Goal: Task Accomplishment & Management: Manage account settings

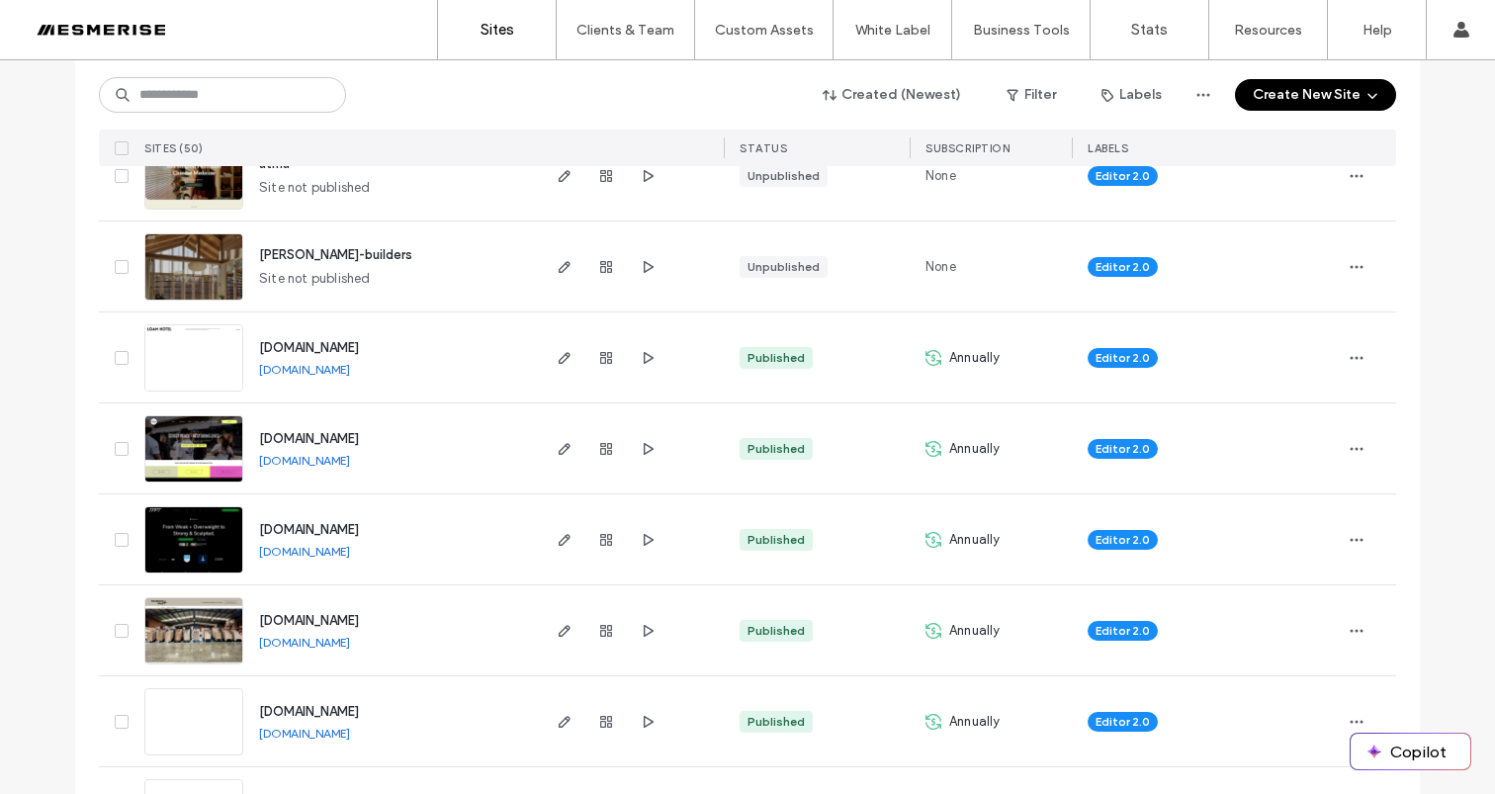
scroll to position [344, 0]
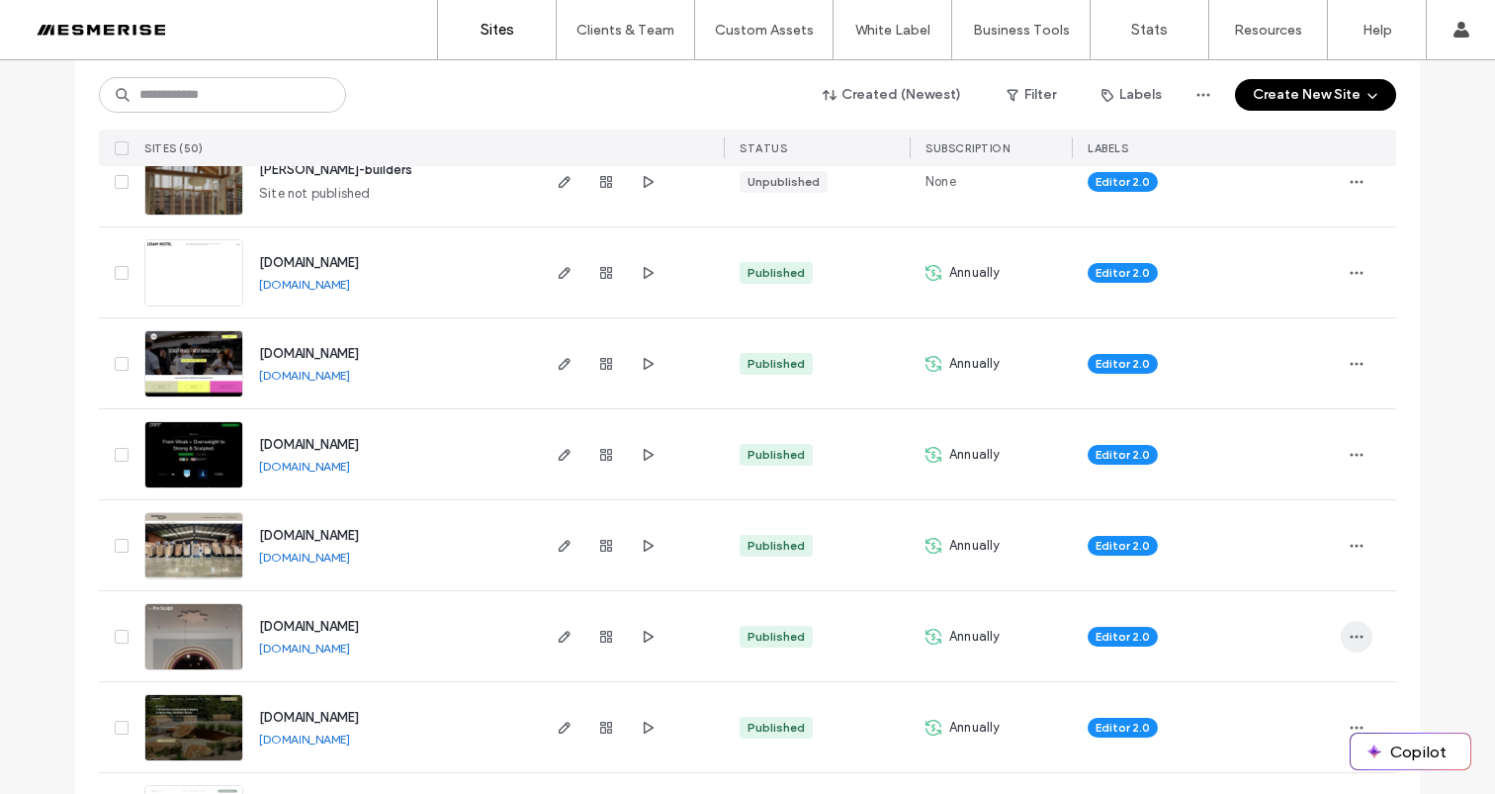
click at [1354, 632] on icon "button" at bounding box center [1357, 637] width 16 height 16
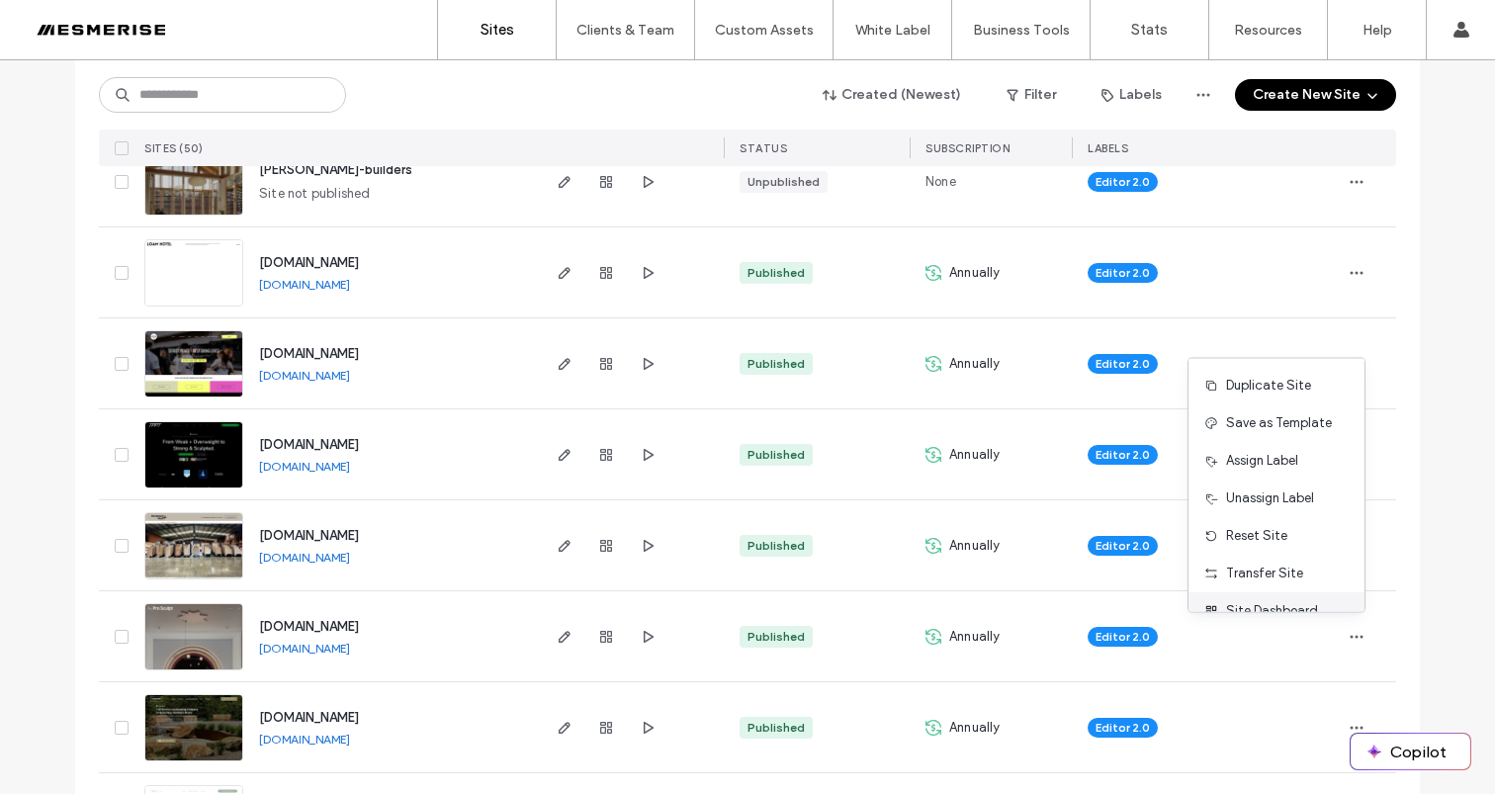
click at [1254, 604] on span "Site Dashboard" at bounding box center [1272, 611] width 92 height 20
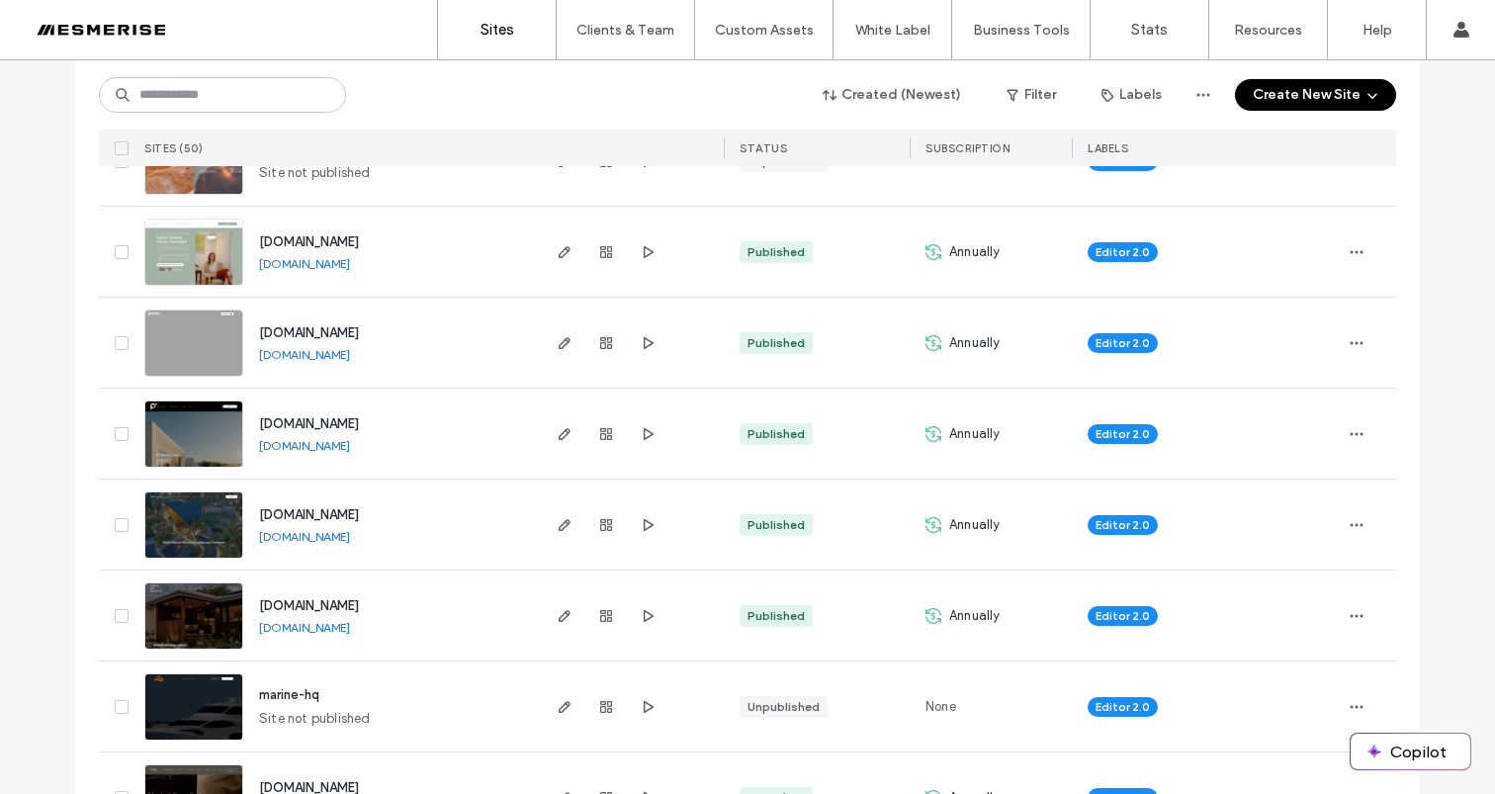
scroll to position [1023, 0]
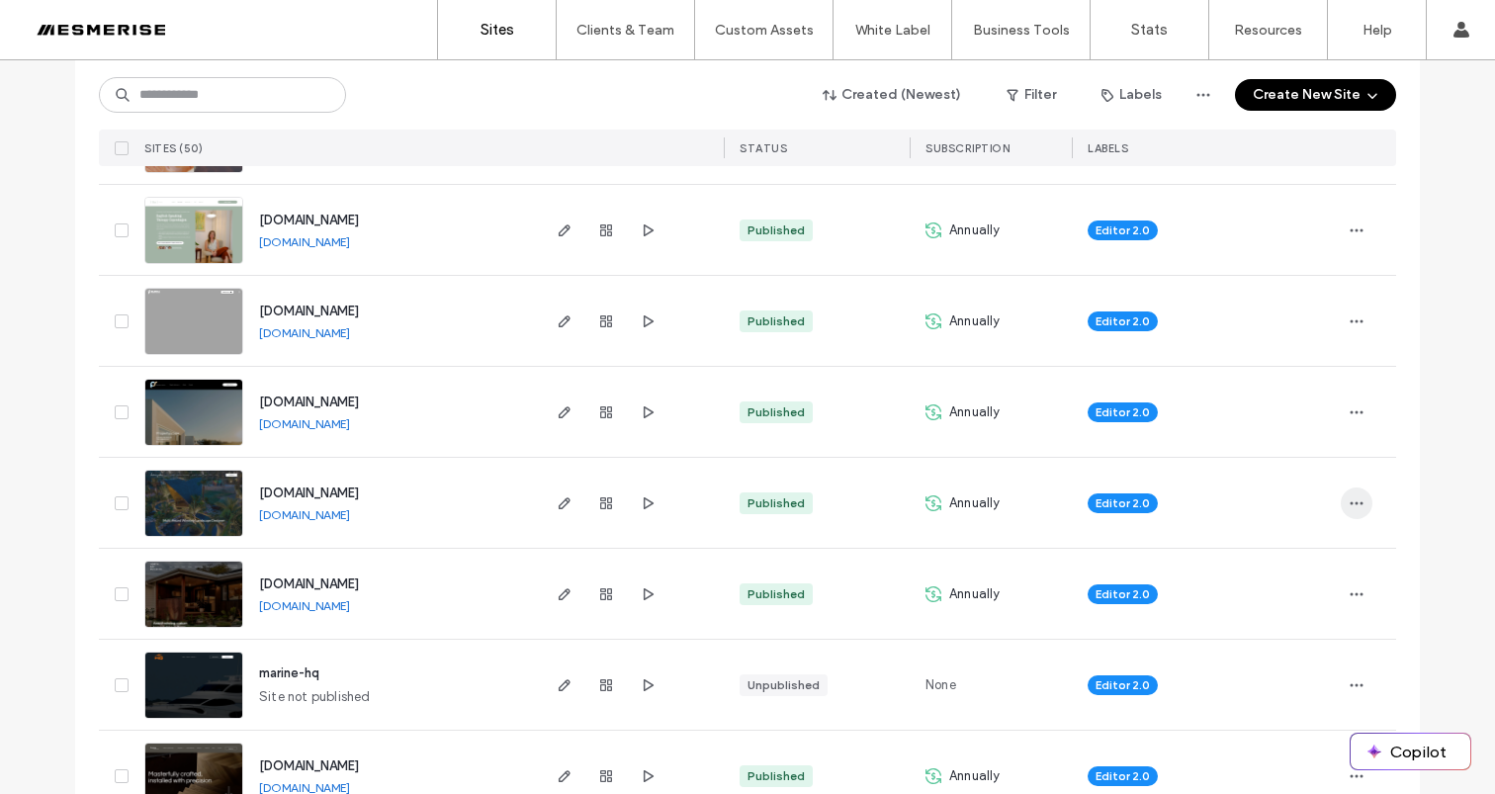
click at [1349, 505] on icon "button" at bounding box center [1357, 503] width 16 height 16
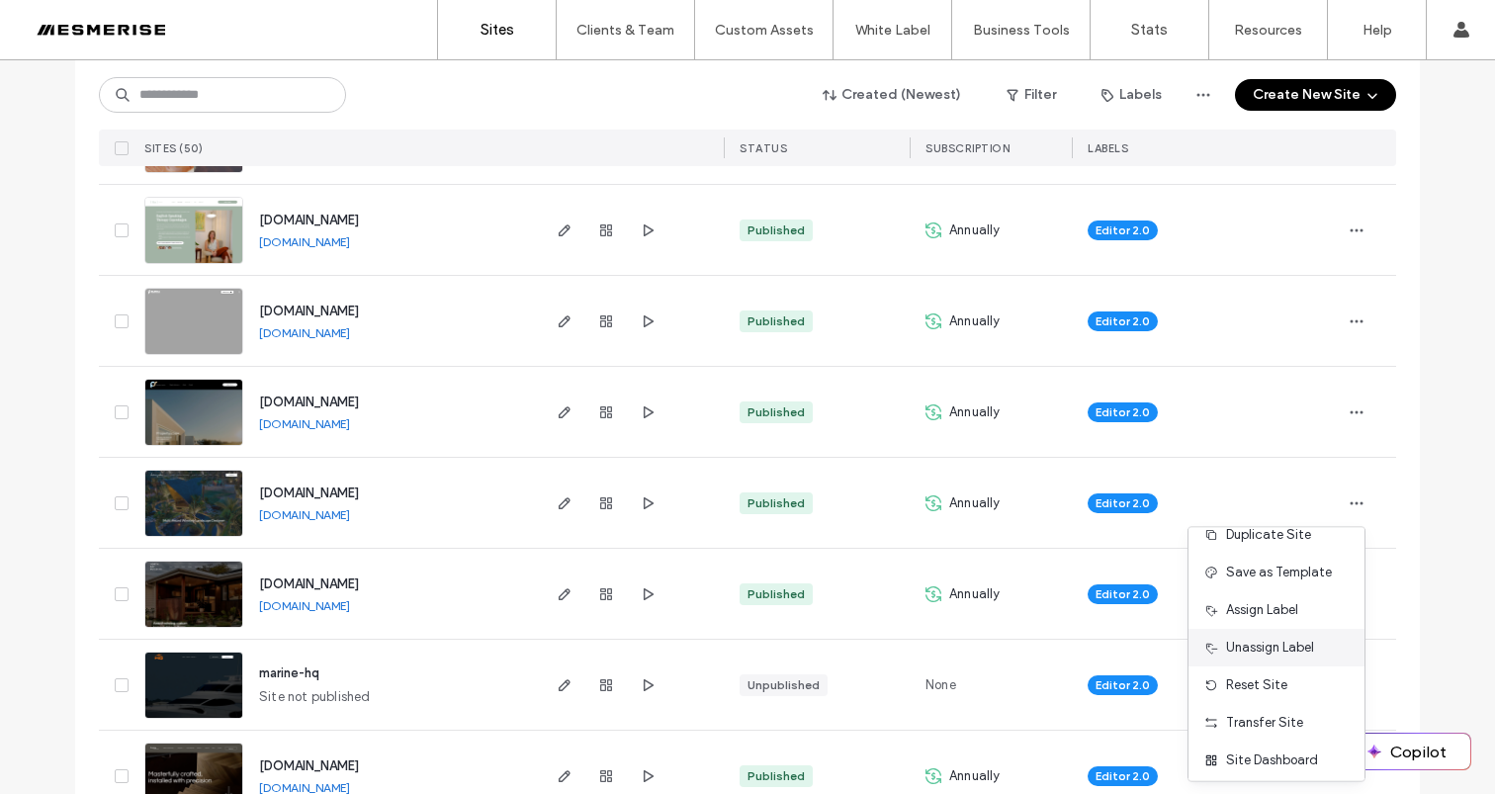
scroll to position [63, 0]
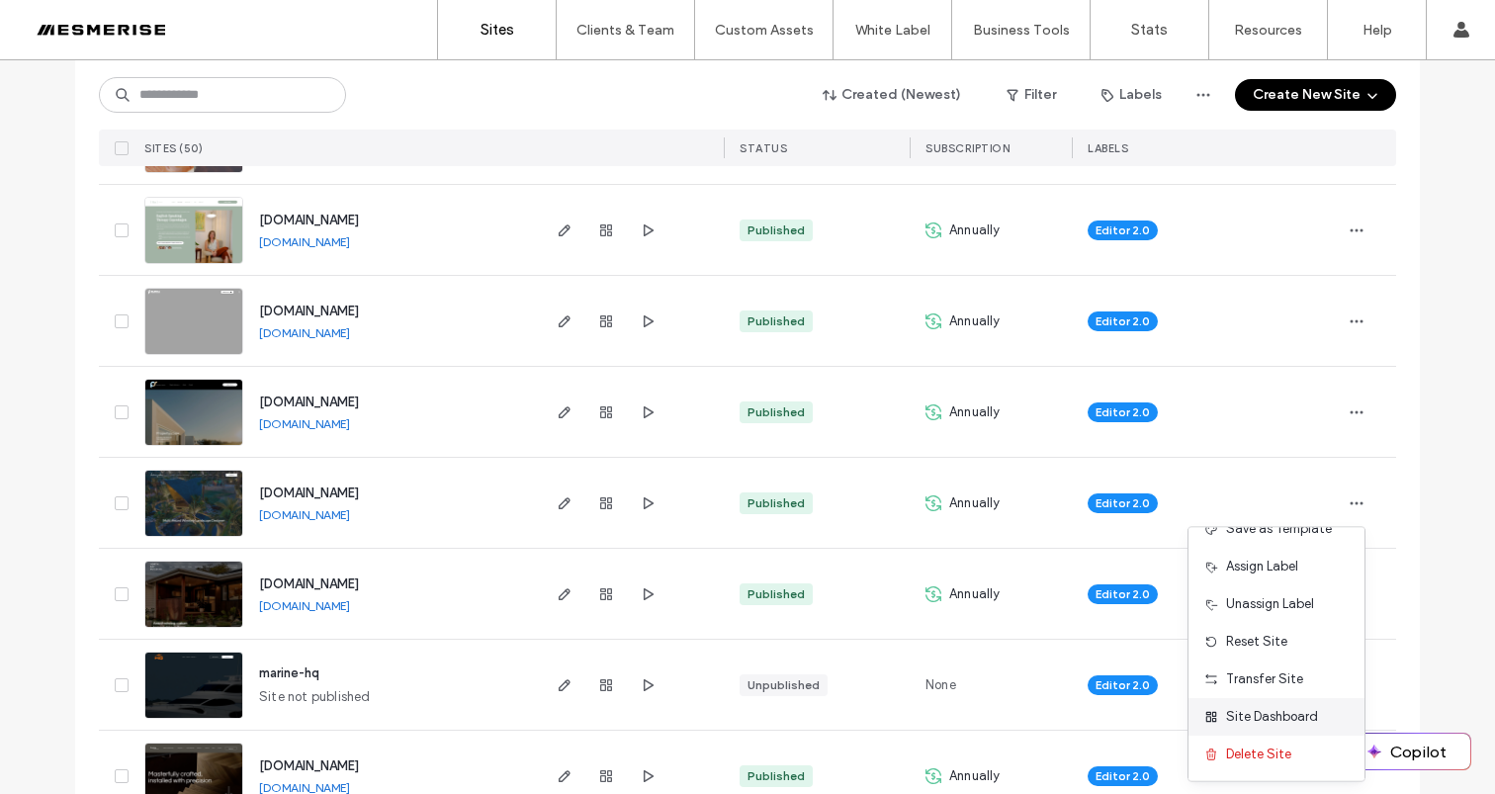
click at [1270, 720] on span "Site Dashboard" at bounding box center [1272, 717] width 92 height 20
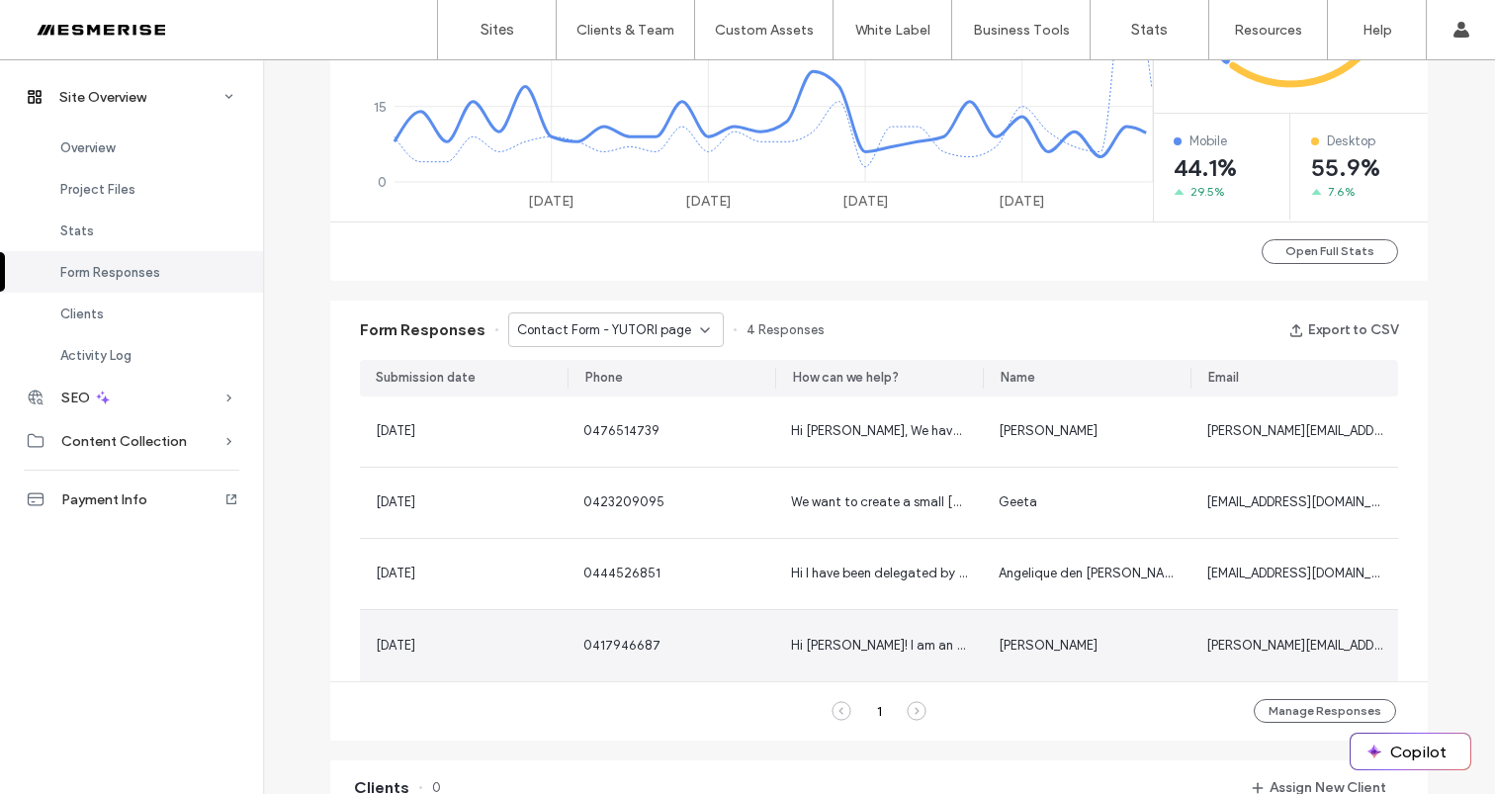
scroll to position [1056, 0]
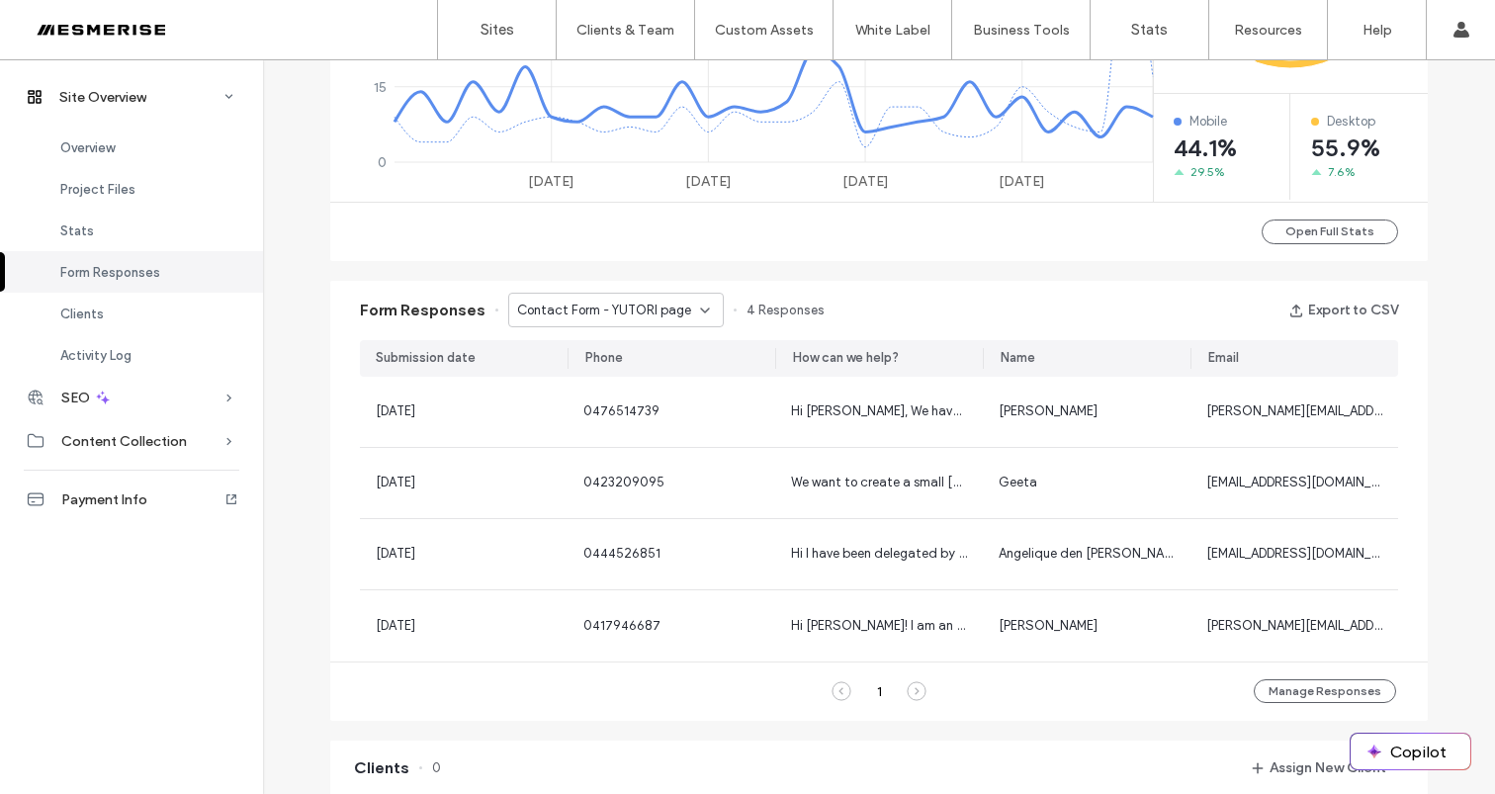
click at [656, 296] on div "Contact Form - YUTORI page" at bounding box center [616, 310] width 216 height 35
click at [653, 381] on span "Request a Quote - Contact page" at bounding box center [602, 379] width 190 height 20
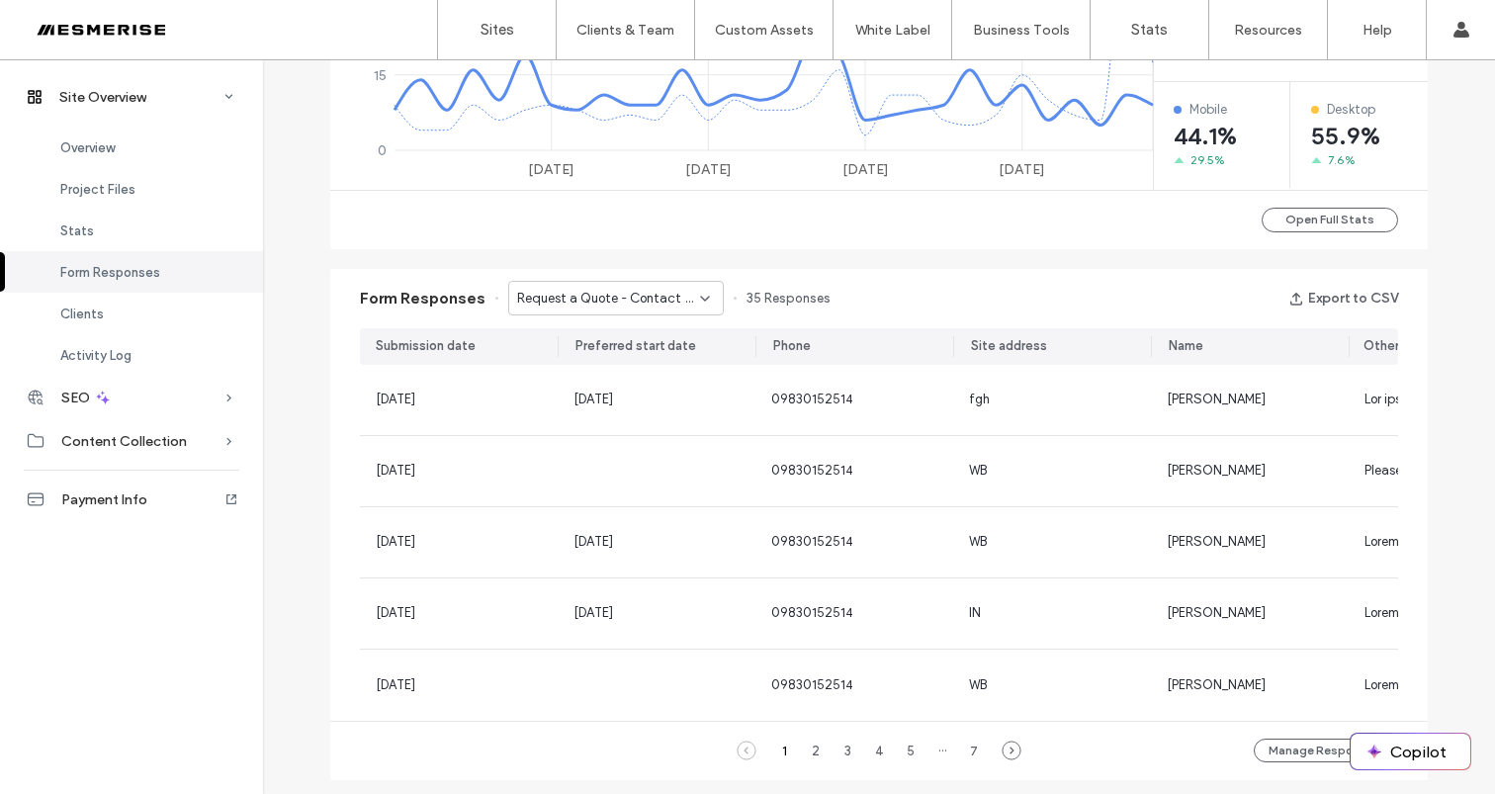
scroll to position [1067, 0]
click at [810, 763] on div "2" at bounding box center [816, 752] width 24 height 24
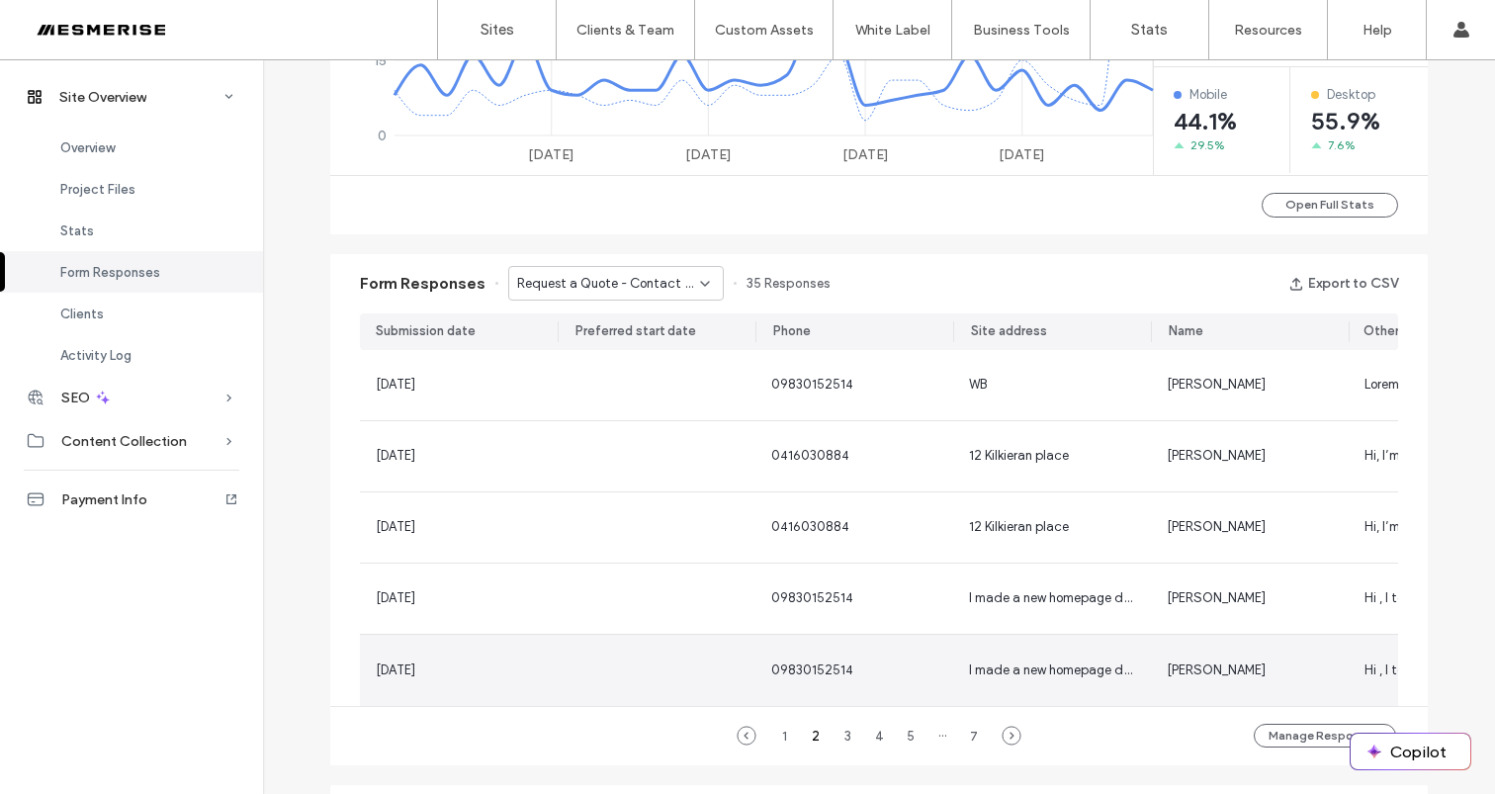
scroll to position [0, 11]
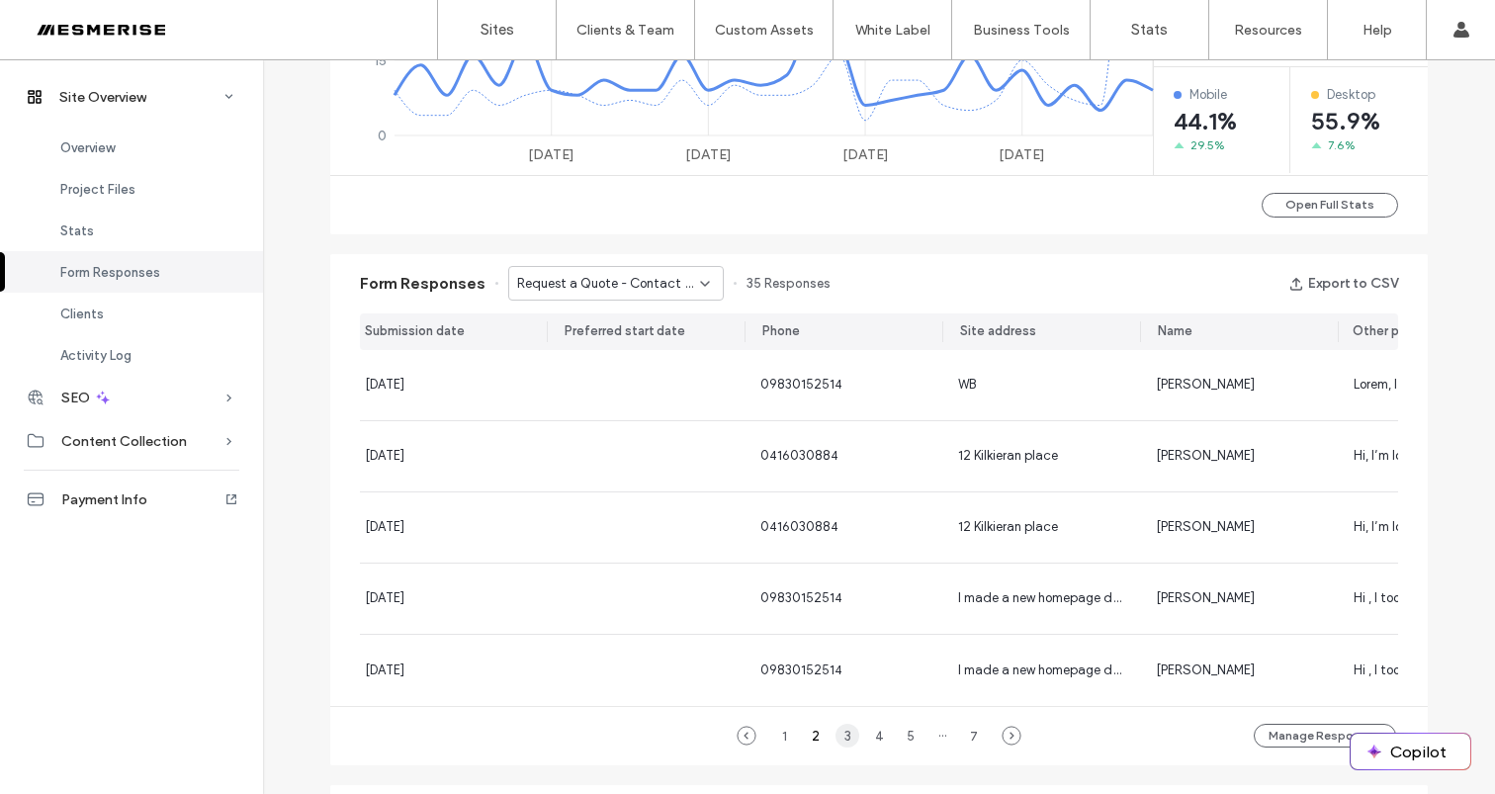
click at [842, 747] on div "3" at bounding box center [847, 736] width 24 height 24
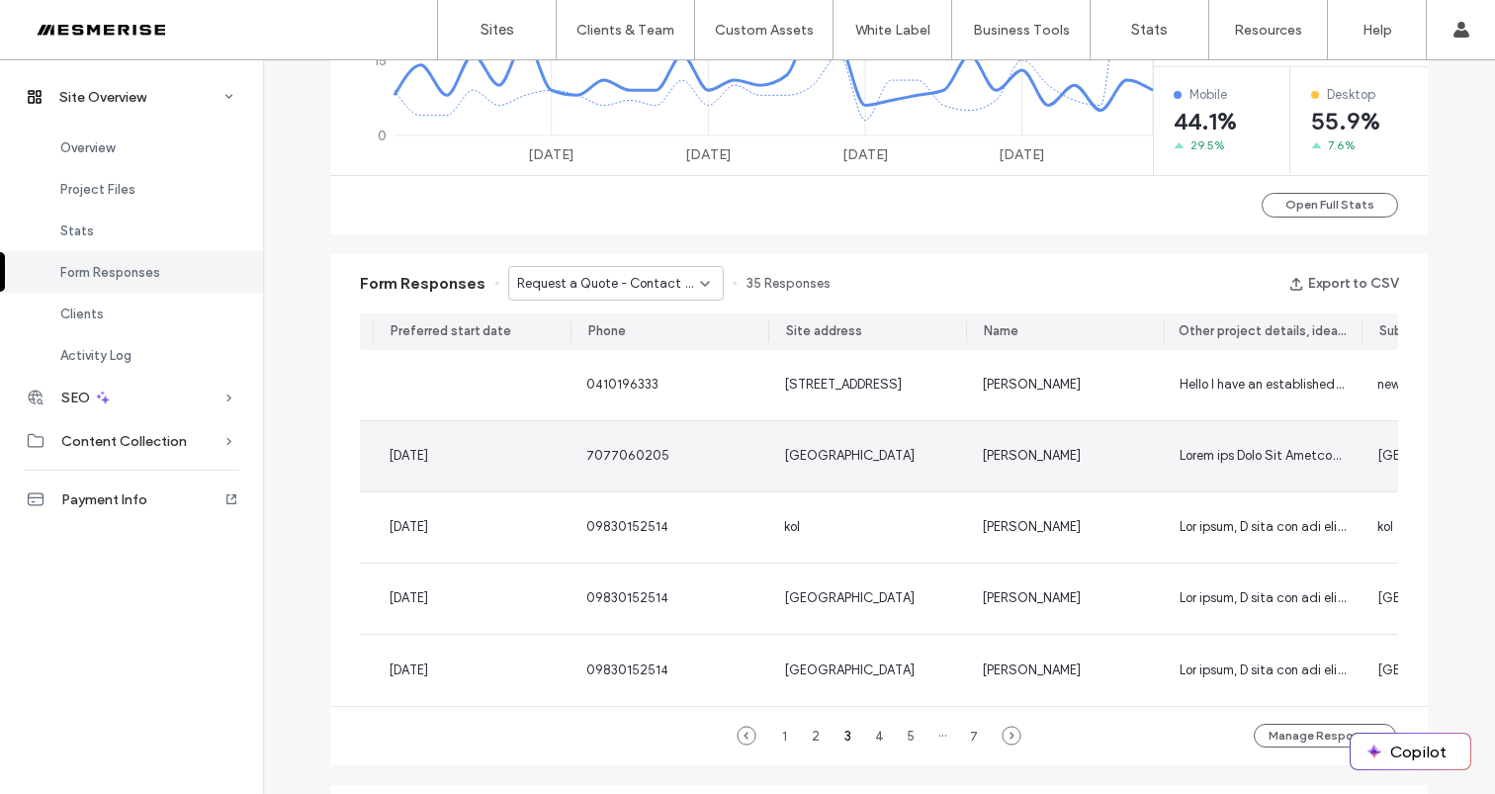
scroll to position [0, 0]
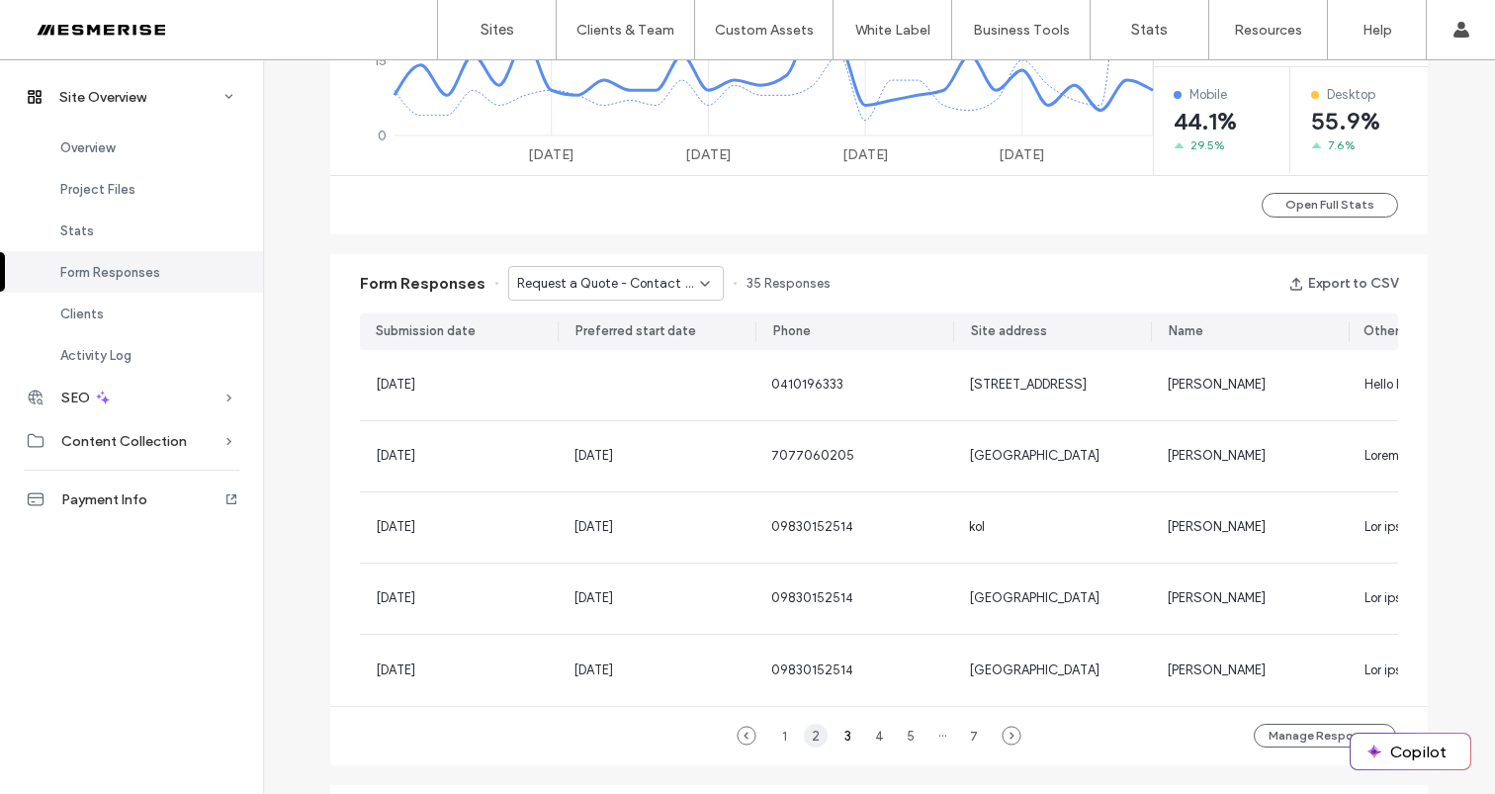
click at [807, 747] on div "2" at bounding box center [816, 736] width 24 height 24
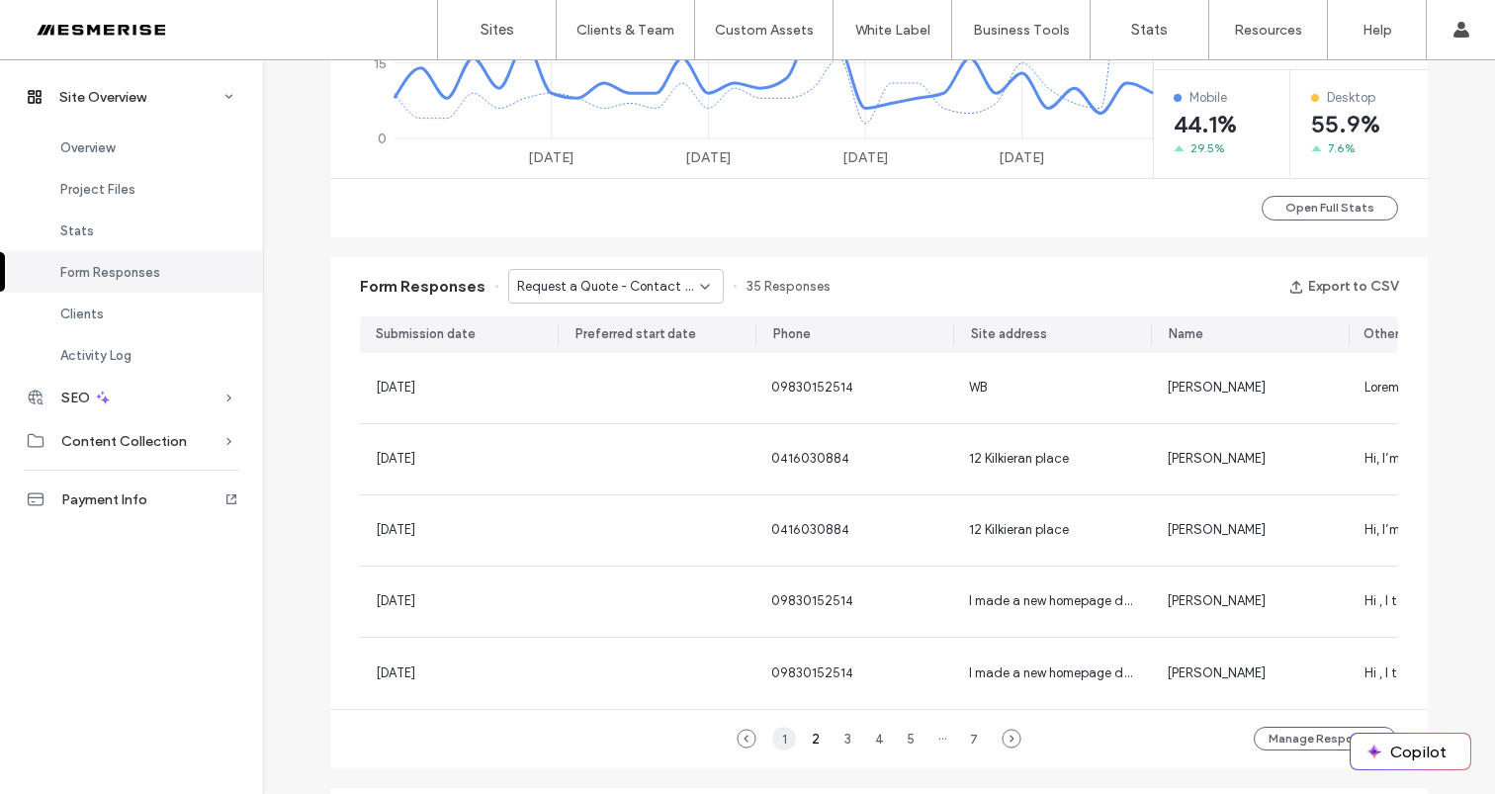
click at [781, 747] on div "1" at bounding box center [784, 739] width 24 height 24
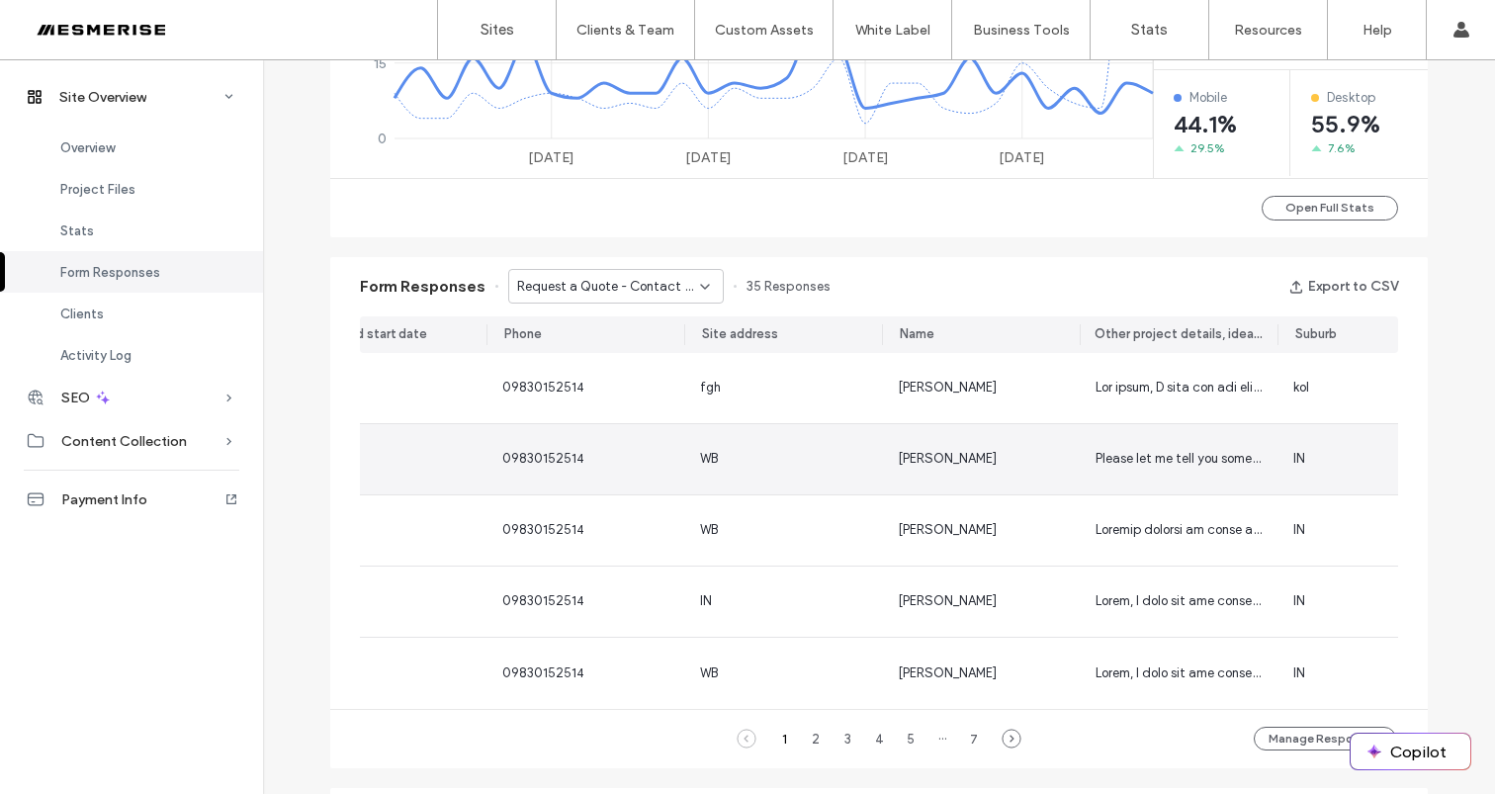
click at [1037, 466] on div "Martin Horton" at bounding box center [981, 459] width 166 height 20
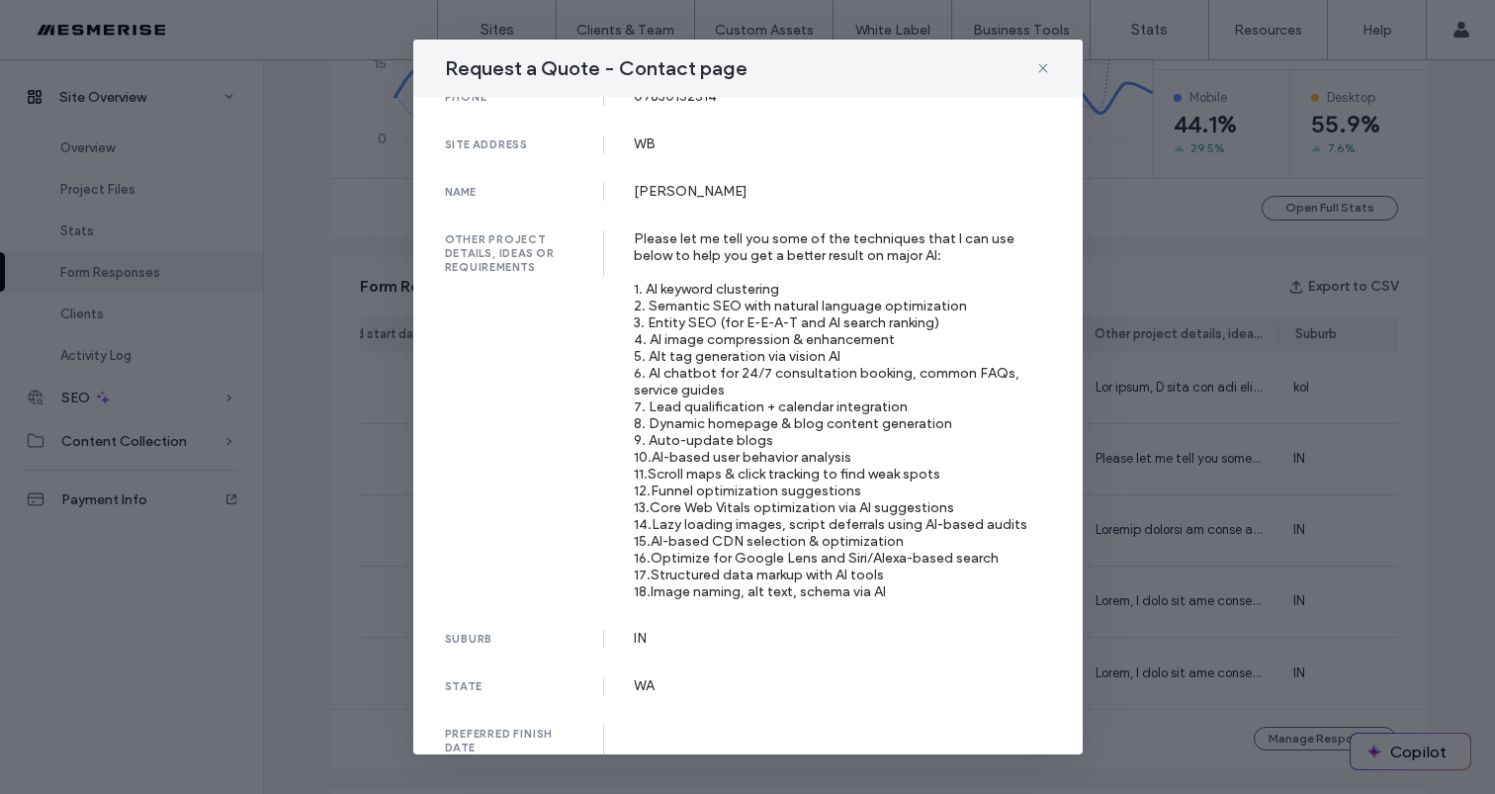
click at [784, 351] on div "Please let me tell you some of the techniques that I can use below to help you …" at bounding box center [842, 415] width 417 height 370
click at [779, 350] on div "Please let me tell you some of the techniques that I can use below to help you …" at bounding box center [842, 415] width 417 height 370
click at [824, 230] on div "Please let me tell you some of the techniques that I can use below to help you …" at bounding box center [842, 415] width 417 height 370
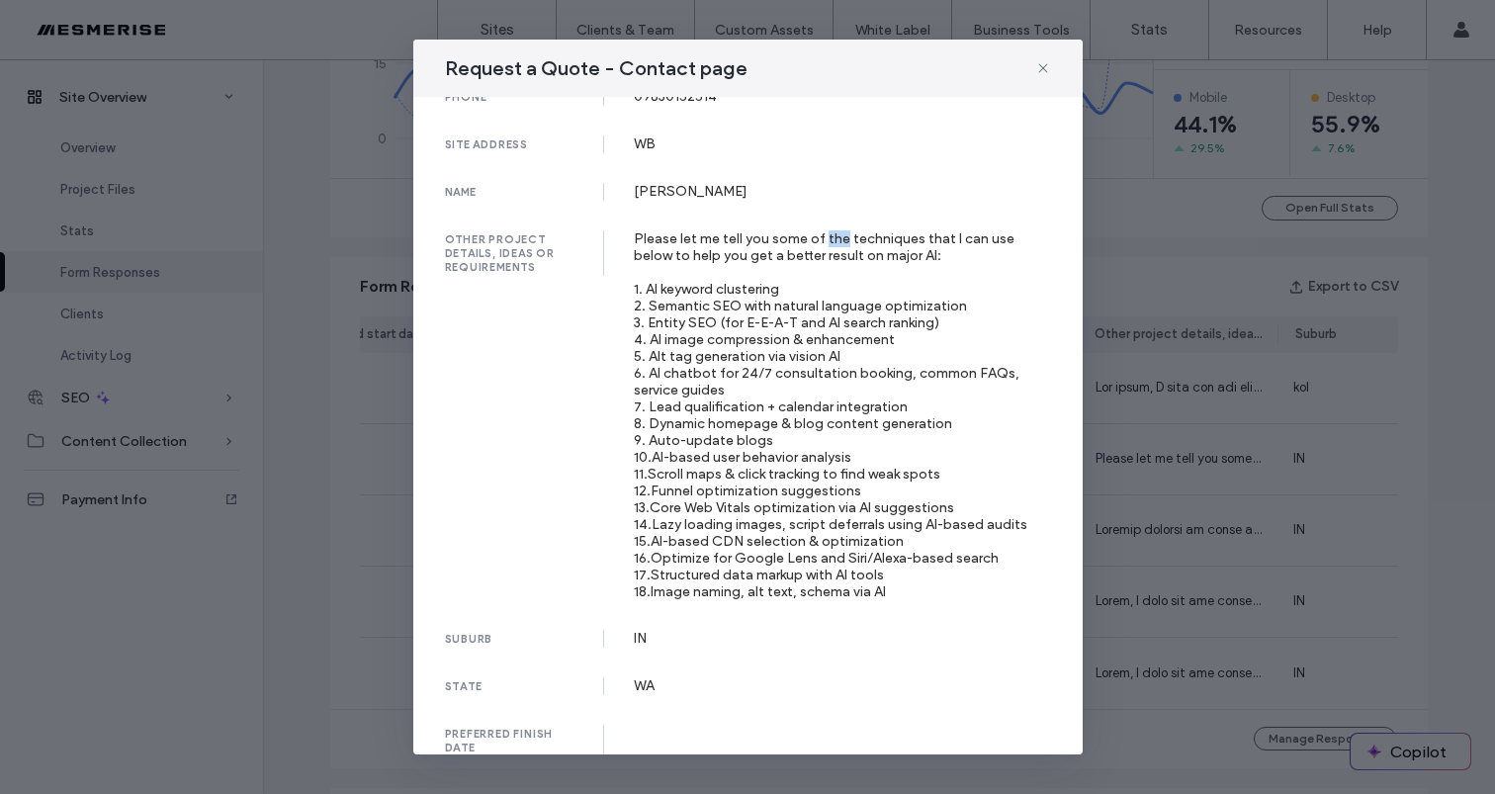
click at [824, 230] on div "Please let me tell you some of the techniques that I can use below to help you …" at bounding box center [842, 415] width 417 height 370
click at [856, 246] on div "Please let me tell you some of the techniques that I can use below to help you …" at bounding box center [842, 415] width 417 height 370
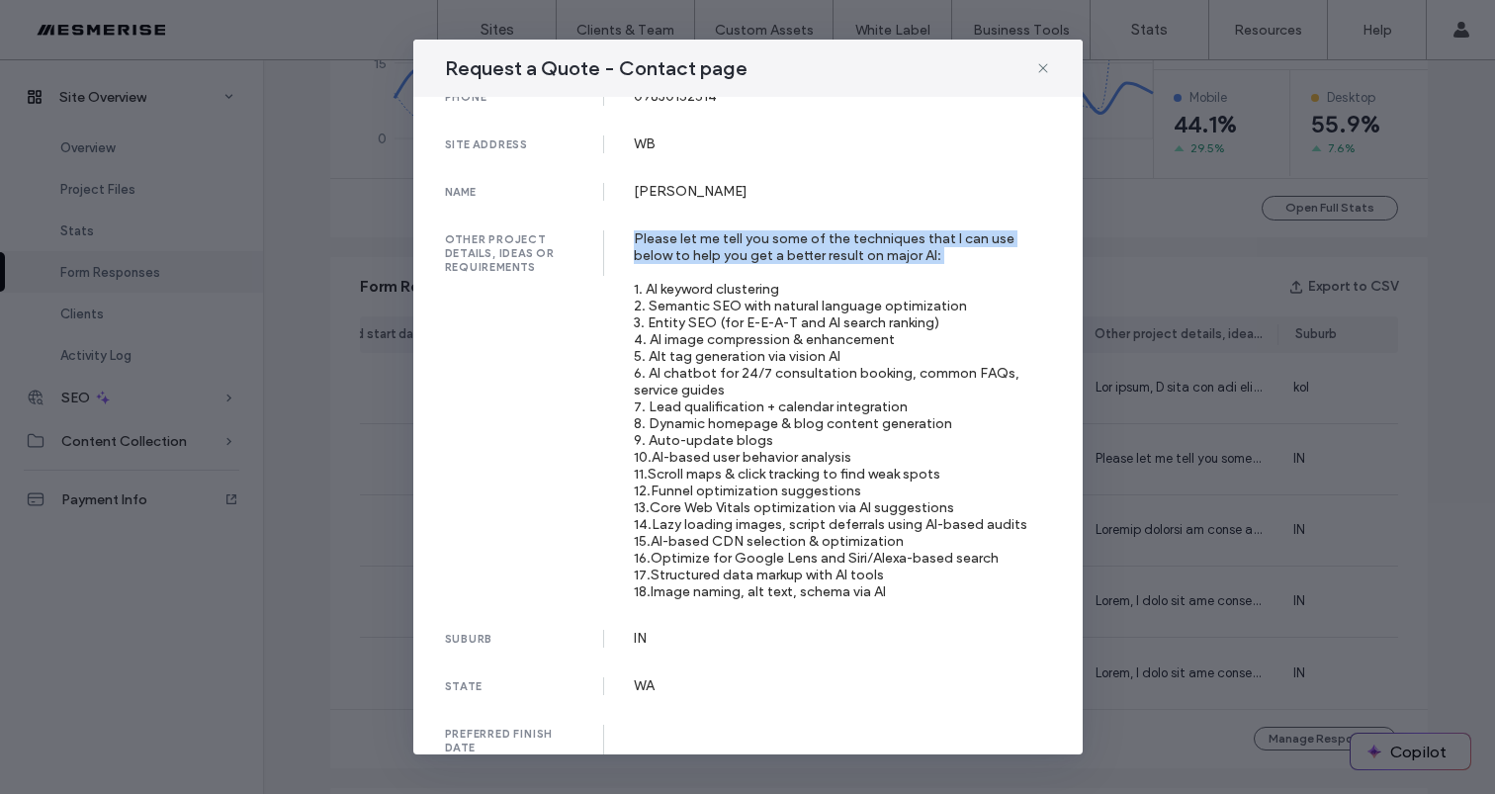
click at [919, 255] on div "Please let me tell you some of the techniques that I can use below to help you …" at bounding box center [842, 415] width 417 height 370
click at [920, 238] on div "Please let me tell you some of the techniques that I can use below to help you …" at bounding box center [842, 415] width 417 height 370
click at [831, 245] on div "Please let me tell you some of the techniques that I can use below to help you …" at bounding box center [842, 415] width 417 height 370
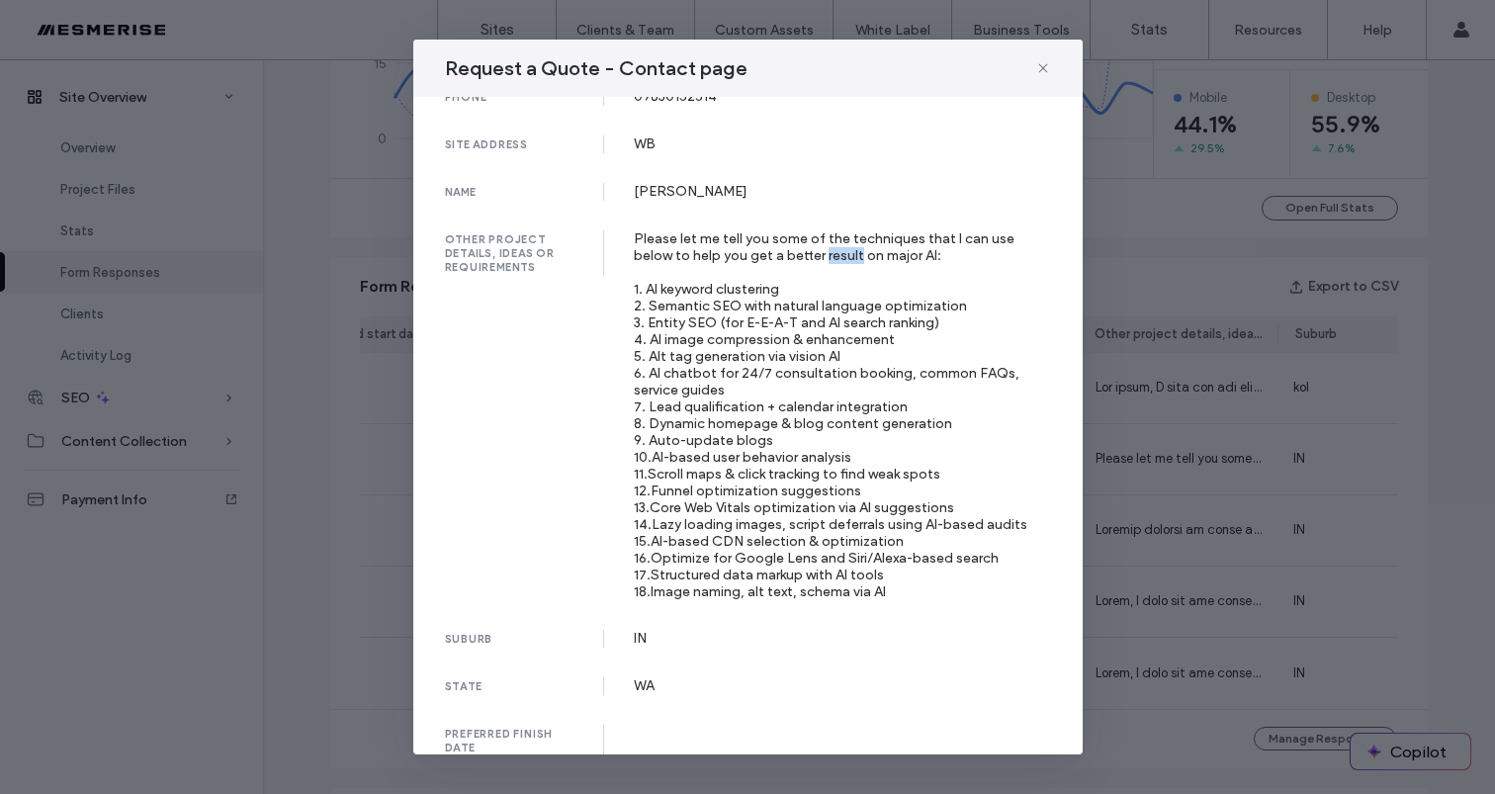
click at [831, 245] on div "Please let me tell you some of the techniques that I can use below to help you …" at bounding box center [842, 415] width 417 height 370
click at [894, 245] on div "Please let me tell you some of the techniques that I can use below to help you …" at bounding box center [842, 415] width 417 height 370
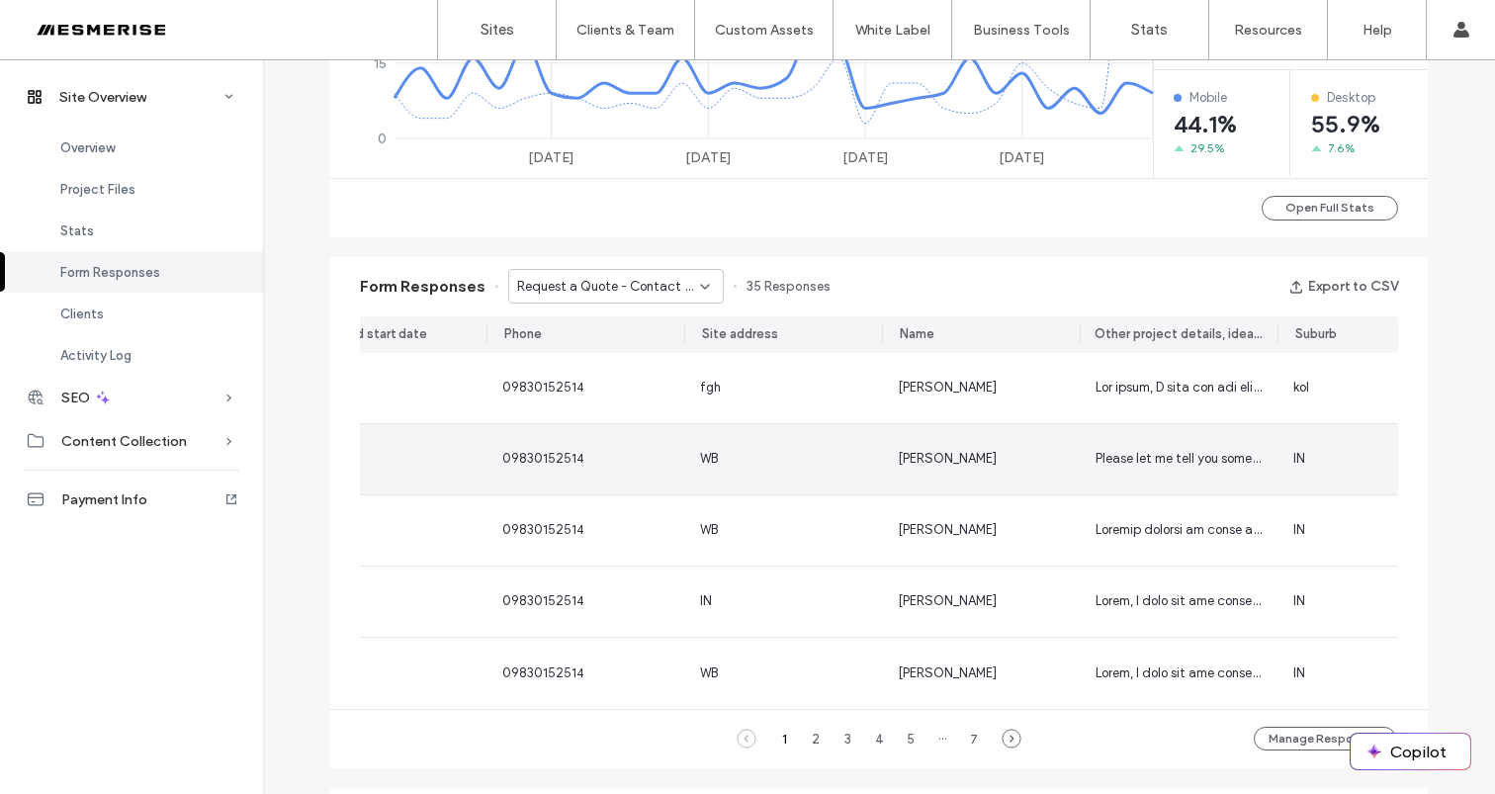
click at [1034, 478] on div "Martin Horton" at bounding box center [981, 459] width 198 height 70
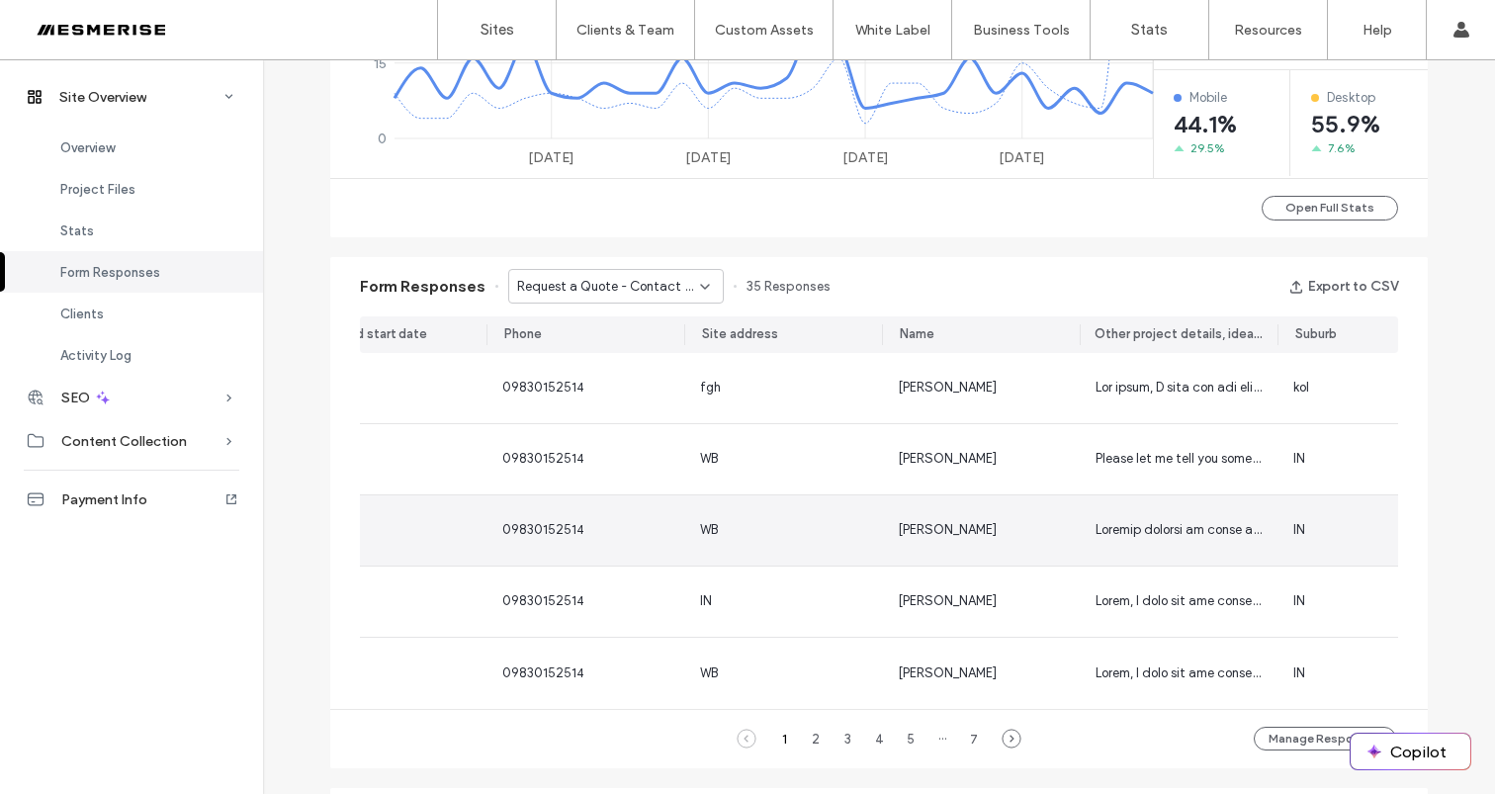
click at [1108, 520] on div at bounding box center [1178, 530] width 166 height 20
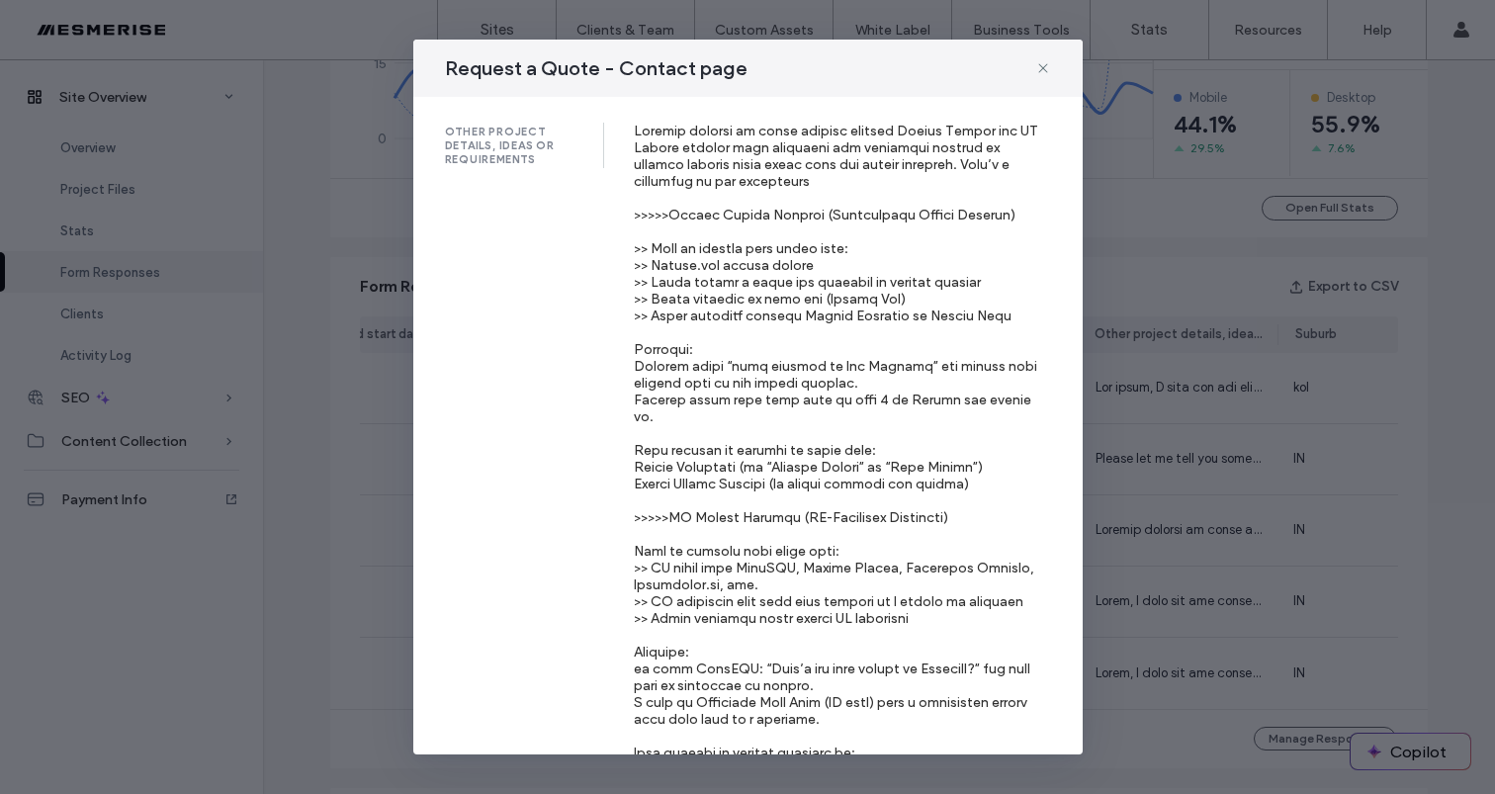
click at [758, 379] on div at bounding box center [842, 484] width 417 height 723
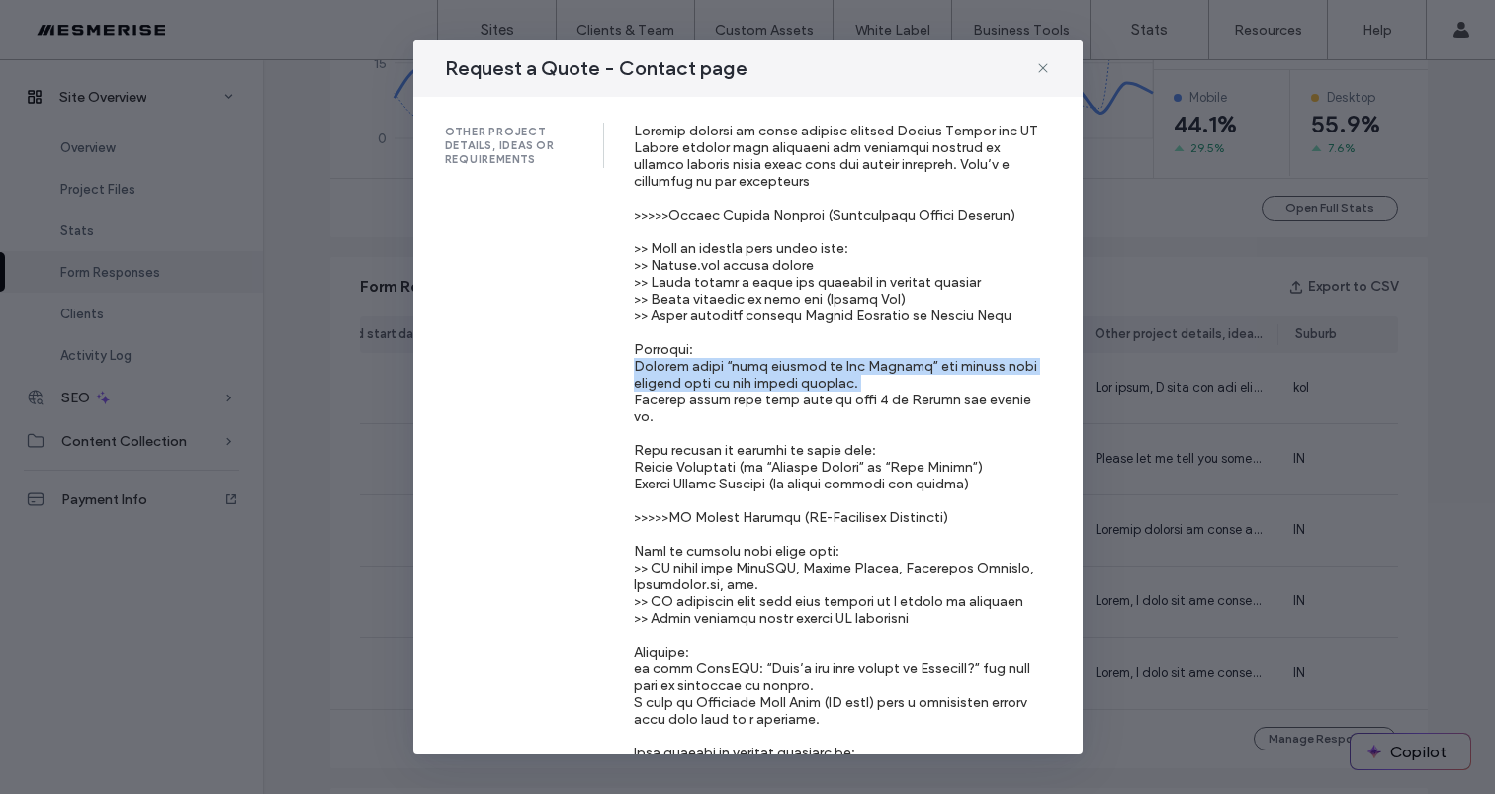
click at [758, 379] on div at bounding box center [842, 484] width 417 height 723
click at [826, 376] on div at bounding box center [842, 484] width 417 height 723
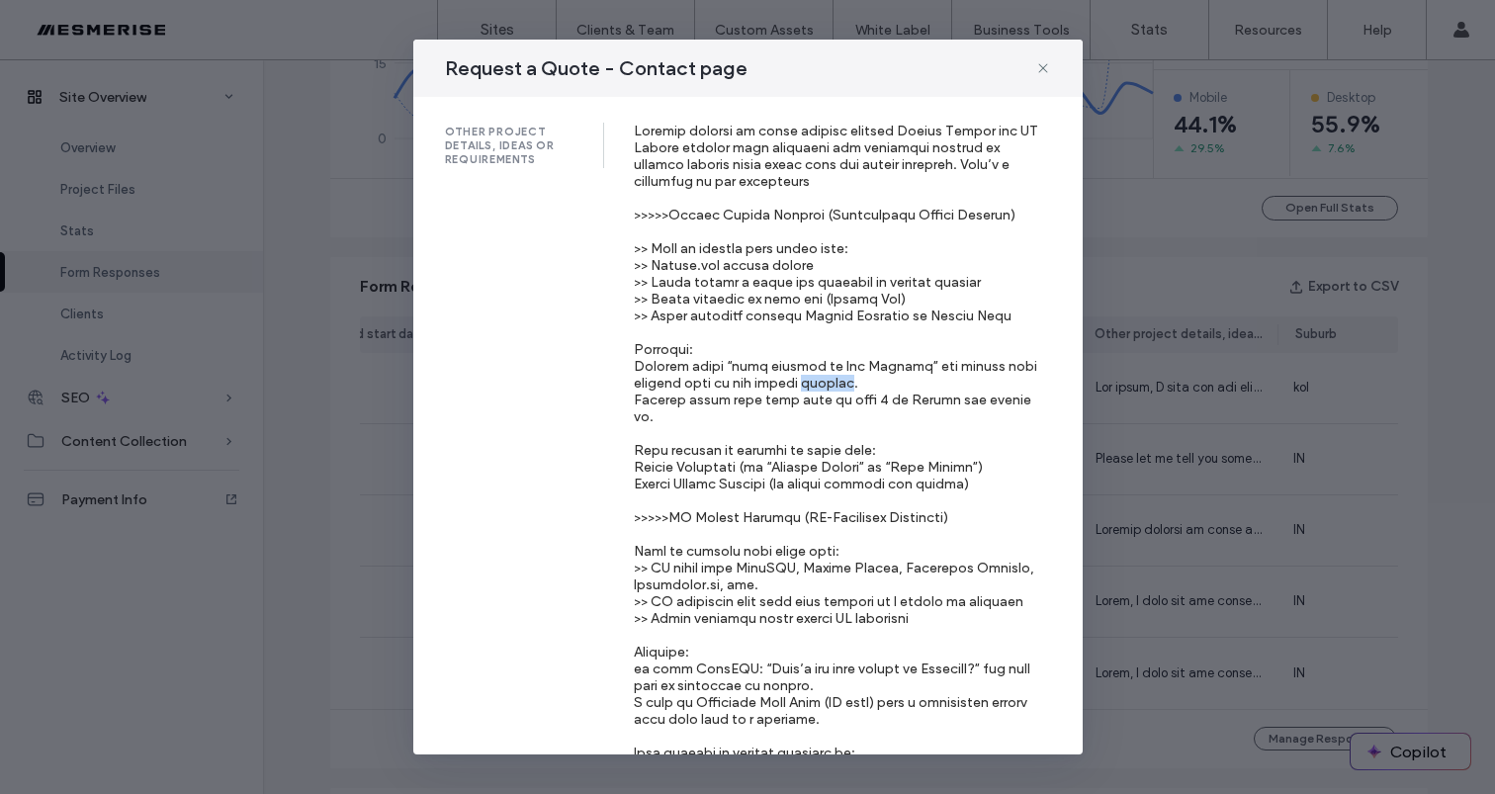
click at [826, 376] on div at bounding box center [842, 484] width 417 height 723
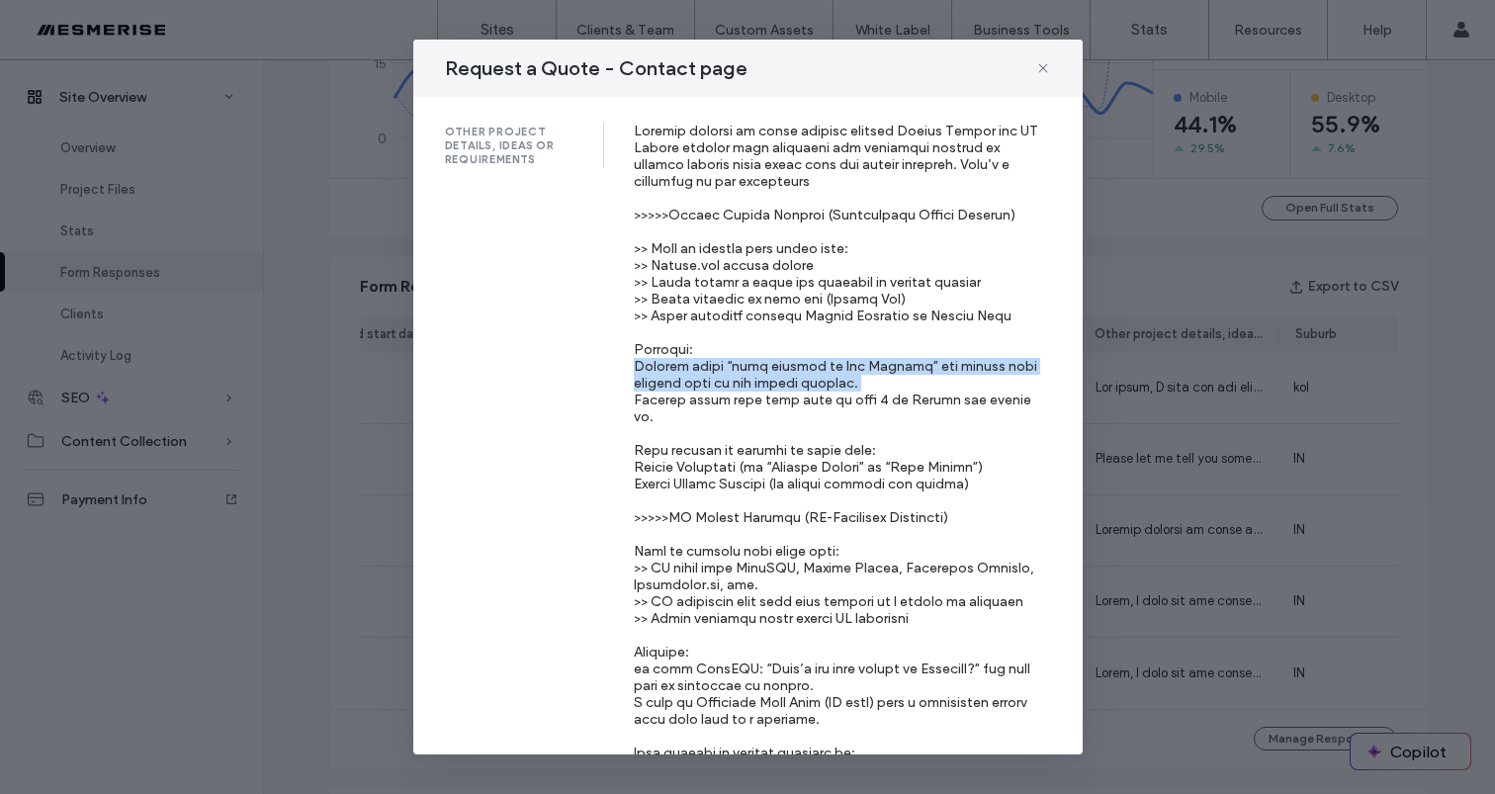
click at [826, 376] on div at bounding box center [842, 484] width 417 height 723
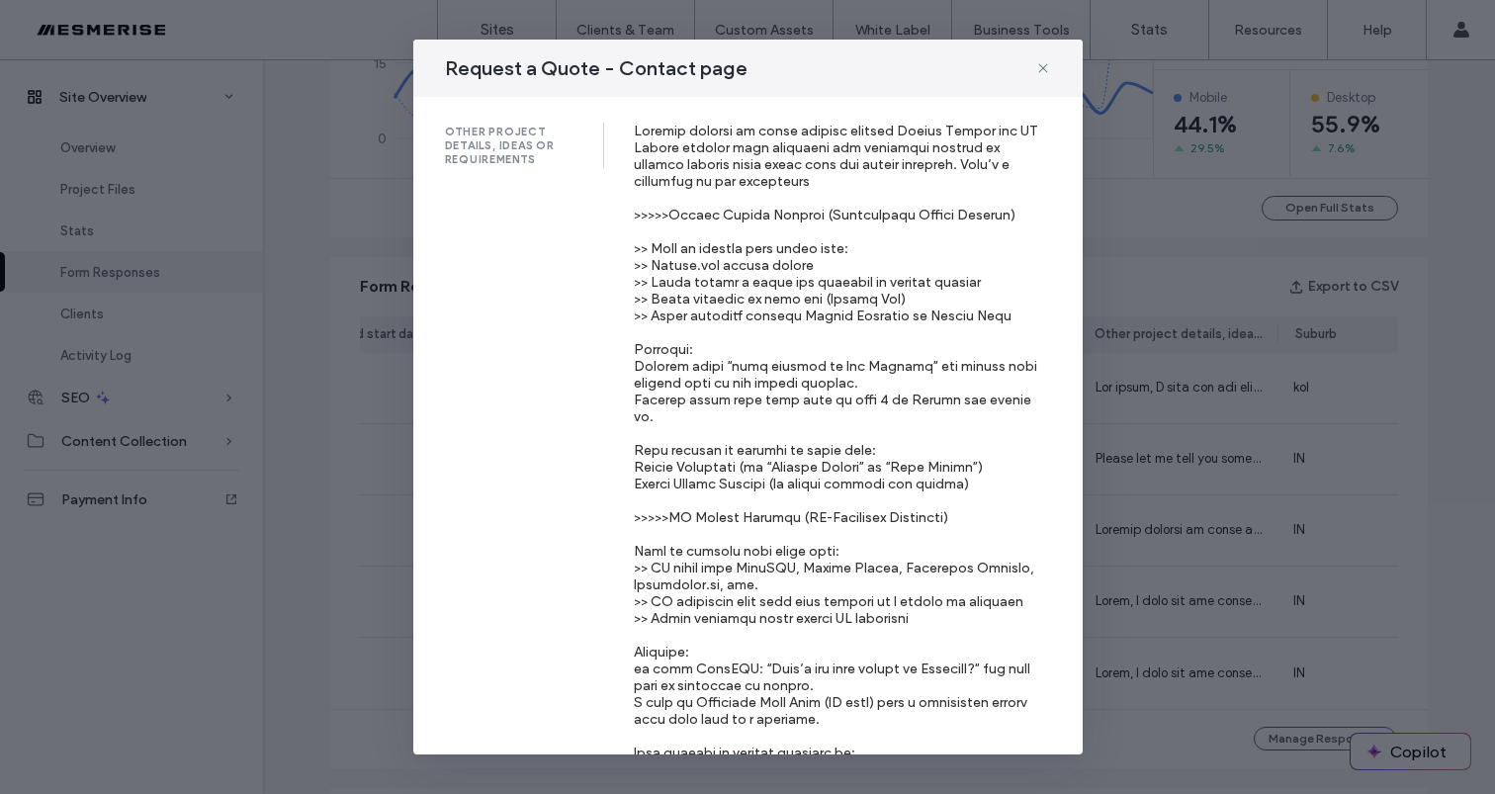
click at [871, 371] on div at bounding box center [842, 484] width 417 height 723
click at [756, 368] on div at bounding box center [842, 484] width 417 height 723
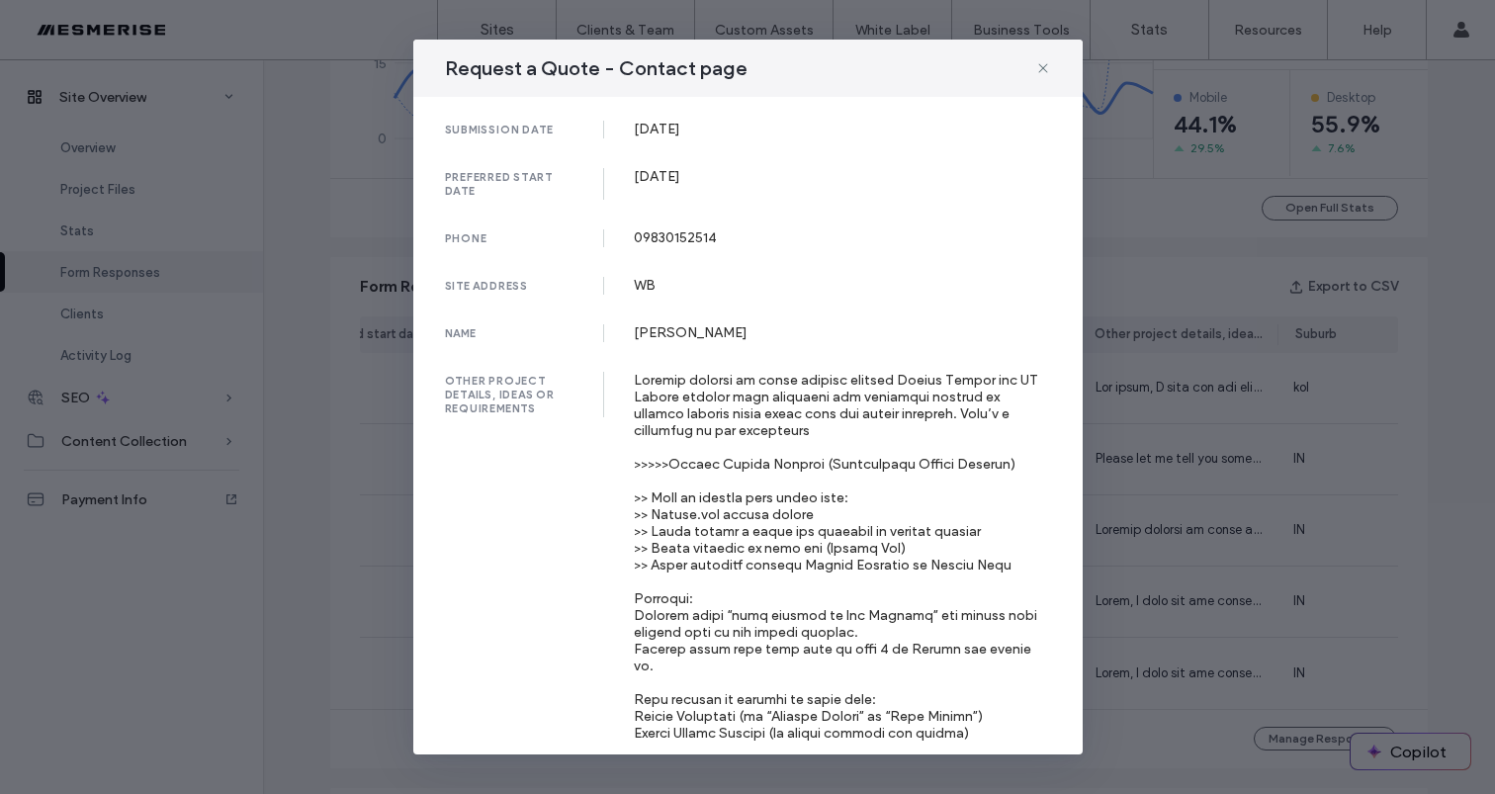
click at [870, 476] on div at bounding box center [842, 733] width 417 height 723
click at [874, 531] on div at bounding box center [842, 733] width 417 height 723
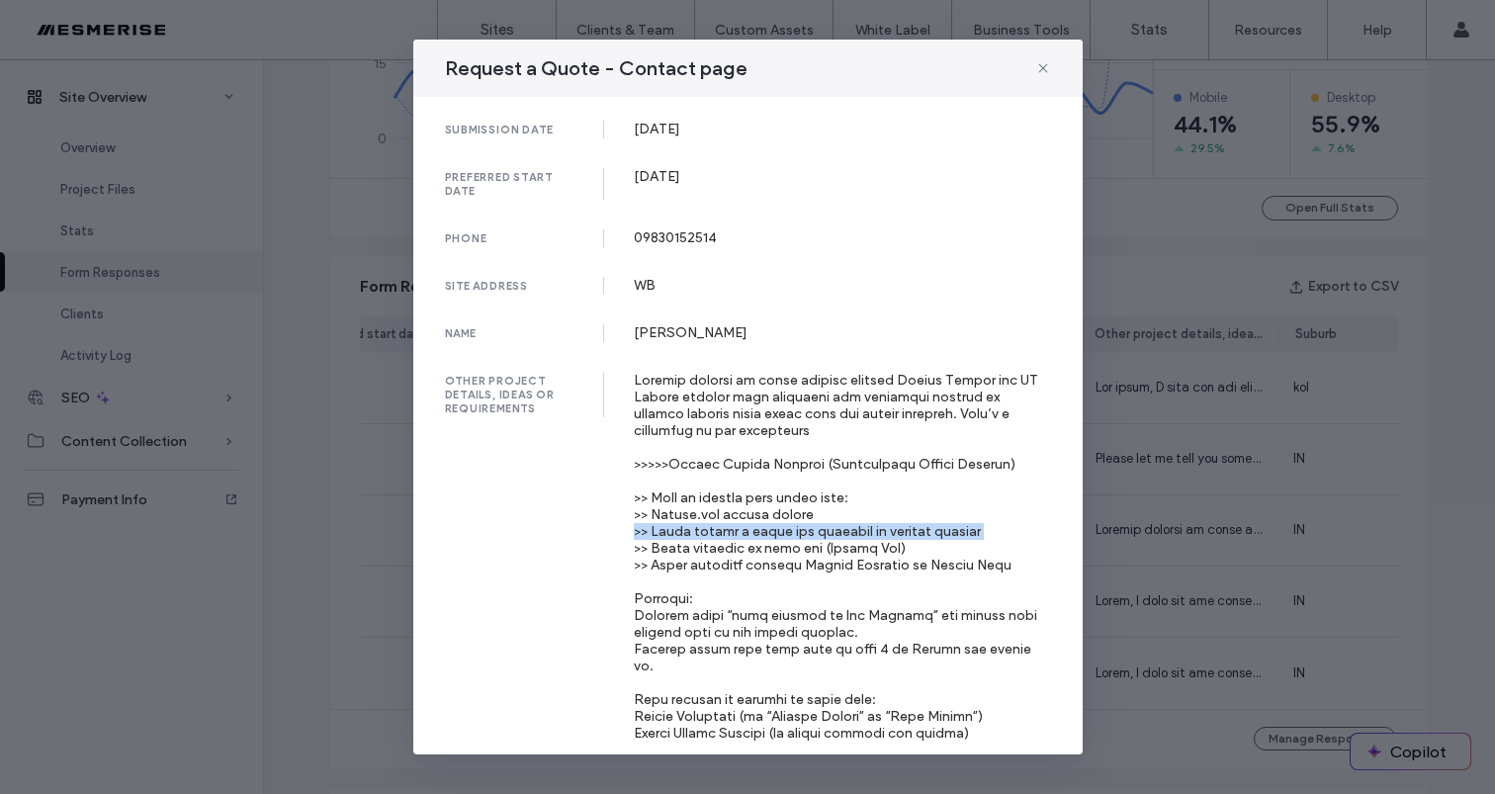
click at [874, 531] on div at bounding box center [842, 733] width 417 height 723
click at [789, 521] on div at bounding box center [842, 733] width 417 height 723
click at [810, 530] on div at bounding box center [842, 733] width 417 height 723
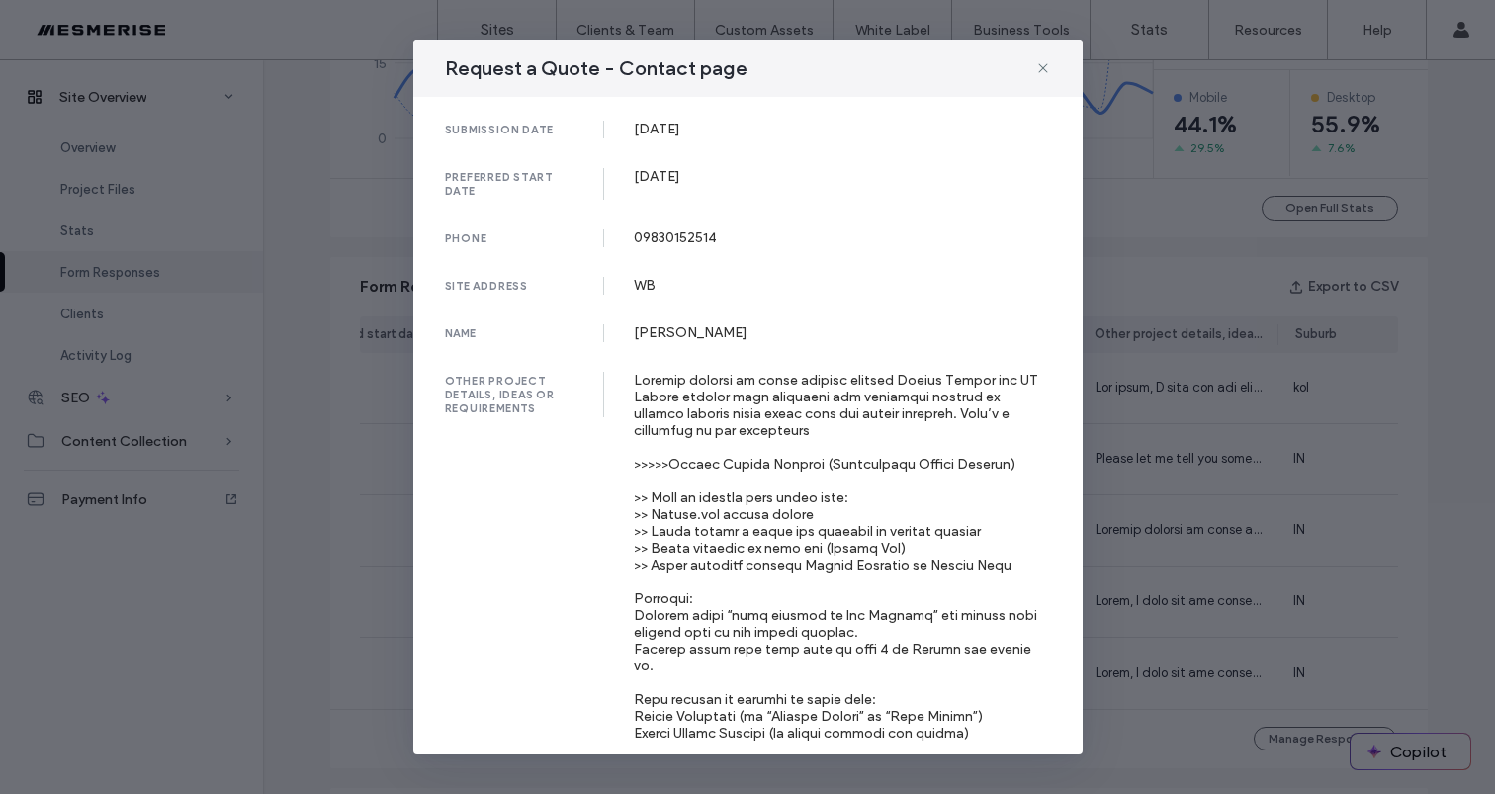
click at [828, 625] on div at bounding box center [842, 733] width 417 height 723
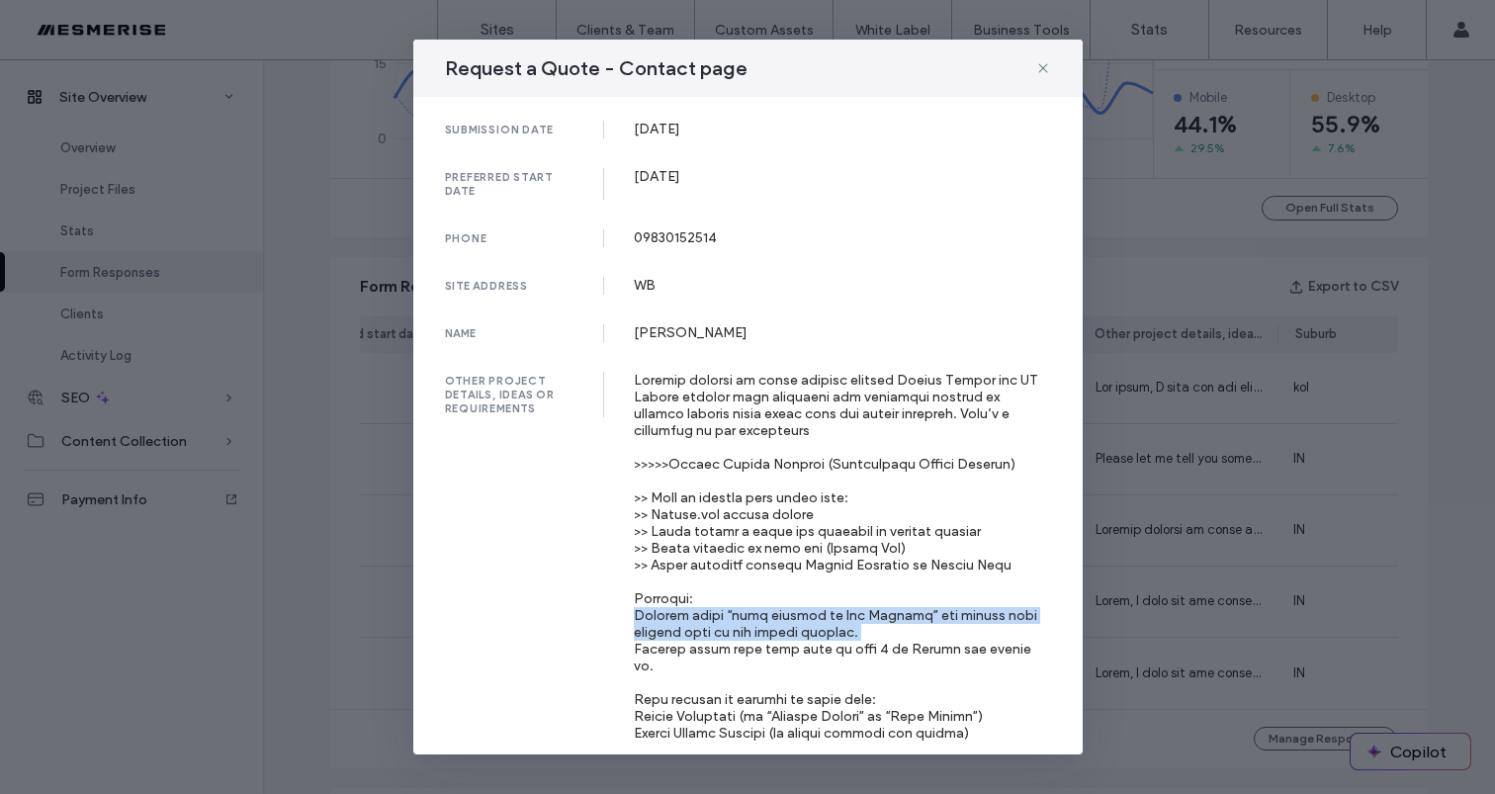
drag, startPoint x: 828, startPoint y: 625, endPoint x: 772, endPoint y: 630, distance: 55.6
click at [828, 625] on div at bounding box center [842, 733] width 417 height 723
click at [767, 630] on div at bounding box center [842, 733] width 417 height 723
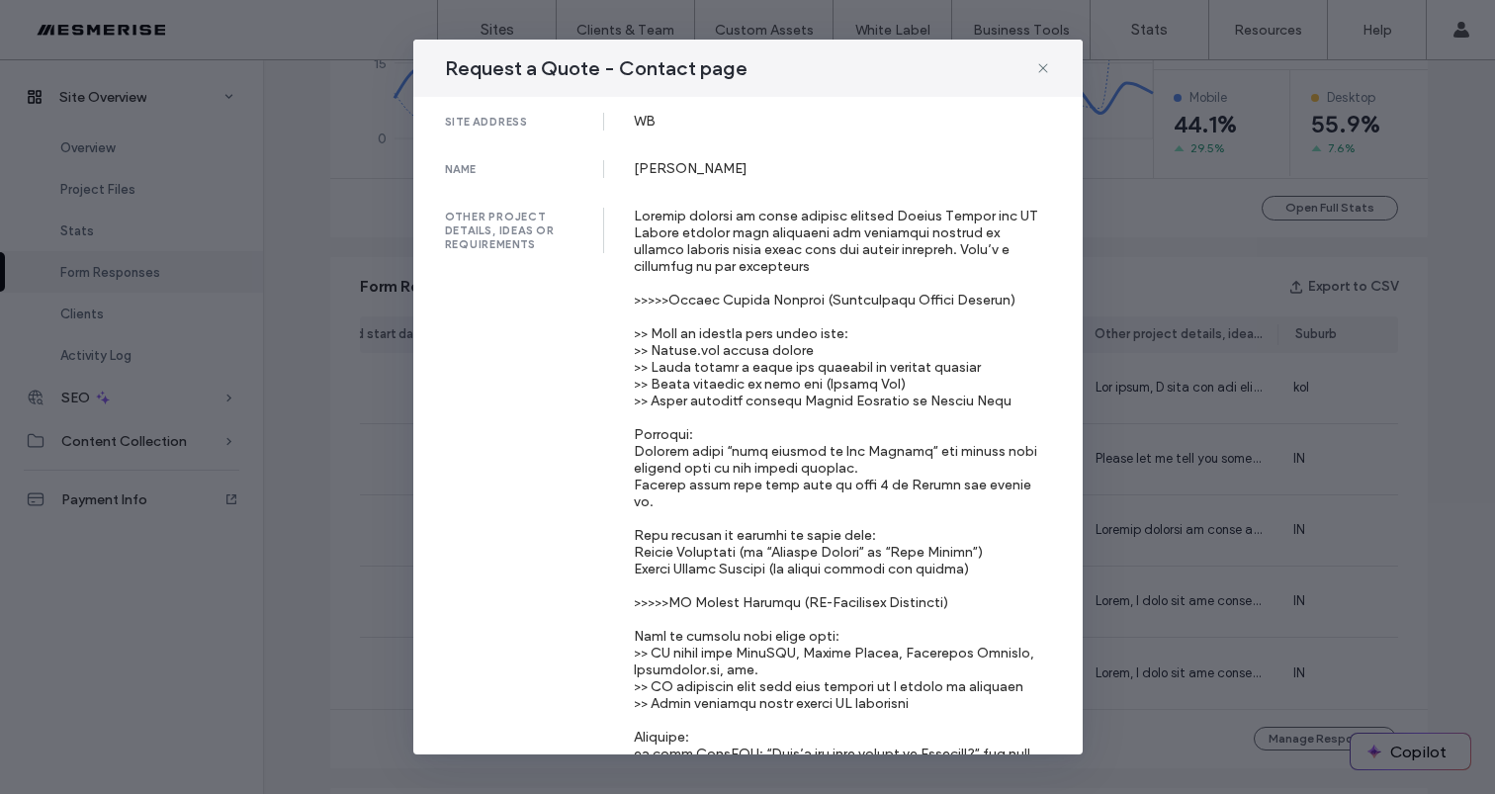
click at [821, 538] on div at bounding box center [842, 569] width 417 height 723
click at [813, 565] on div at bounding box center [842, 569] width 417 height 723
click at [813, 568] on div at bounding box center [842, 569] width 417 height 723
click at [814, 589] on div at bounding box center [842, 569] width 417 height 723
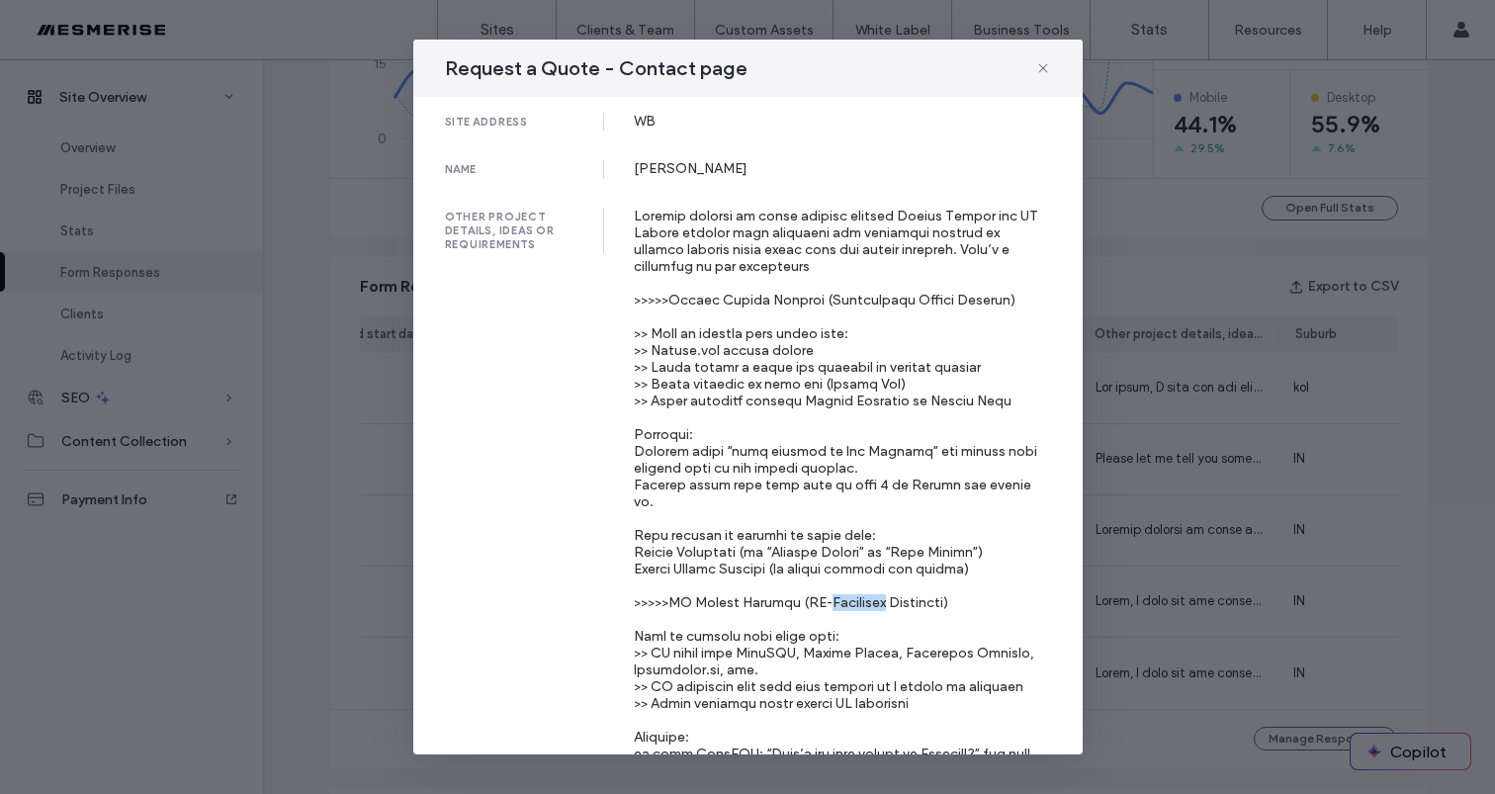
click at [814, 590] on div at bounding box center [842, 569] width 417 height 723
click at [790, 629] on div at bounding box center [842, 569] width 417 height 723
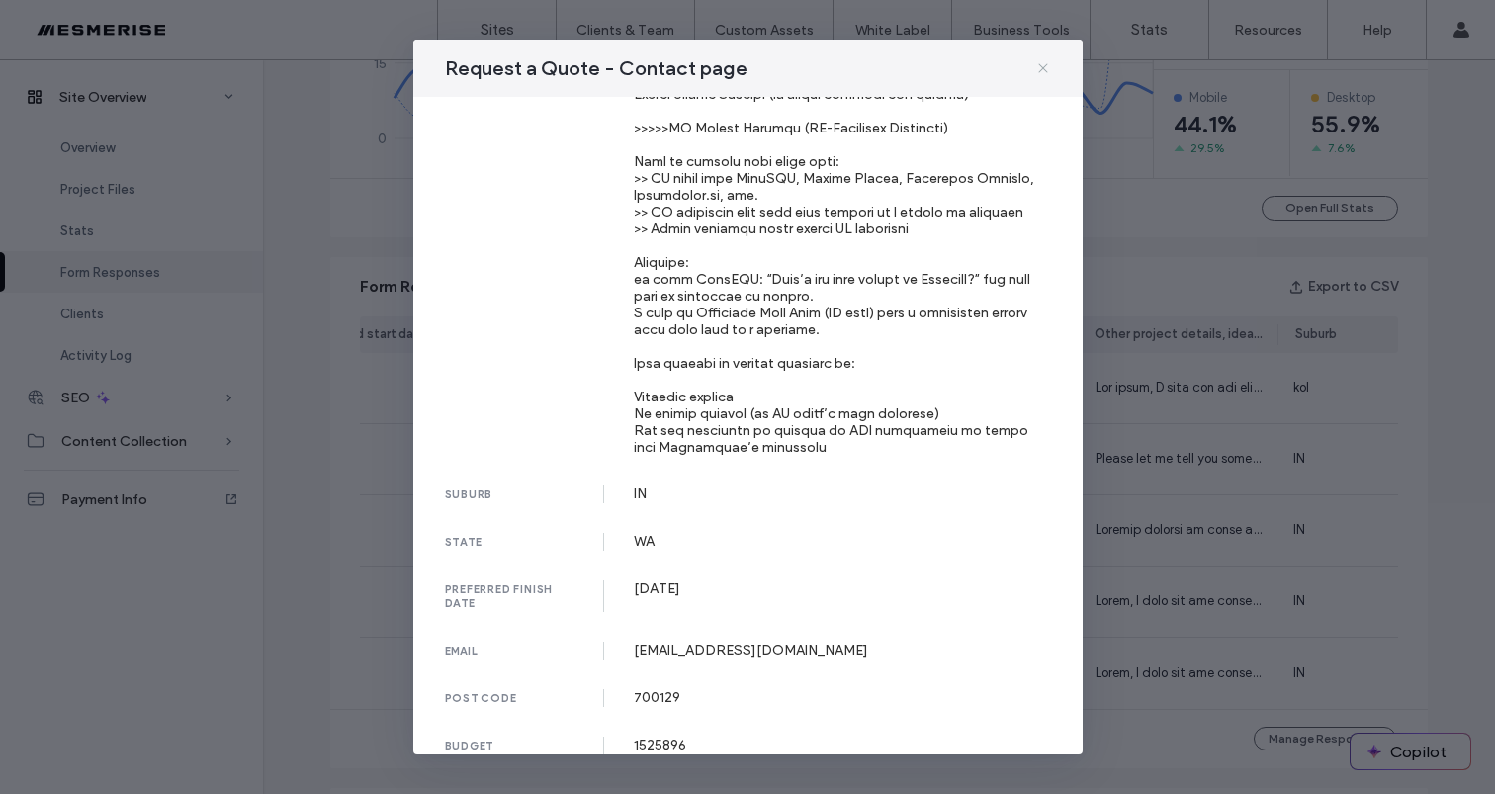
click at [1041, 65] on icon at bounding box center [1043, 68] width 16 height 16
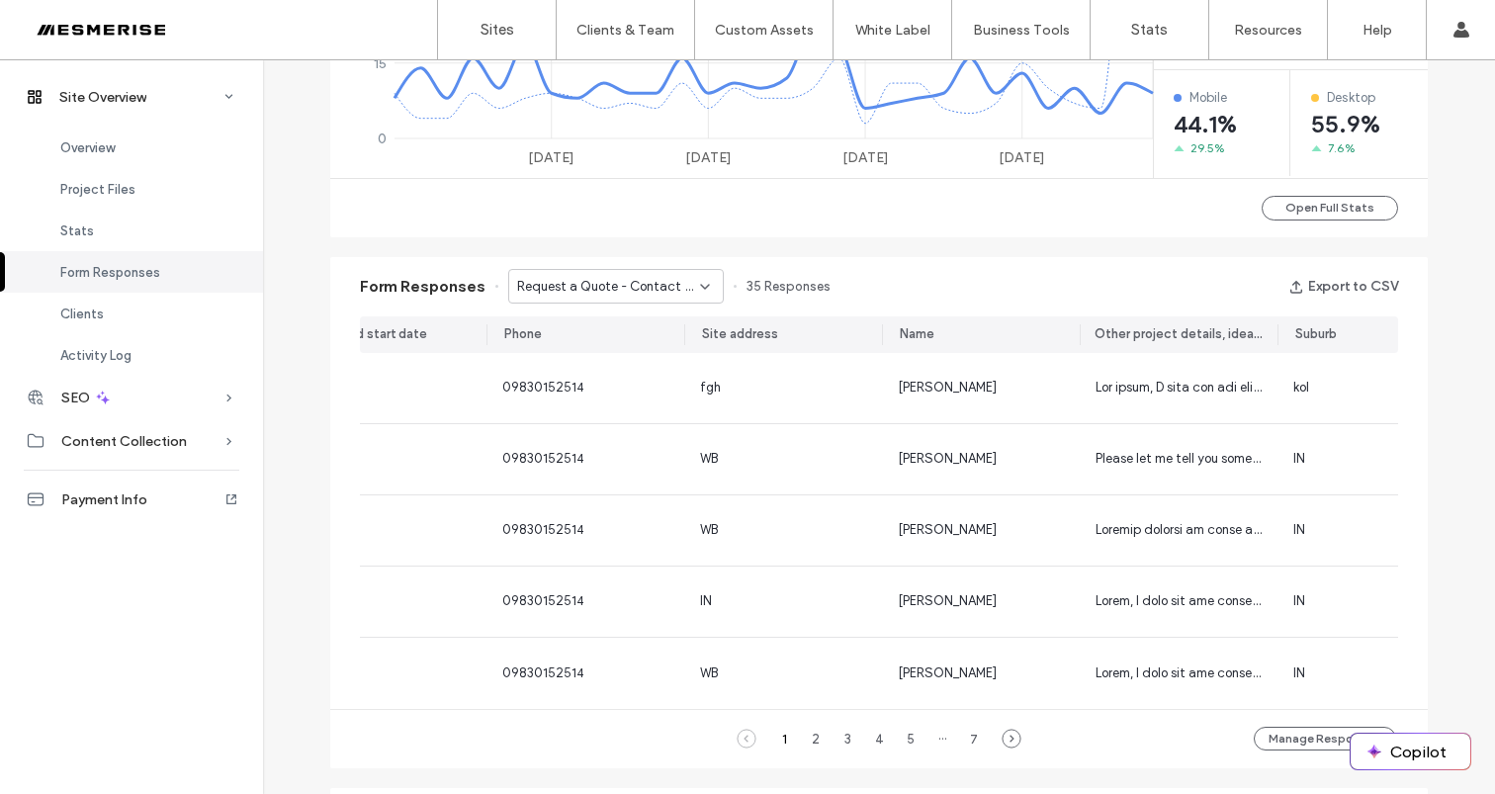
click at [619, 299] on div "Request a Quote - Contact page" at bounding box center [616, 286] width 216 height 35
click at [805, 286] on span "35 Responses" at bounding box center [788, 287] width 84 height 20
click at [653, 303] on div "Request a Quote - Contact page" at bounding box center [616, 286] width 216 height 35
click at [655, 299] on div "Request a Quote - Contact page" at bounding box center [616, 286] width 216 height 35
click at [649, 328] on span "Contact Form - YUTORI page" at bounding box center [594, 320] width 174 height 20
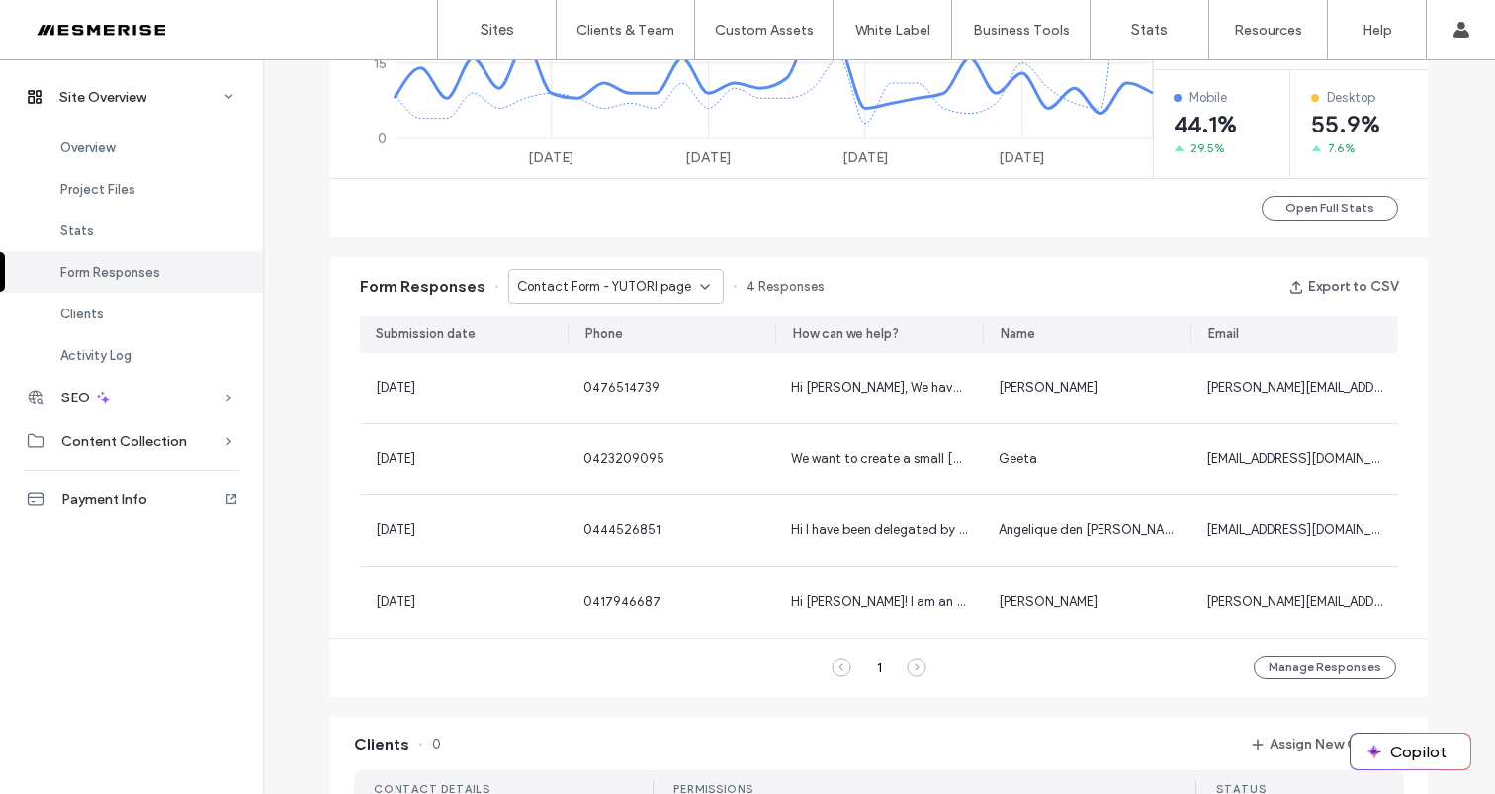
click at [668, 291] on span "Contact Form - YUTORI page" at bounding box center [604, 287] width 174 height 20
click at [585, 318] on span "Contact Form - YUTORI page" at bounding box center [594, 320] width 174 height 20
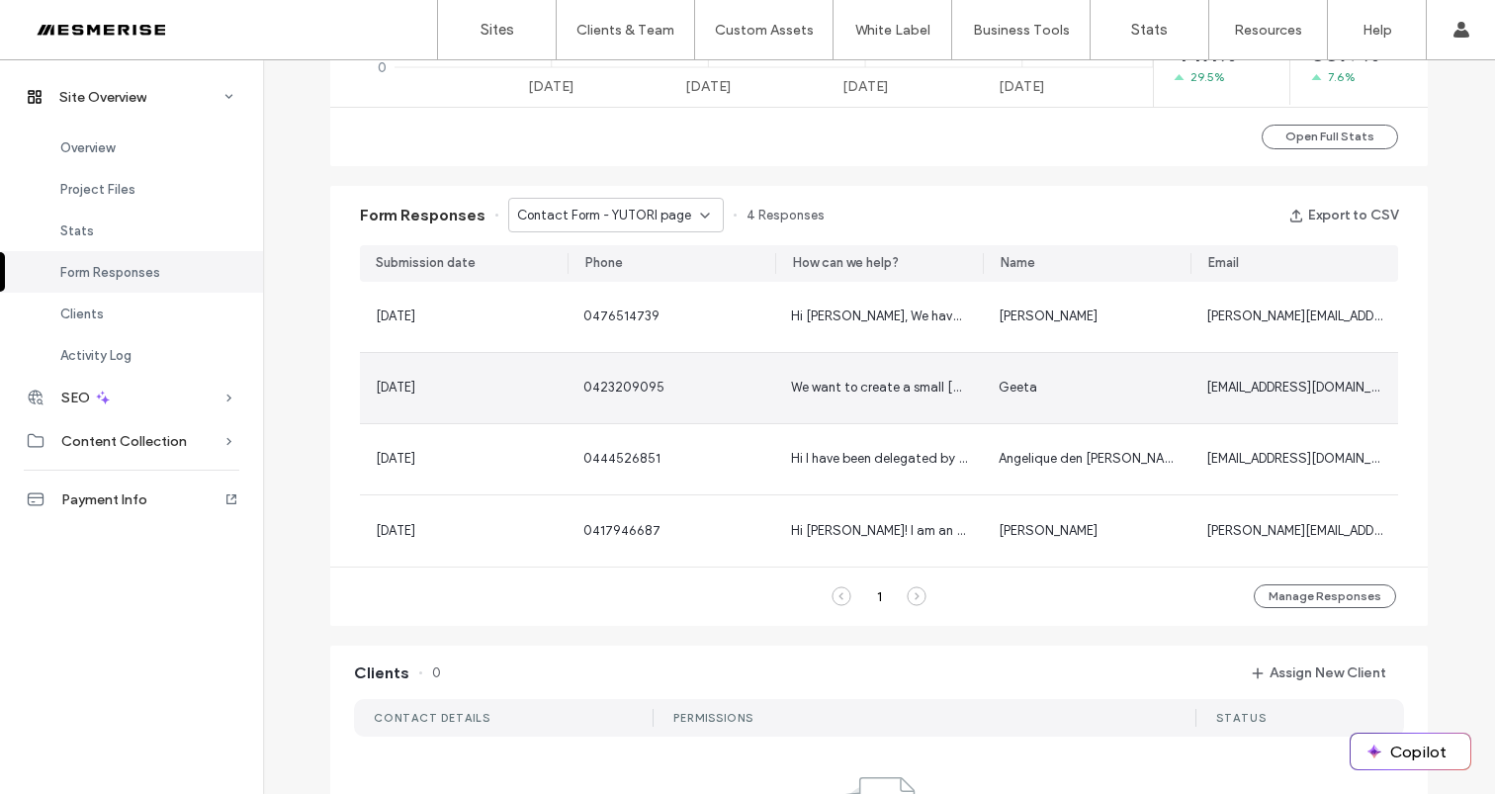
scroll to position [1162, 0]
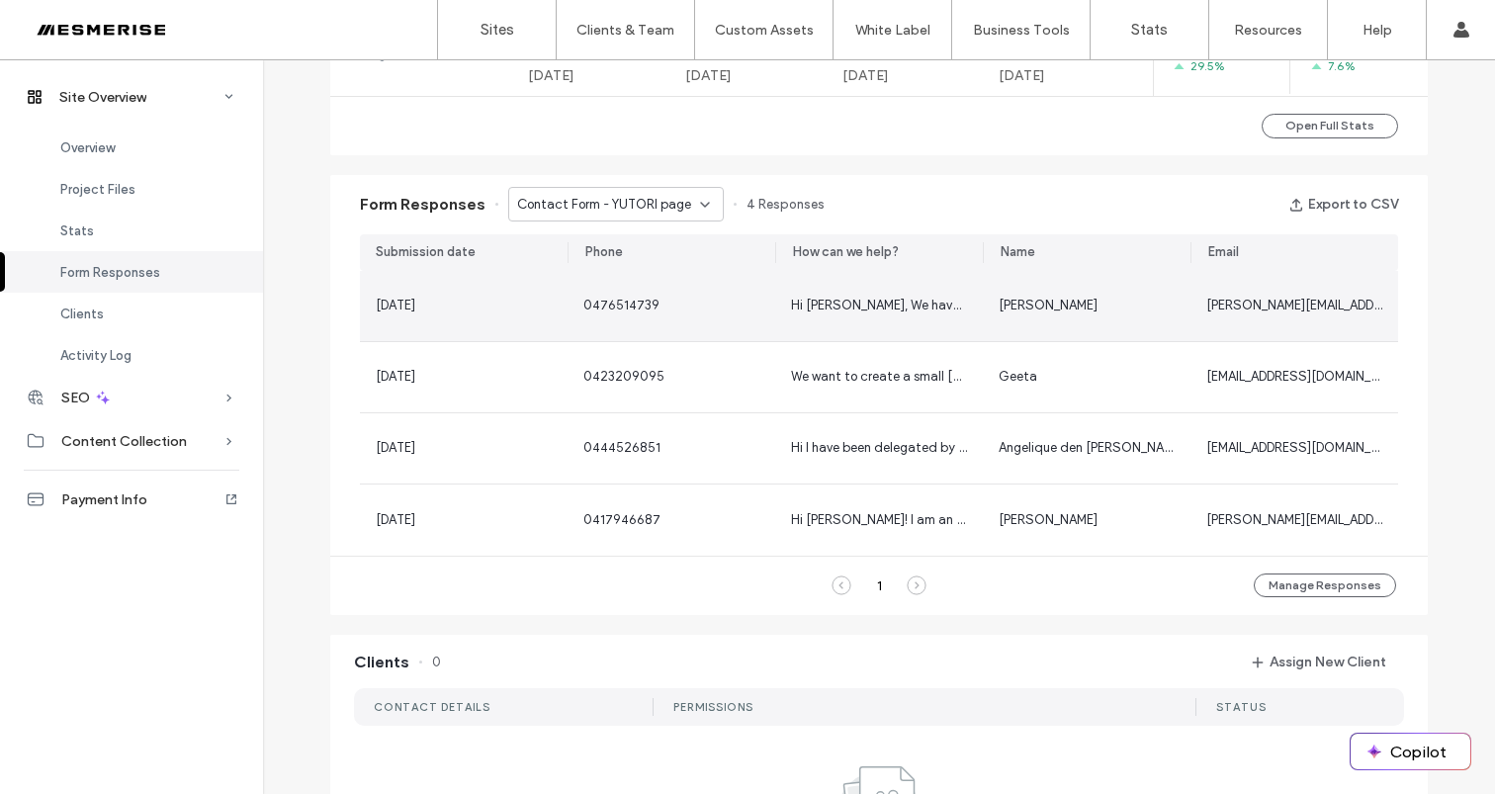
click at [744, 307] on div "0476514739" at bounding box center [671, 306] width 176 height 20
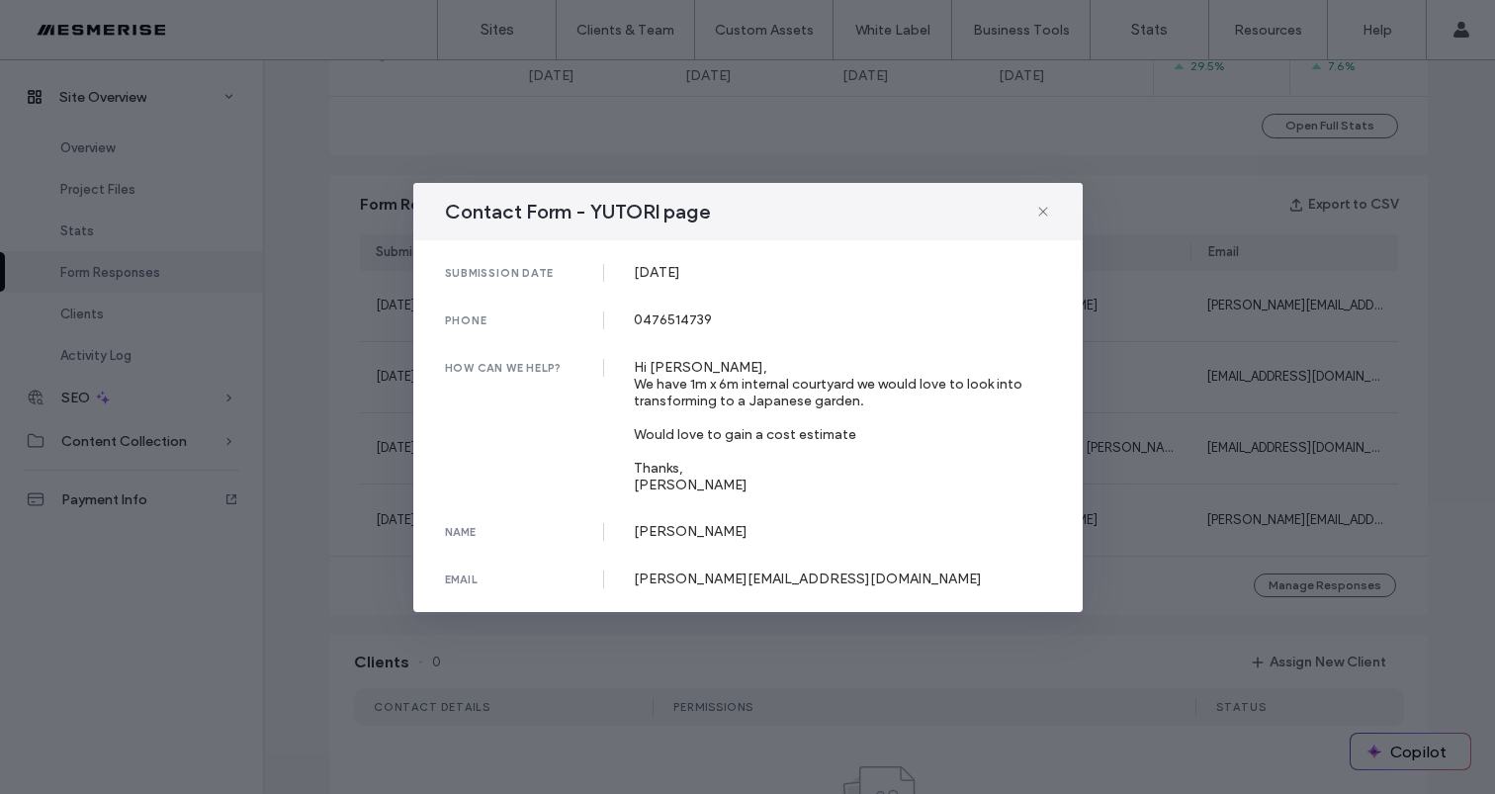
click at [871, 401] on div "Hi Christian, We have 1m x 6m internal courtyard we would love to look into tra…" at bounding box center [842, 426] width 417 height 134
click at [851, 394] on div "Hi Christian, We have 1m x 6m internal courtyard we would love to look into tra…" at bounding box center [842, 426] width 417 height 134
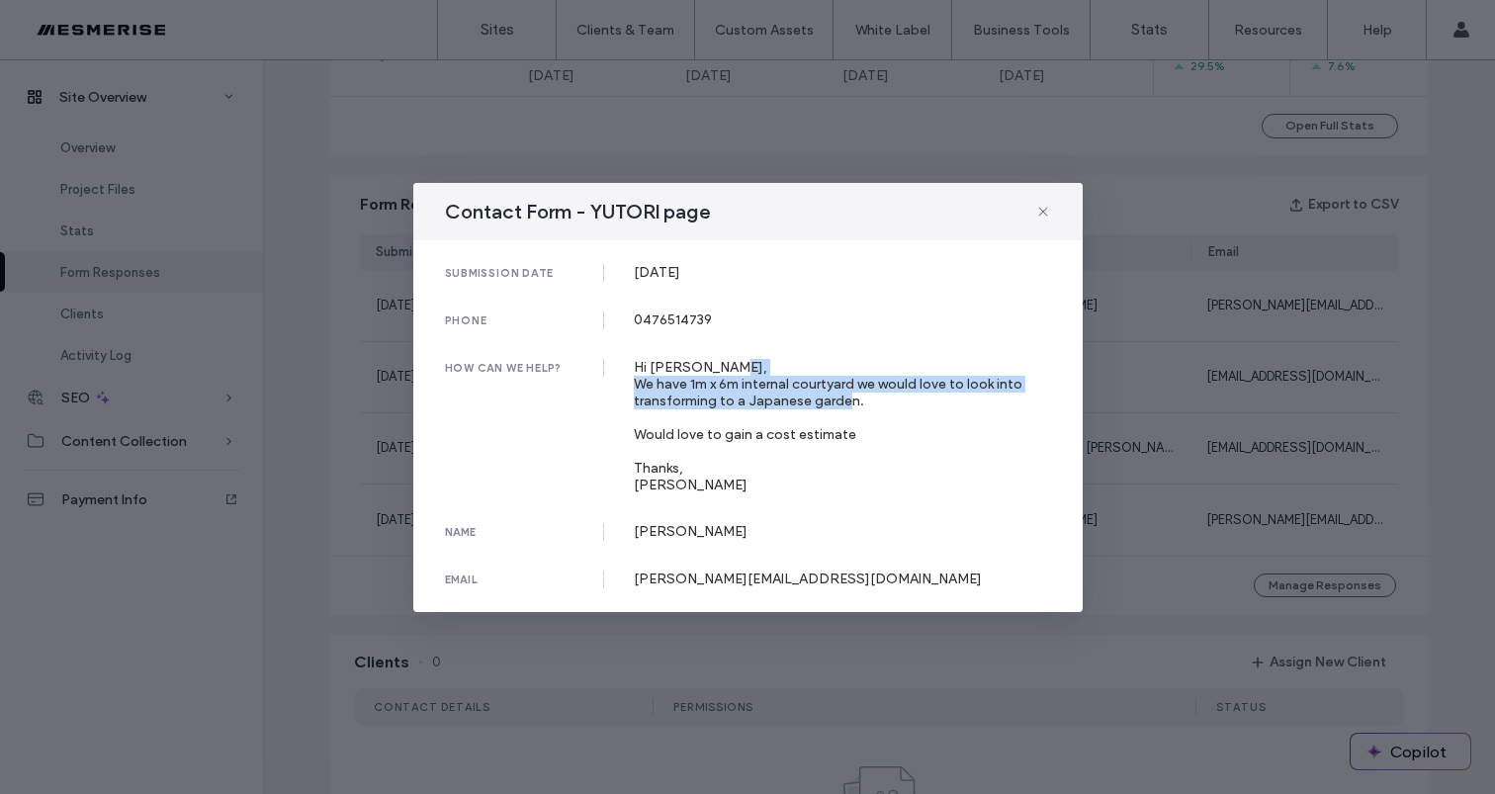
click at [851, 394] on div "Hi Christian, We have 1m x 6m internal courtyard we would love to look into tra…" at bounding box center [842, 426] width 417 height 134
click at [704, 394] on div "Hi Christian, We have 1m x 6m internal courtyard we would love to look into tra…" at bounding box center [842, 426] width 417 height 134
click at [673, 388] on div "Hi Christian, We have 1m x 6m internal courtyard we would love to look into tra…" at bounding box center [842, 426] width 417 height 134
click at [755, 390] on div "Hi Christian, We have 1m x 6m internal courtyard we would love to look into tra…" at bounding box center [842, 426] width 417 height 134
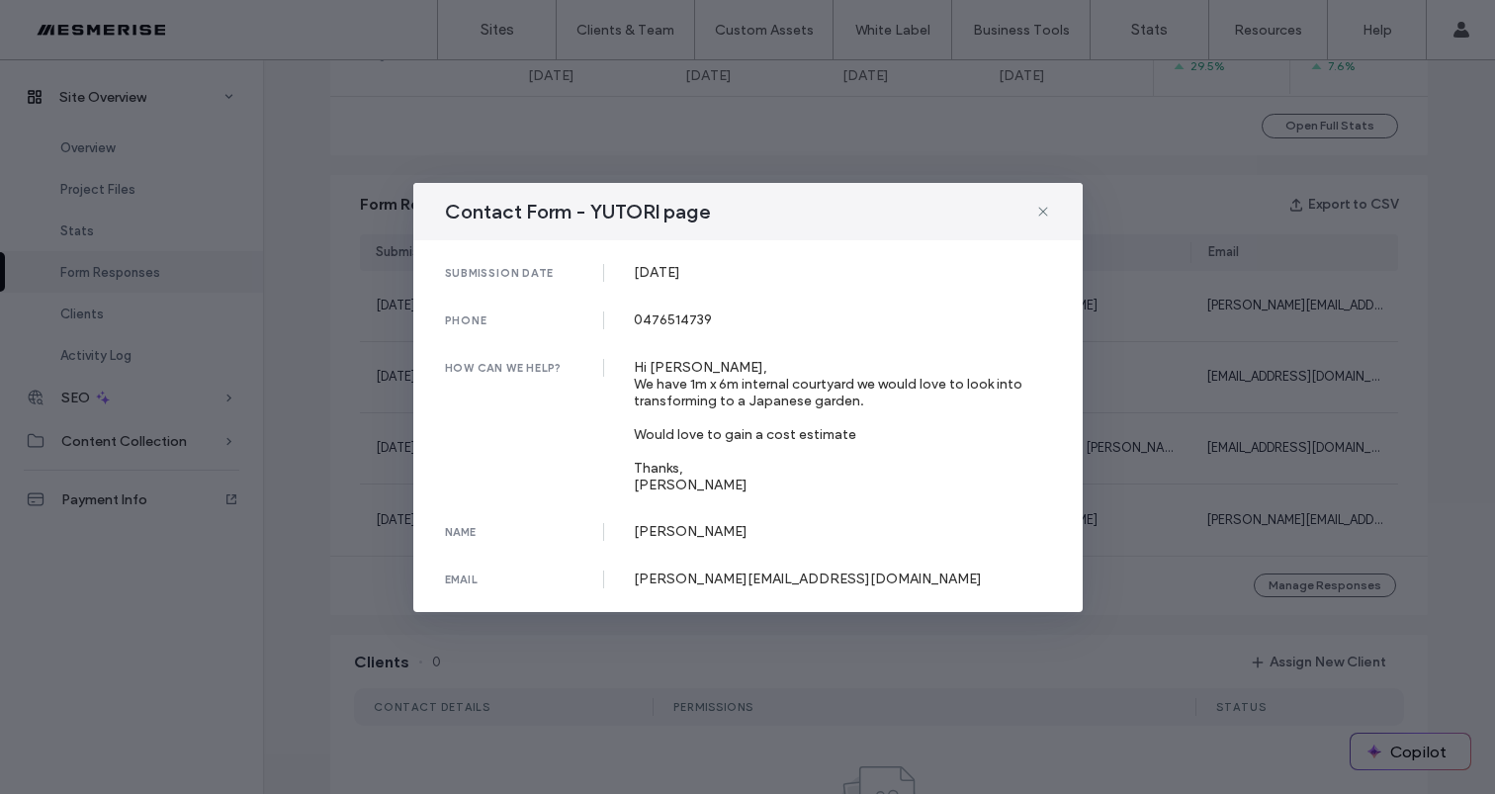
click at [813, 386] on div "Hi Christian, We have 1m x 6m internal courtyard we would love to look into tra…" at bounding box center [842, 426] width 417 height 134
click at [887, 387] on div "Hi Christian, We have 1m x 6m internal courtyard we would love to look into tra…" at bounding box center [842, 426] width 417 height 134
click at [988, 383] on div "Hi Christian, We have 1m x 6m internal courtyard we would love to look into tra…" at bounding box center [842, 426] width 417 height 134
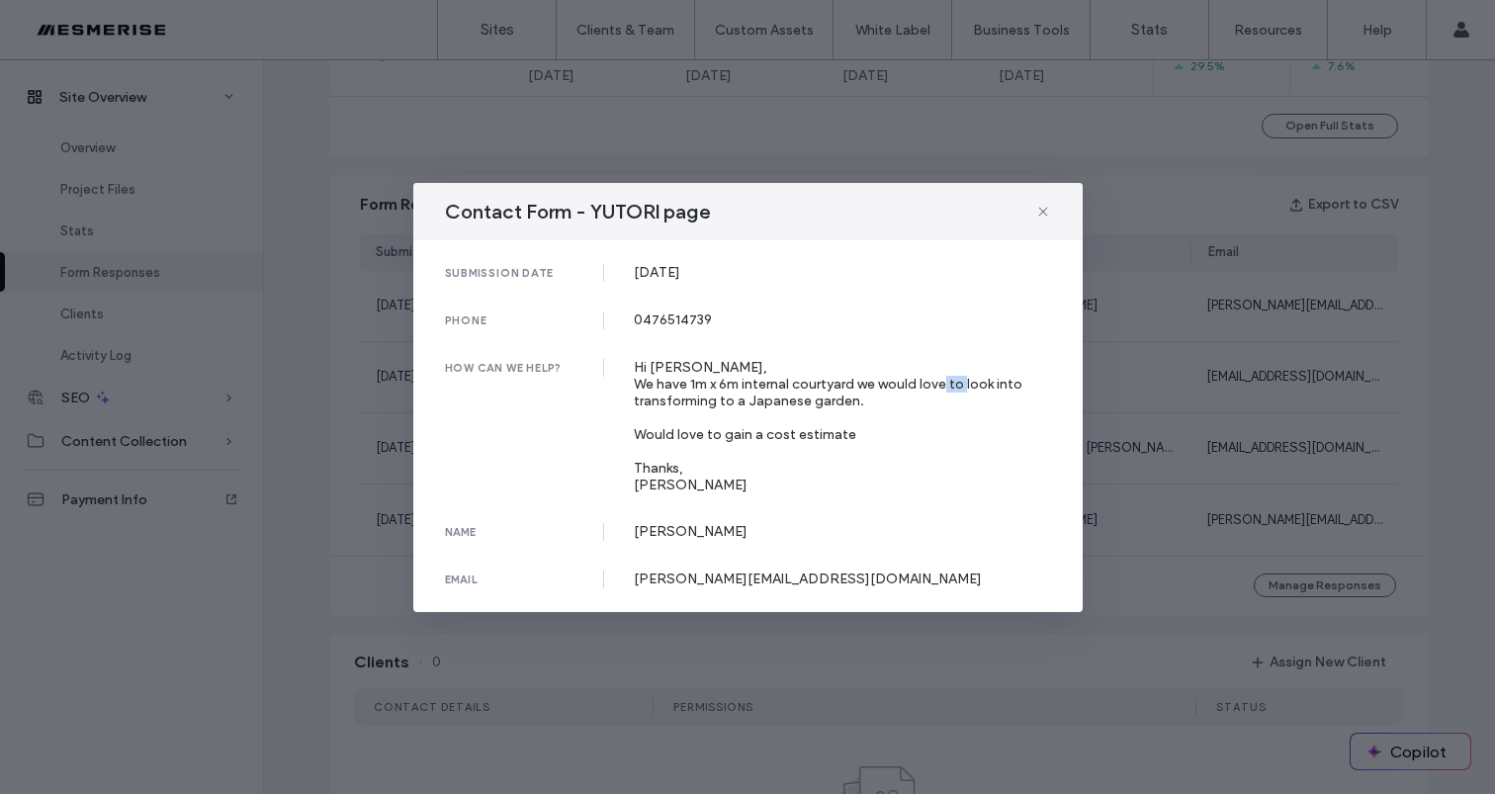
click at [988, 383] on div "Hi Christian, We have 1m x 6m internal courtyard we would love to look into tra…" at bounding box center [842, 426] width 417 height 134
click at [720, 405] on div "Hi Christian, We have 1m x 6m internal courtyard we would love to look into tra…" at bounding box center [842, 426] width 417 height 134
click at [808, 388] on div "Hi Christian, We have 1m x 6m internal courtyard we would love to look into tra…" at bounding box center [842, 426] width 417 height 134
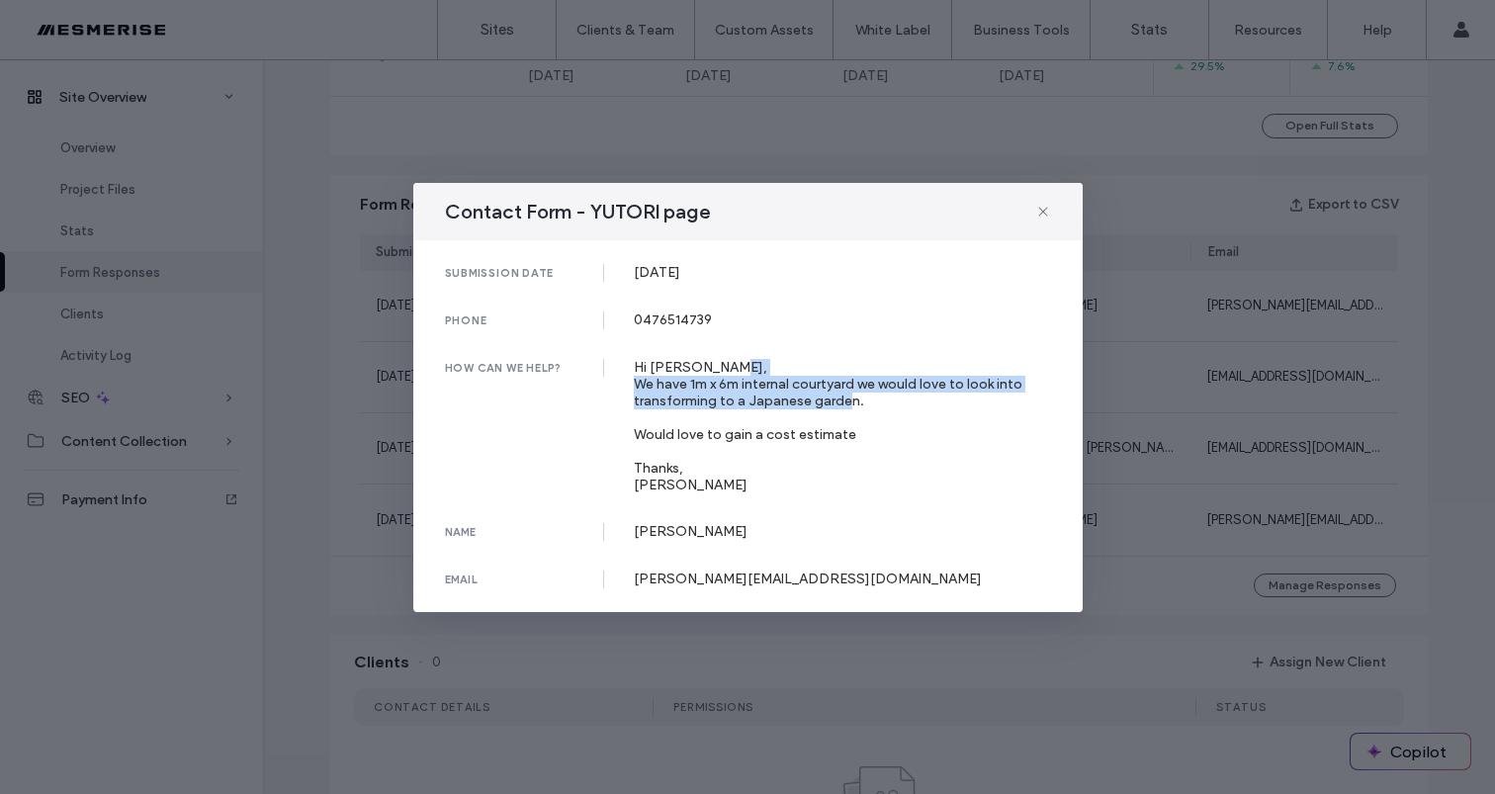
click at [808, 388] on div "Hi Christian, We have 1m x 6m internal courtyard we would love to look into tra…" at bounding box center [842, 426] width 417 height 134
click at [766, 454] on div "Hi Christian, We have 1m x 6m internal courtyard we would love to look into tra…" at bounding box center [842, 426] width 417 height 134
click at [789, 436] on div "Hi Christian, We have 1m x 6m internal courtyard we would love to look into tra…" at bounding box center [842, 426] width 417 height 134
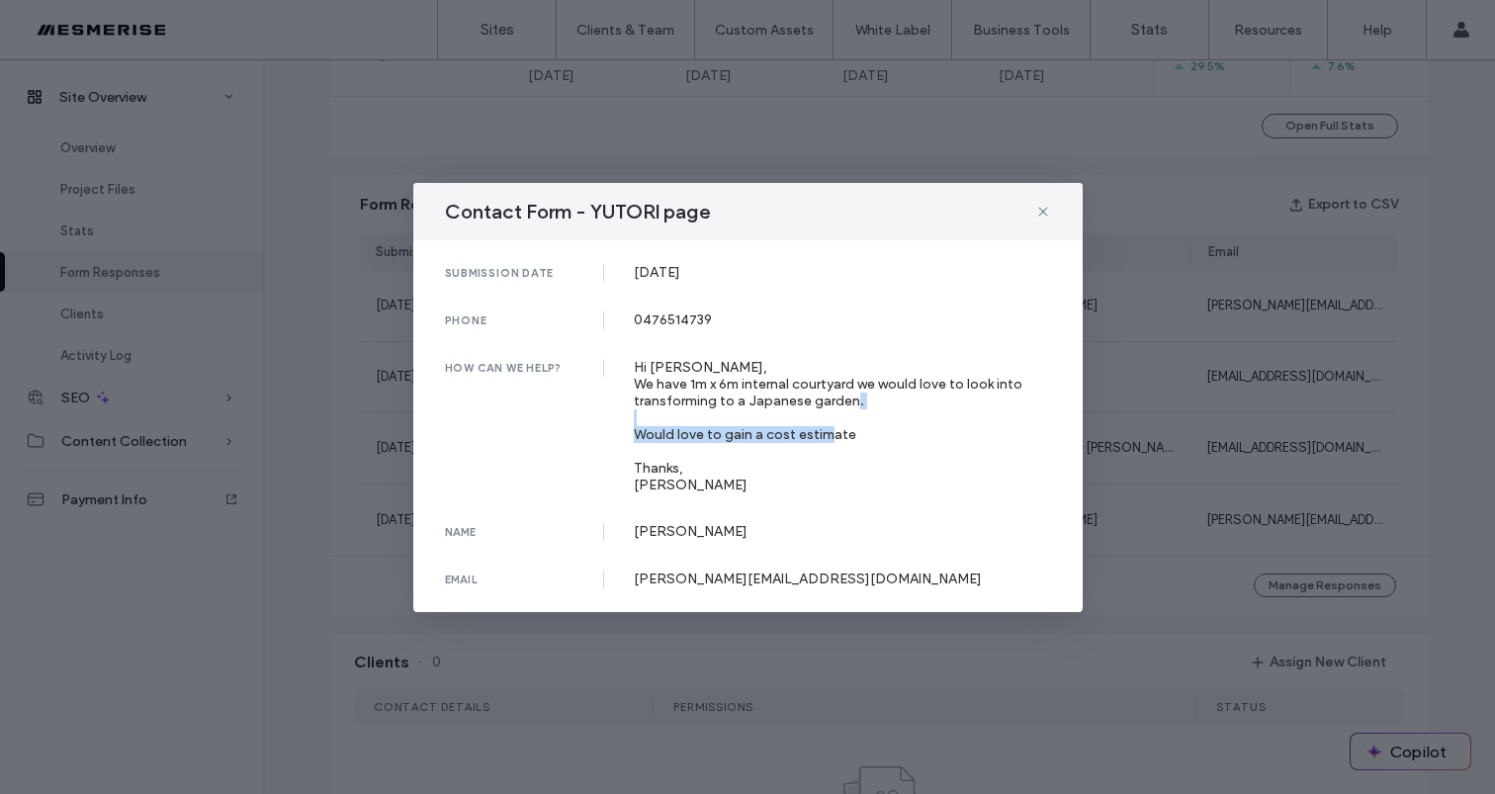
click at [789, 436] on div "Hi Christian, We have 1m x 6m internal courtyard we would love to look into tra…" at bounding box center [842, 426] width 417 height 134
click at [685, 434] on div "Hi Christian, We have 1m x 6m internal courtyard we would love to look into tra…" at bounding box center [842, 426] width 417 height 134
click at [824, 429] on div "Hi Christian, We have 1m x 6m internal courtyard we would love to look into tra…" at bounding box center [842, 426] width 417 height 134
click at [1044, 202] on span at bounding box center [1043, 212] width 16 height 26
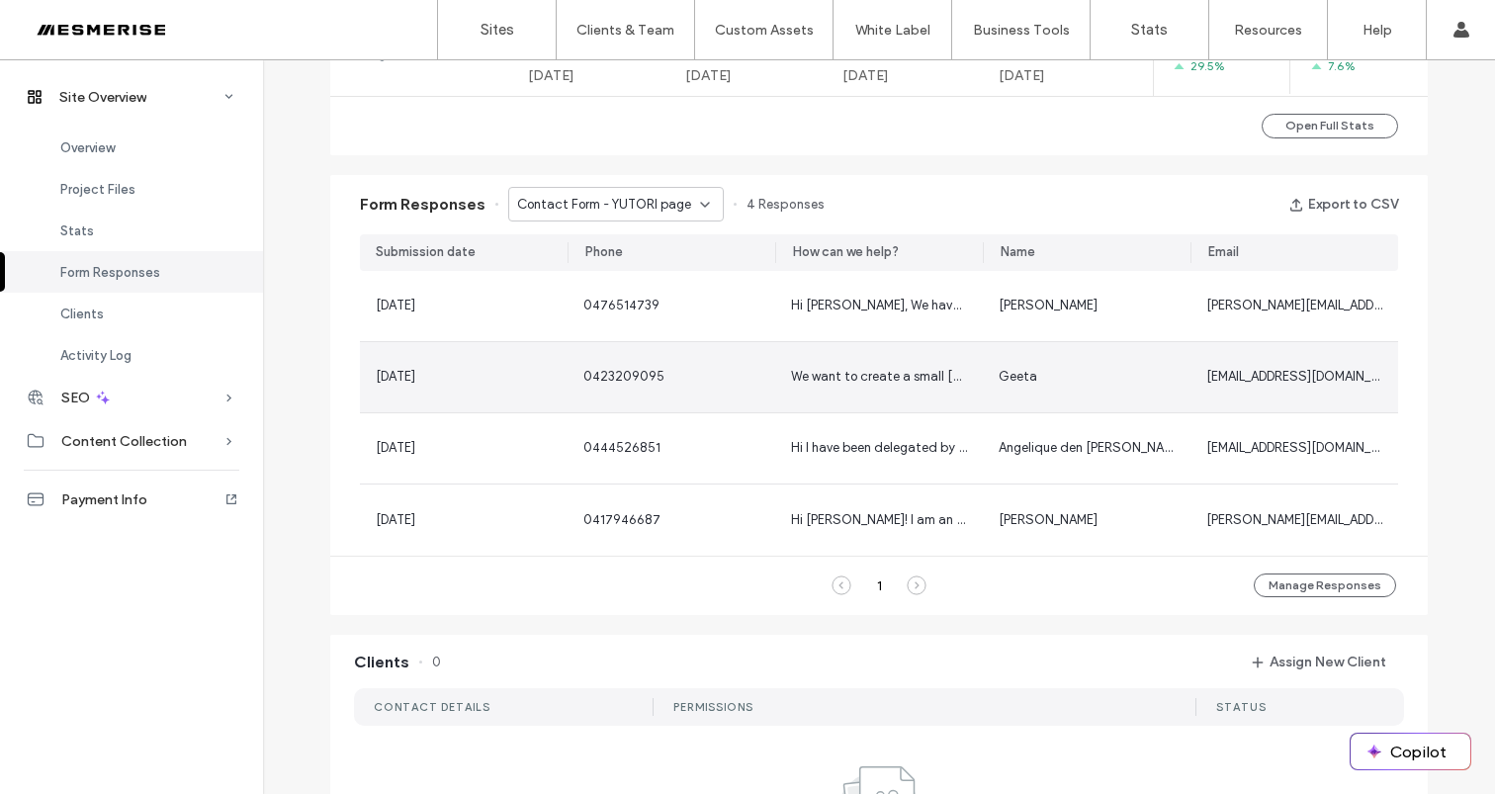
scroll to position [1152, 0]
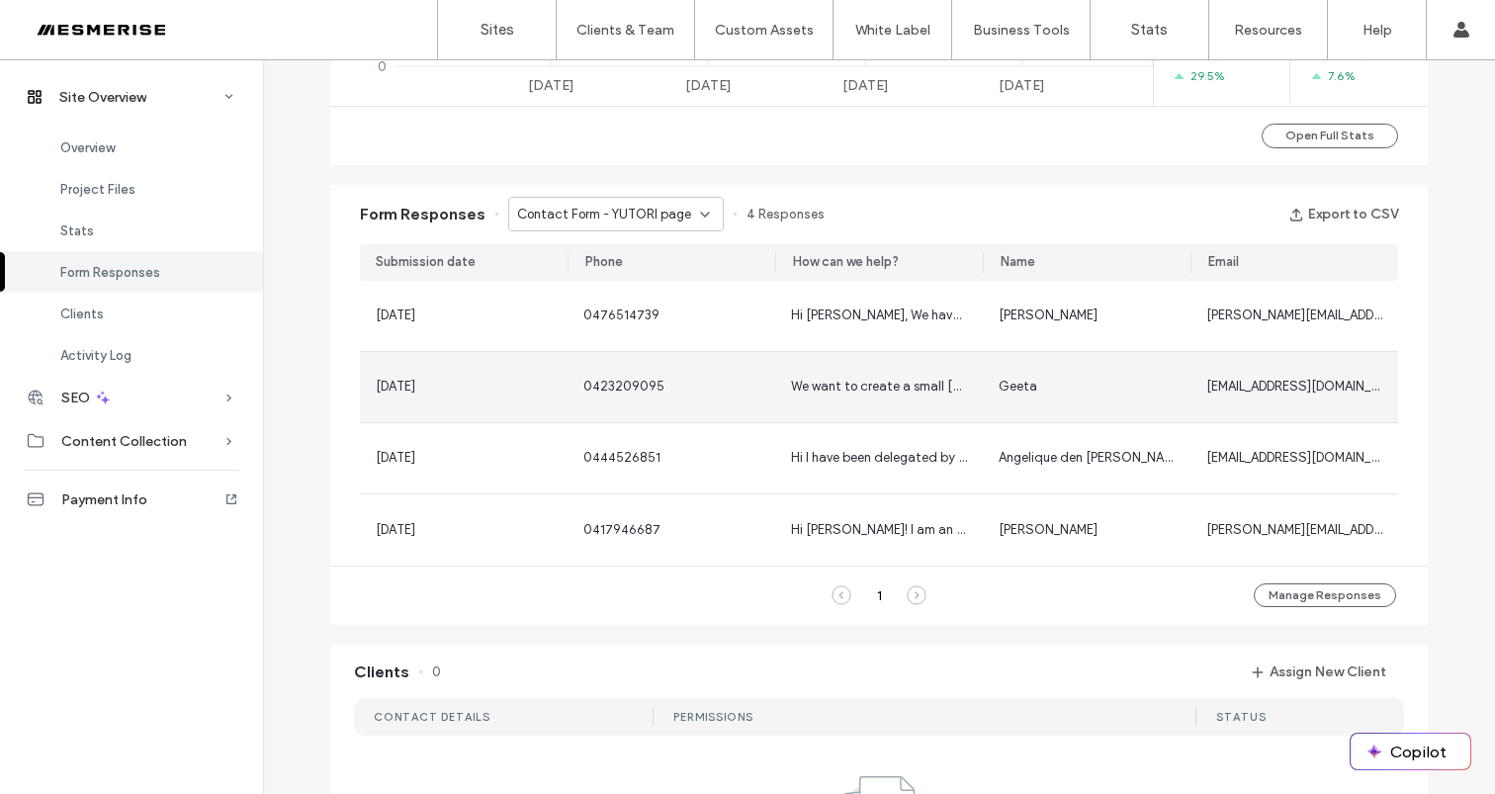
click at [739, 387] on div "0423209095" at bounding box center [671, 387] width 176 height 20
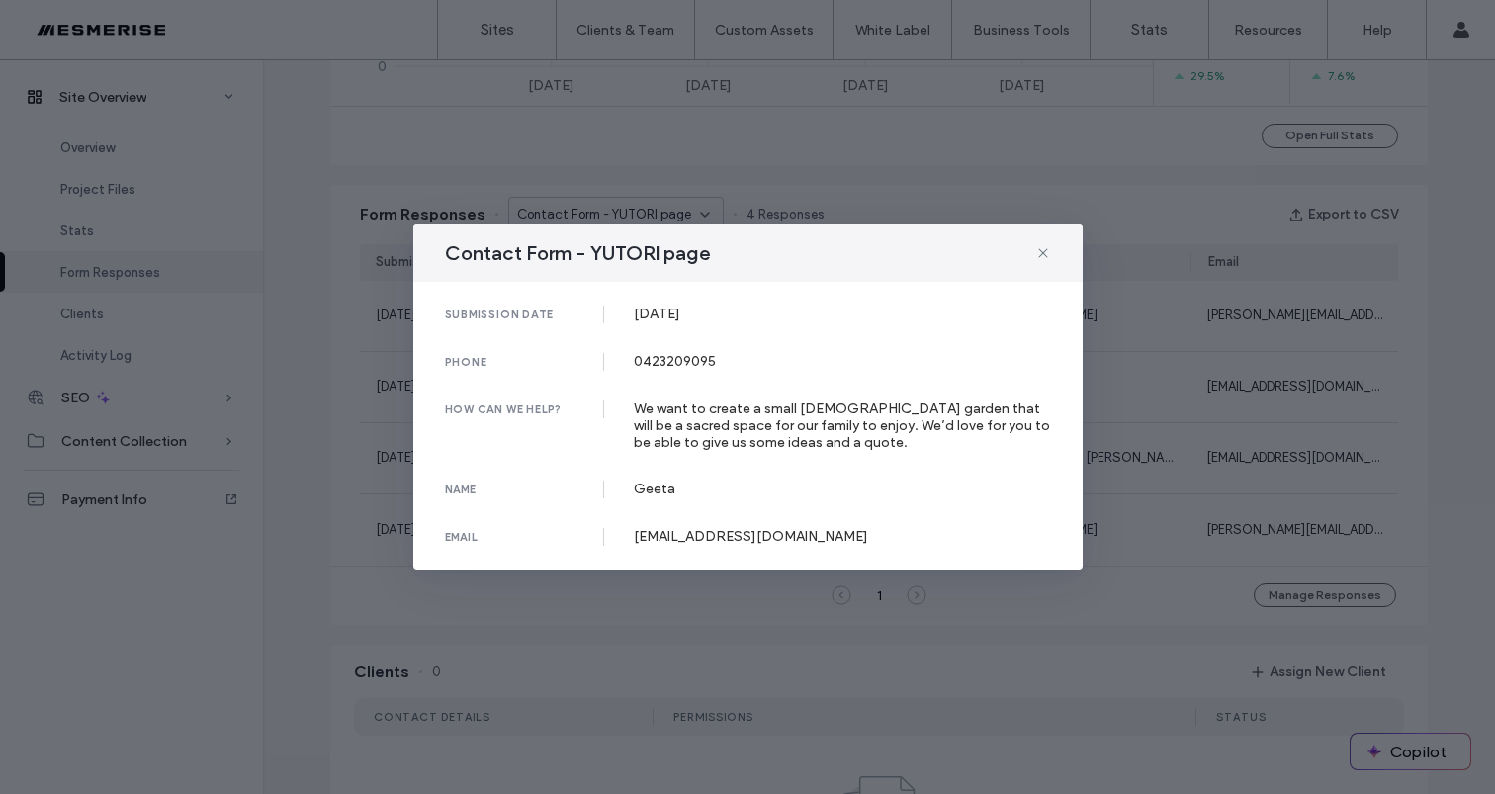
click at [771, 415] on div "We want to create a small zen garden that will be a sacred space for our family…" at bounding box center [842, 425] width 417 height 50
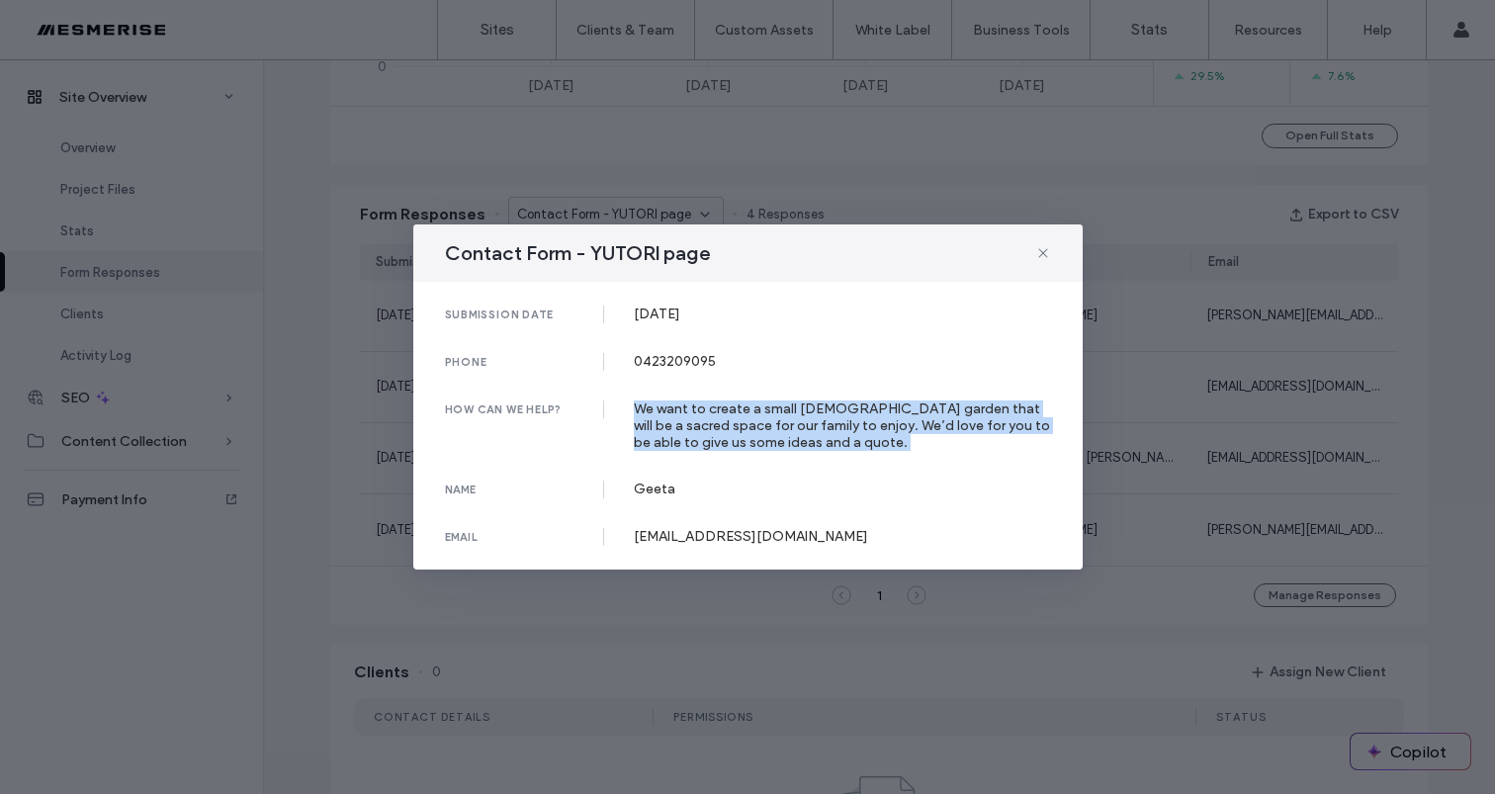
click at [771, 415] on div "We want to create a small zen garden that will be a sacred space for our family…" at bounding box center [842, 425] width 417 height 50
click at [879, 413] on div "We want to create a small zen garden that will be a sacred space for our family…" at bounding box center [842, 425] width 417 height 50
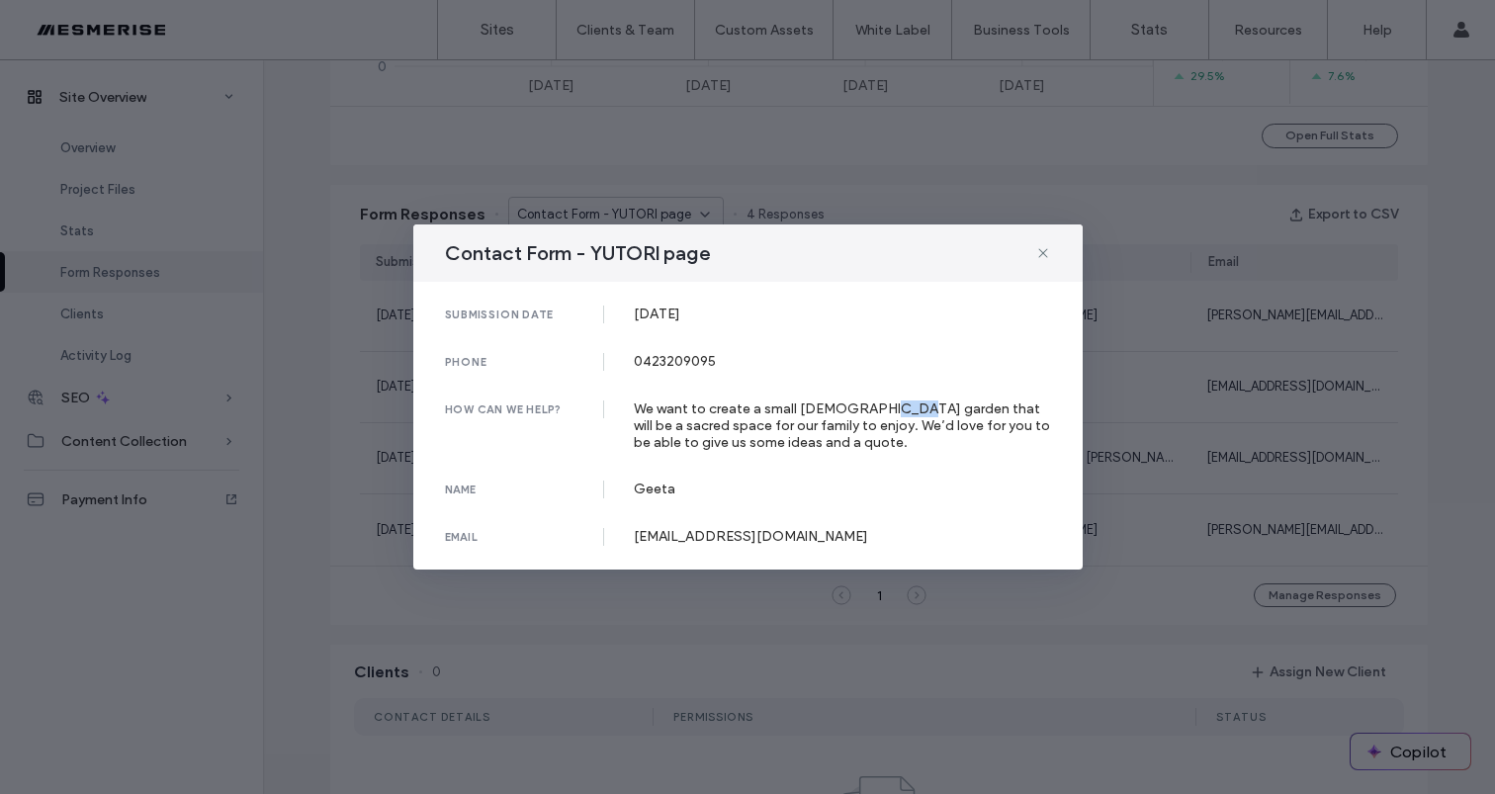
click at [879, 413] on div "We want to create a small zen garden that will be a sacred space for our family…" at bounding box center [842, 425] width 417 height 50
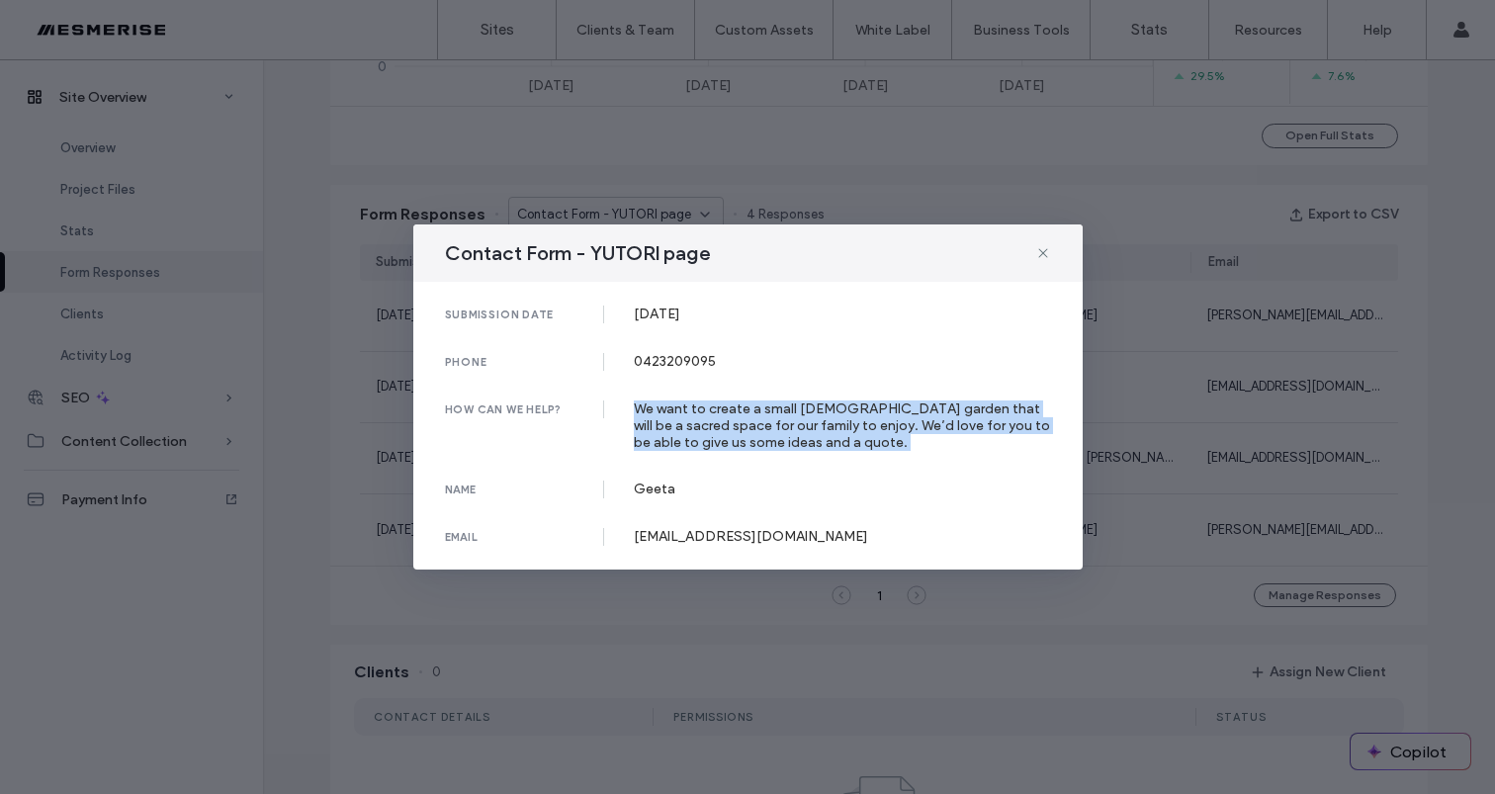
click at [879, 413] on div "We want to create a small zen garden that will be a sacred space for our family…" at bounding box center [842, 425] width 417 height 50
click at [935, 415] on div "We want to create a small zen garden that will be a sacred space for our family…" at bounding box center [842, 425] width 417 height 50
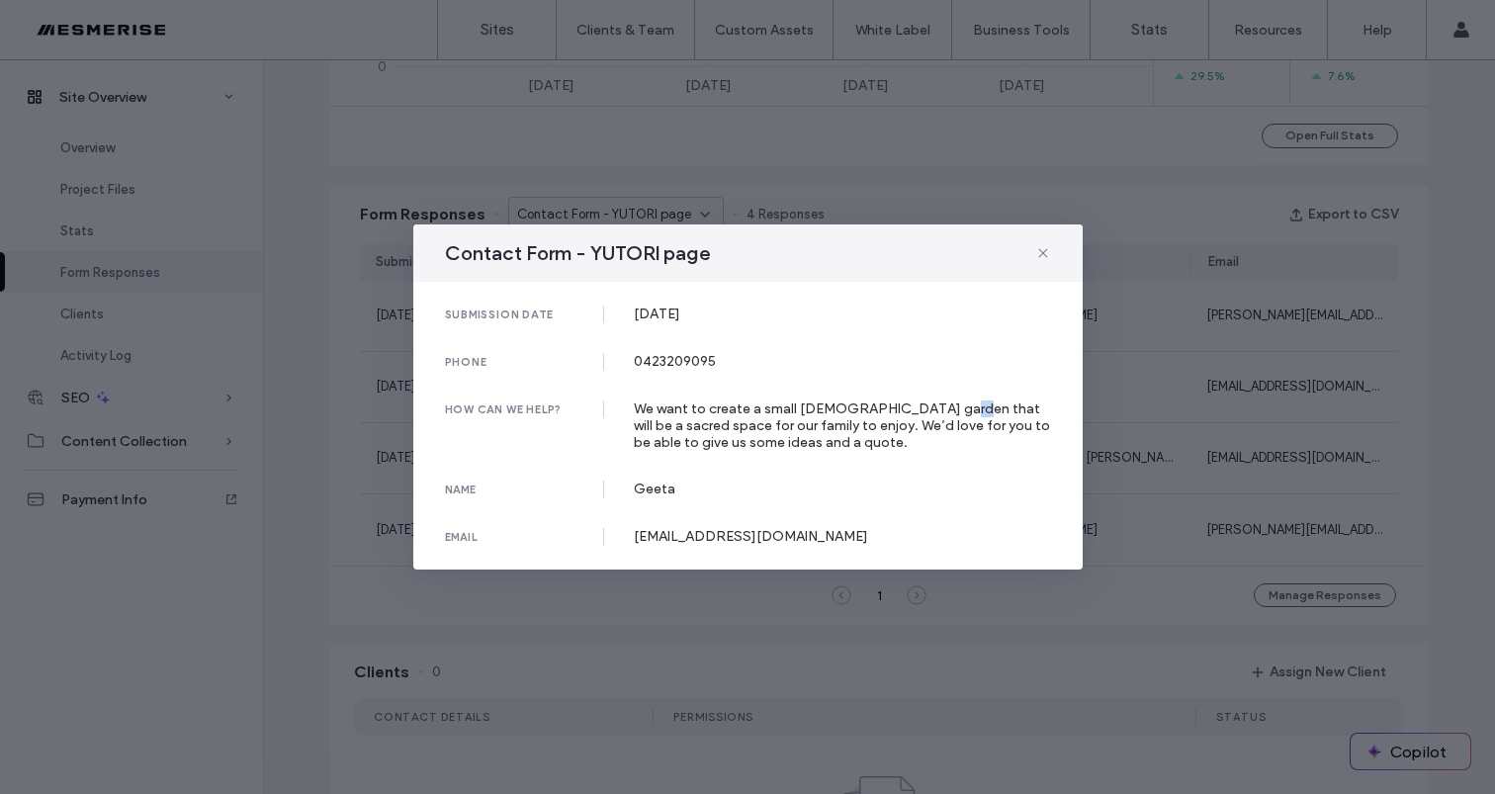
click at [935, 415] on div "We want to create a small zen garden that will be a sacred space for our family…" at bounding box center [842, 425] width 417 height 50
click at [759, 432] on div "We want to create a small zen garden that will be a sacred space for our family…" at bounding box center [842, 425] width 417 height 50
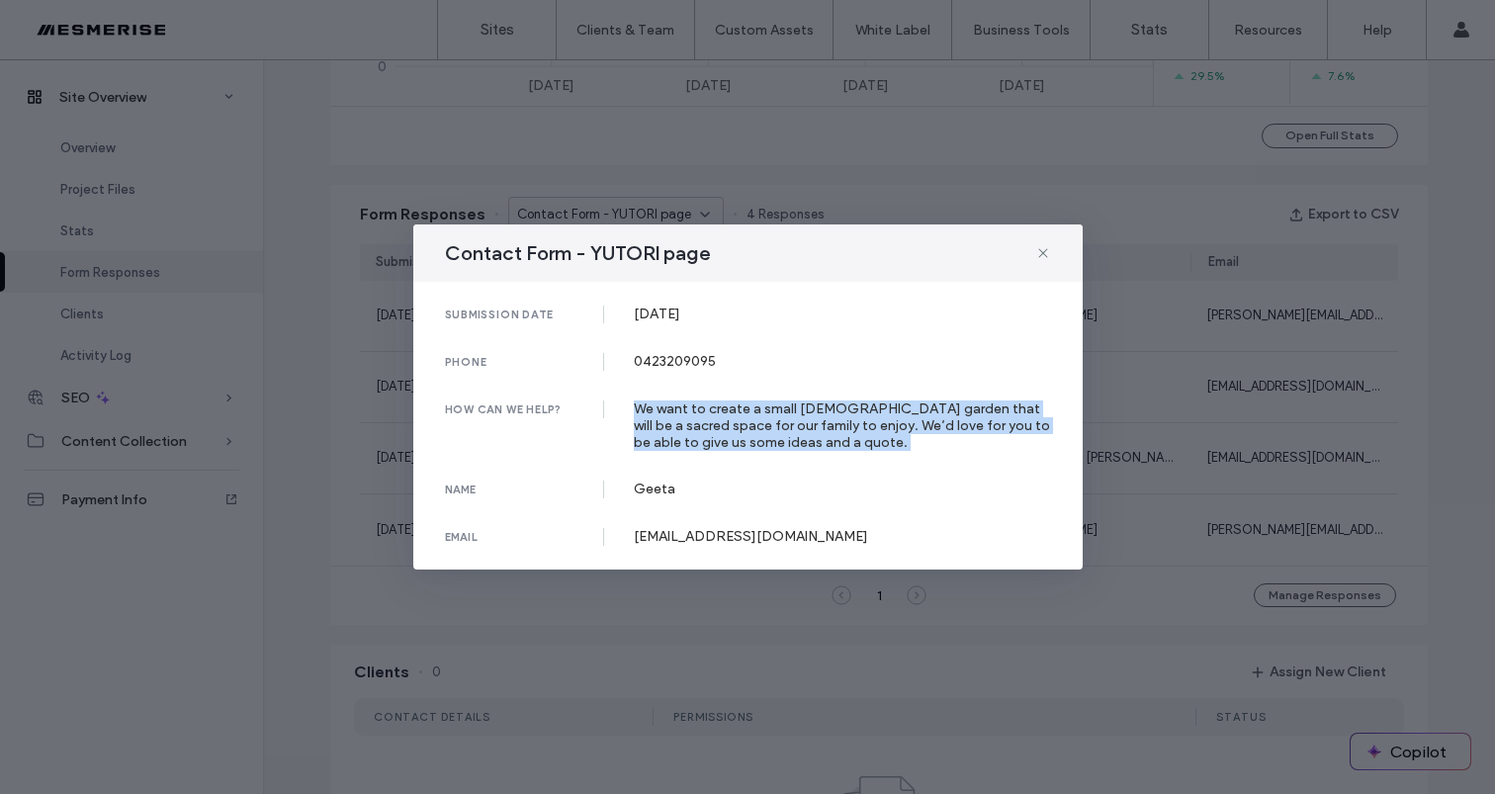
click at [759, 432] on div "We want to create a small zen garden that will be a sacred space for our family…" at bounding box center [842, 425] width 417 height 50
click at [814, 430] on div "We want to create a small zen garden that will be a sacred space for our family…" at bounding box center [842, 425] width 417 height 50
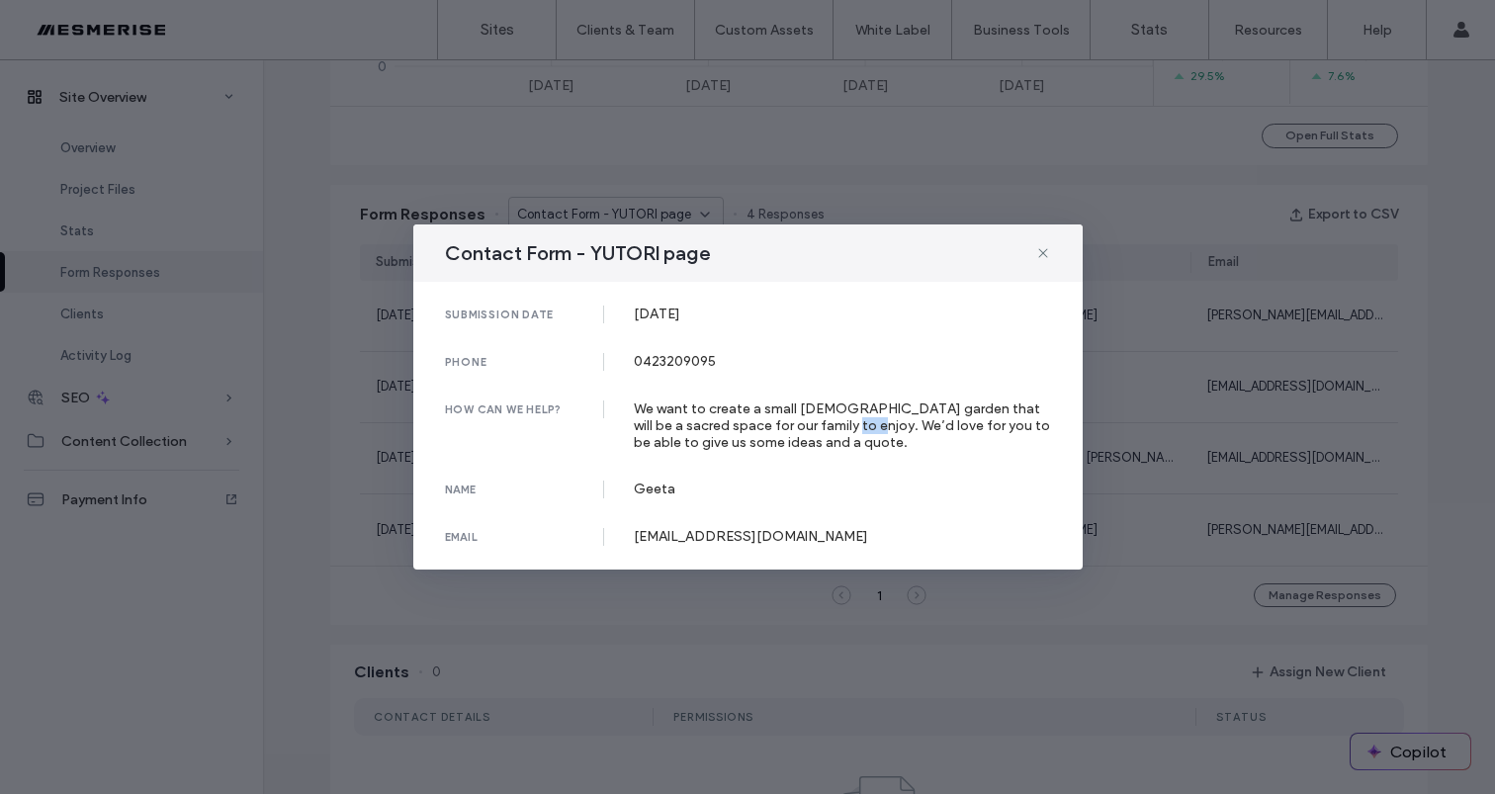
click at [814, 430] on div "We want to create a small zen garden that will be a sacred space for our family…" at bounding box center [842, 425] width 417 height 50
click at [876, 428] on div "We want to create a small zen garden that will be a sacred space for our family…" at bounding box center [842, 425] width 417 height 50
click at [877, 428] on div "We want to create a small zen garden that will be a sacred space for our family…" at bounding box center [842, 425] width 417 height 50
click at [780, 438] on div "We want to create a small zen garden that will be a sacred space for our family…" at bounding box center [842, 425] width 417 height 50
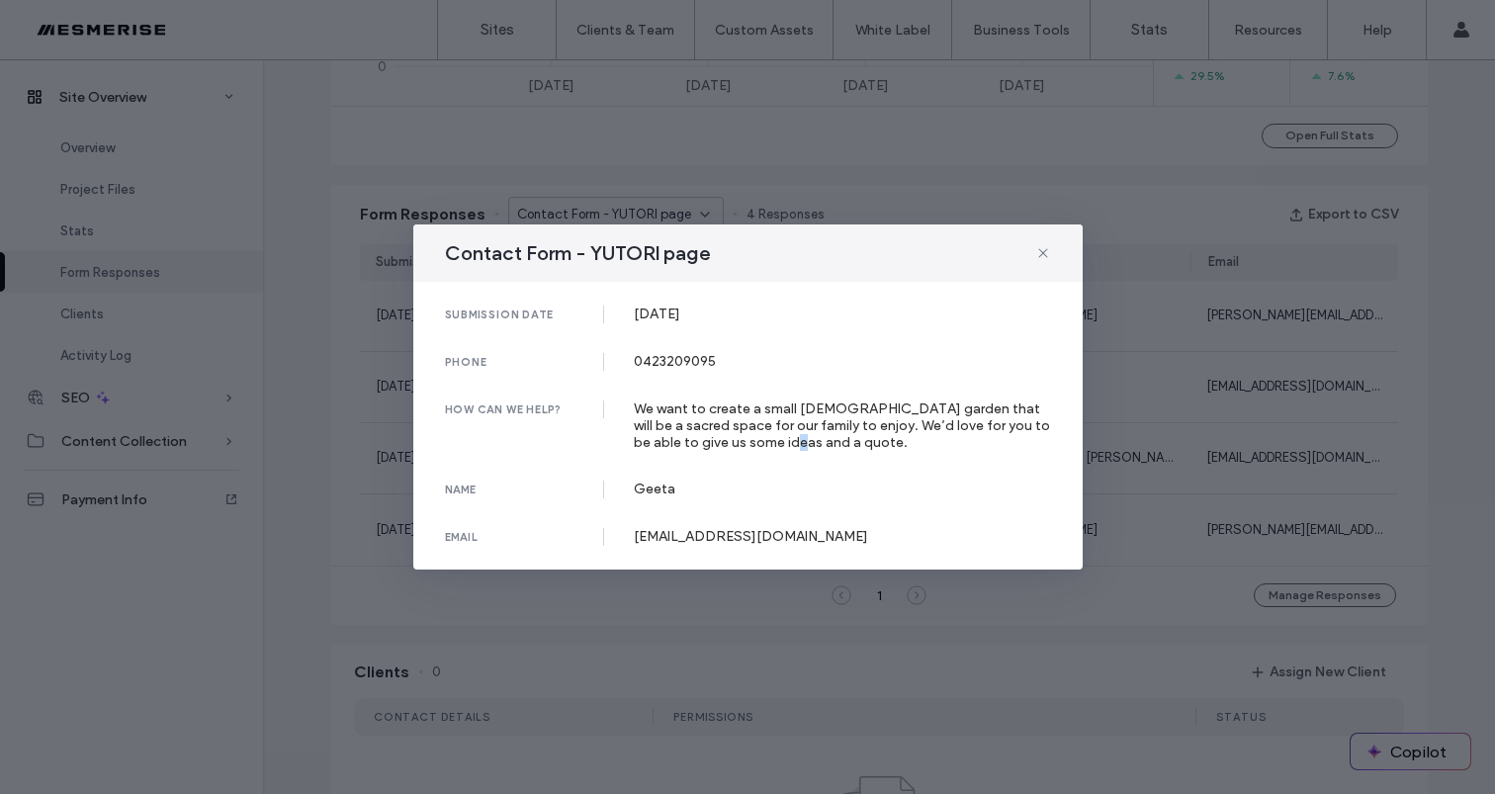
click at [835, 435] on div "We want to create a small zen garden that will be a sacred space for our family…" at bounding box center [842, 425] width 417 height 50
click at [1030, 251] on div "Contact Form - YUTORI page" at bounding box center [747, 252] width 669 height 57
click at [1031, 251] on div "Contact Form - YUTORI page" at bounding box center [747, 252] width 669 height 57
click at [1035, 249] on icon at bounding box center [1043, 253] width 16 height 16
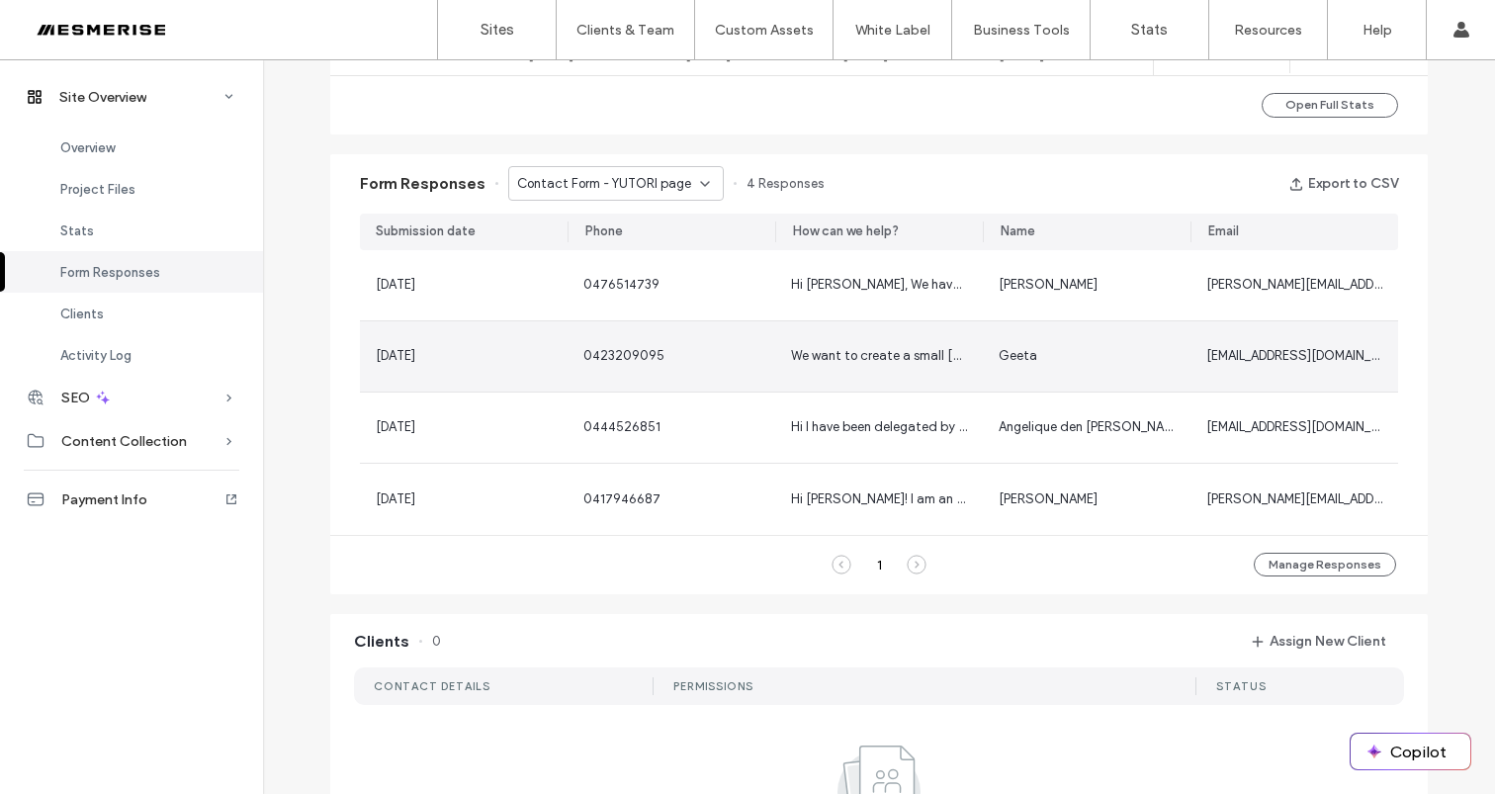
scroll to position [1163, 0]
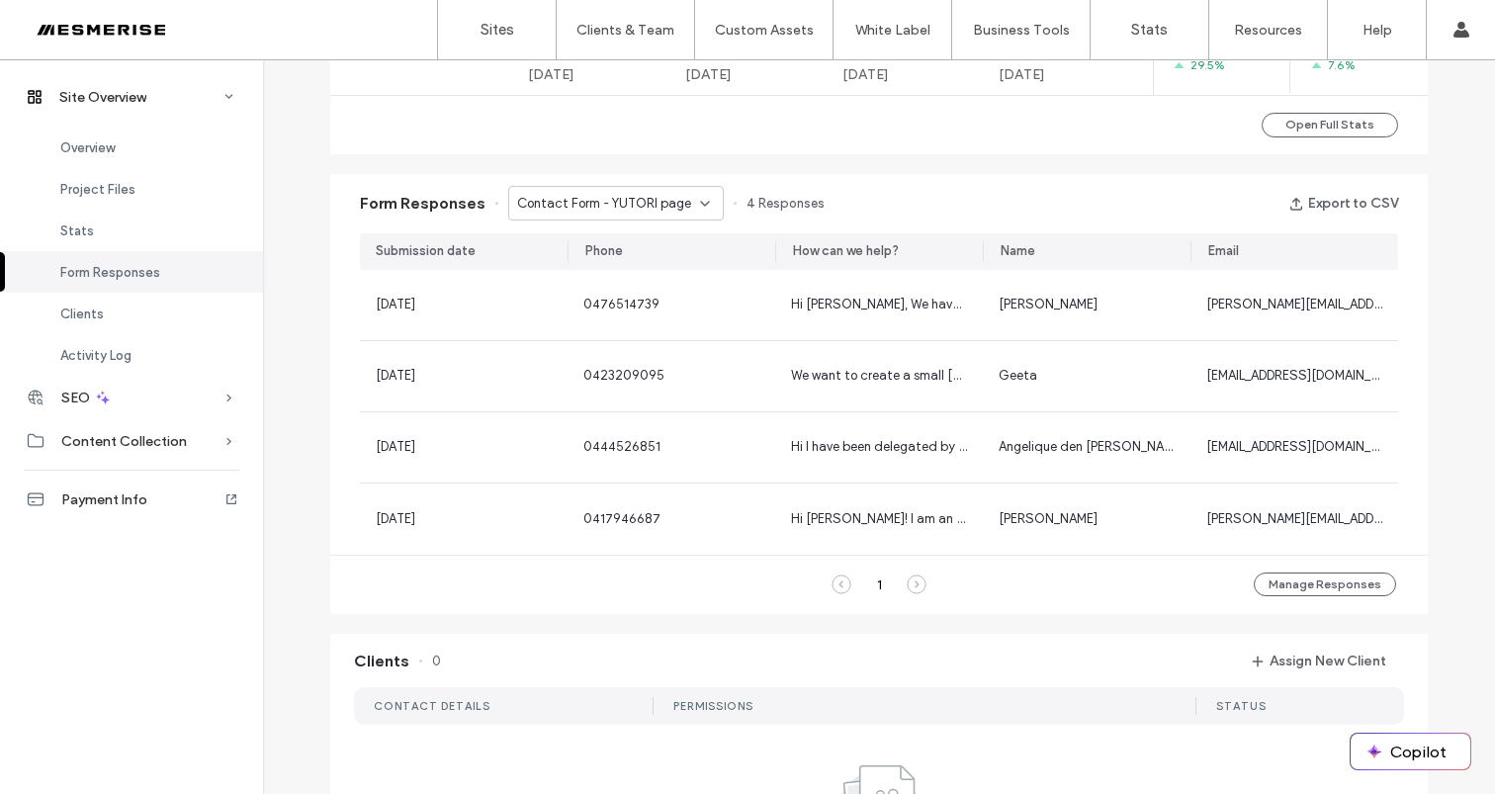
click at [690, 189] on div "Contact Form - YUTORI page" at bounding box center [616, 203] width 216 height 35
click at [914, 182] on div "Form Responses Contact Form - YUTORI page 4 Responses Export to CSV" at bounding box center [878, 203] width 1097 height 59
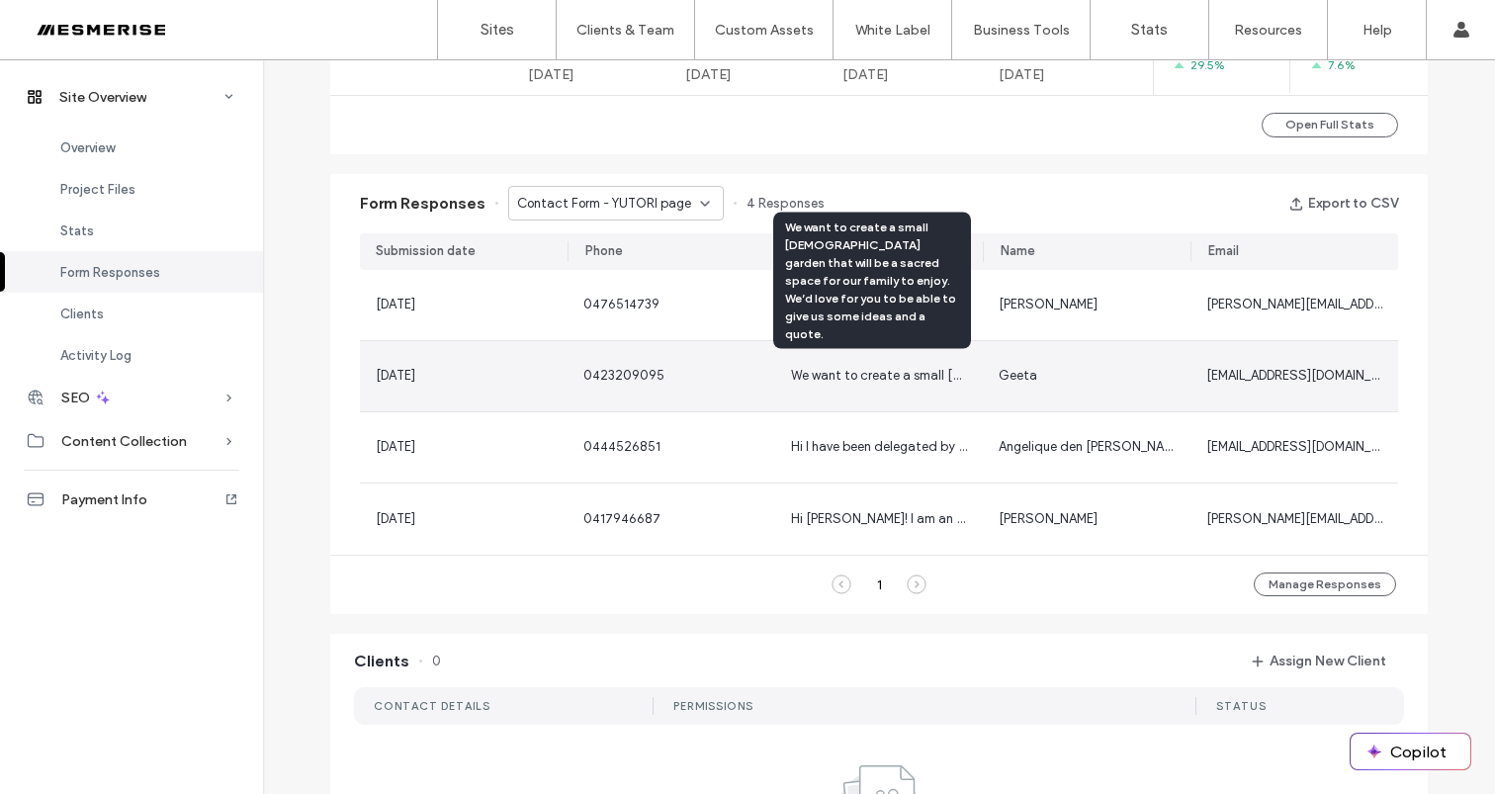
scroll to position [1173, 0]
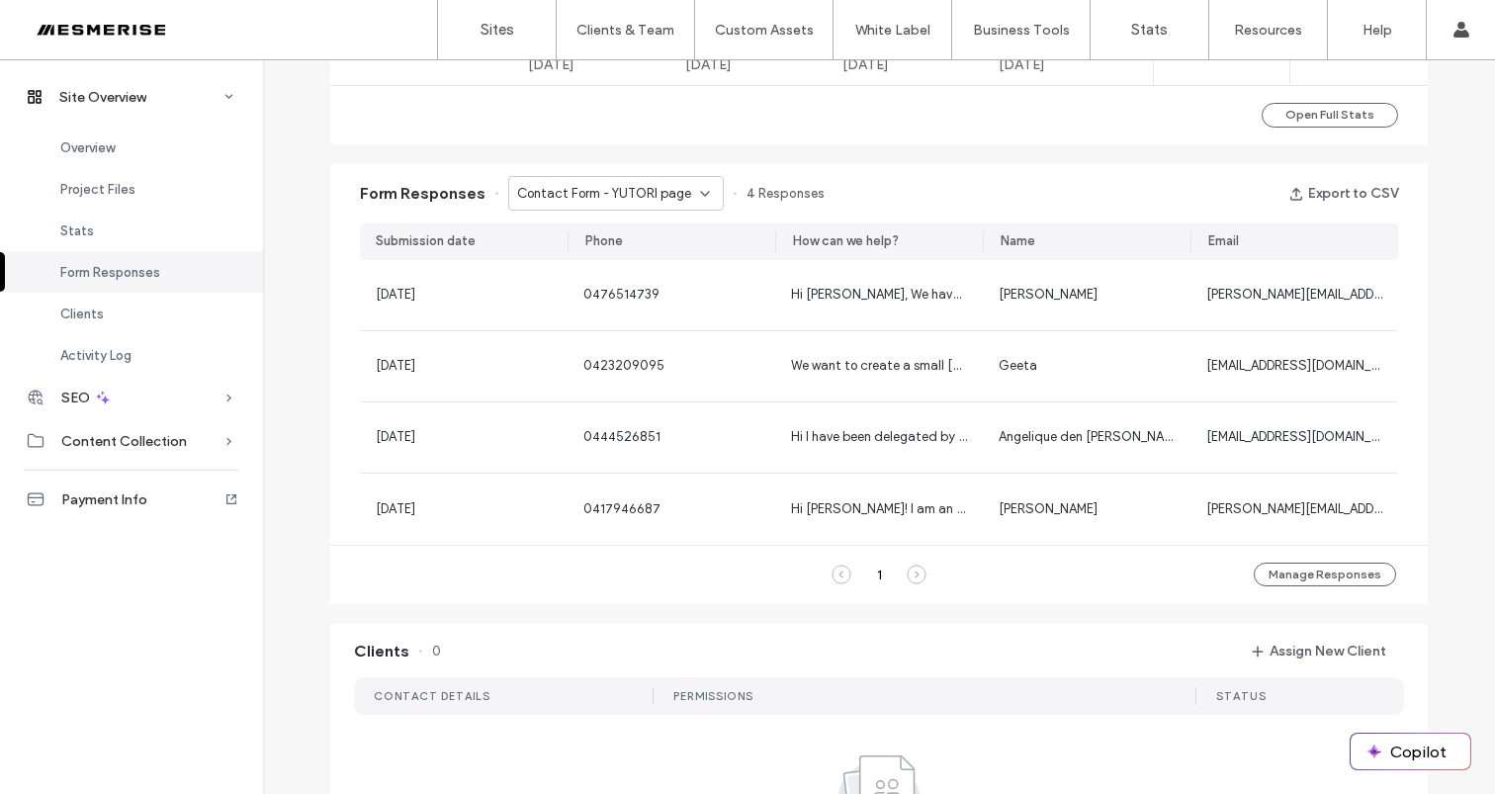
click at [907, 579] on icon at bounding box center [917, 575] width 20 height 20
click at [836, 580] on icon at bounding box center [841, 575] width 20 height 20
click at [914, 572] on icon at bounding box center [917, 575] width 20 height 20
click at [833, 575] on use at bounding box center [841, 575] width 18 height 18
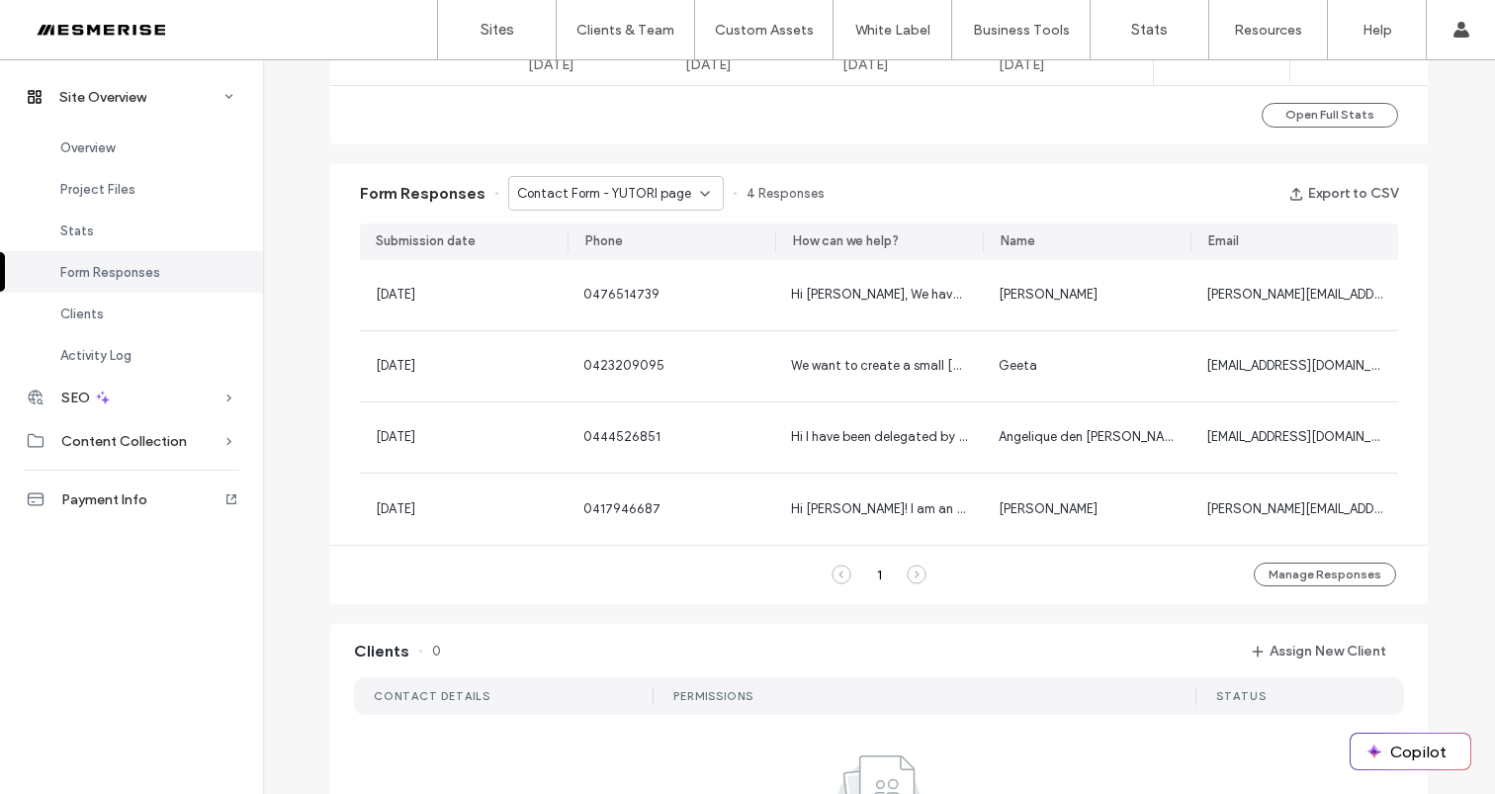
click at [908, 575] on use at bounding box center [917, 575] width 18 height 18
click at [907, 575] on icon at bounding box center [917, 575] width 20 height 20
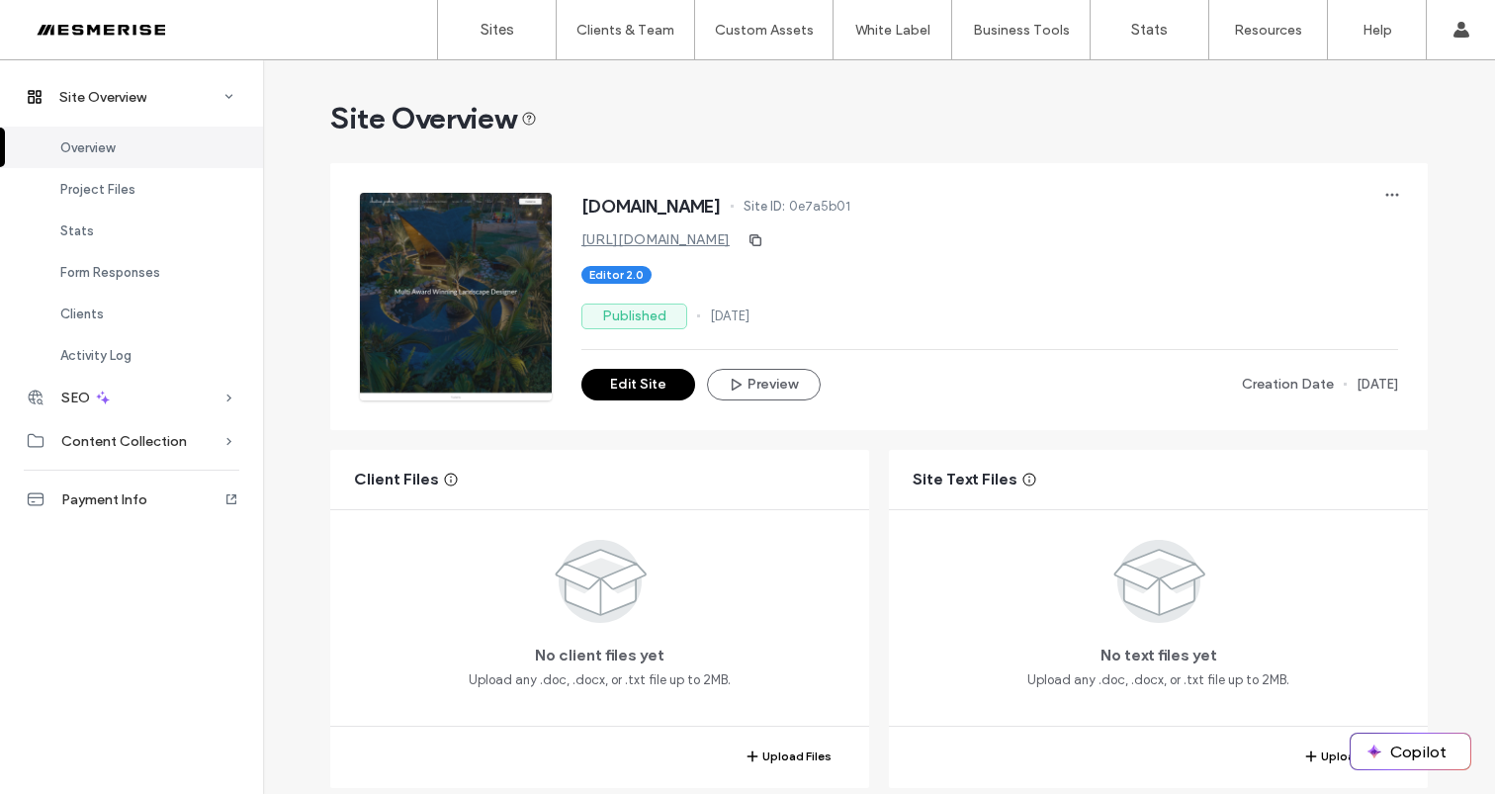
click at [722, 217] on div "www.christianjenkins.com.au Site ID: 0e7a5b01" at bounding box center [989, 209] width 817 height 32
click at [721, 213] on span "[DOMAIN_NAME]" at bounding box center [650, 207] width 139 height 20
click at [721, 210] on span "[DOMAIN_NAME]" at bounding box center [650, 207] width 139 height 20
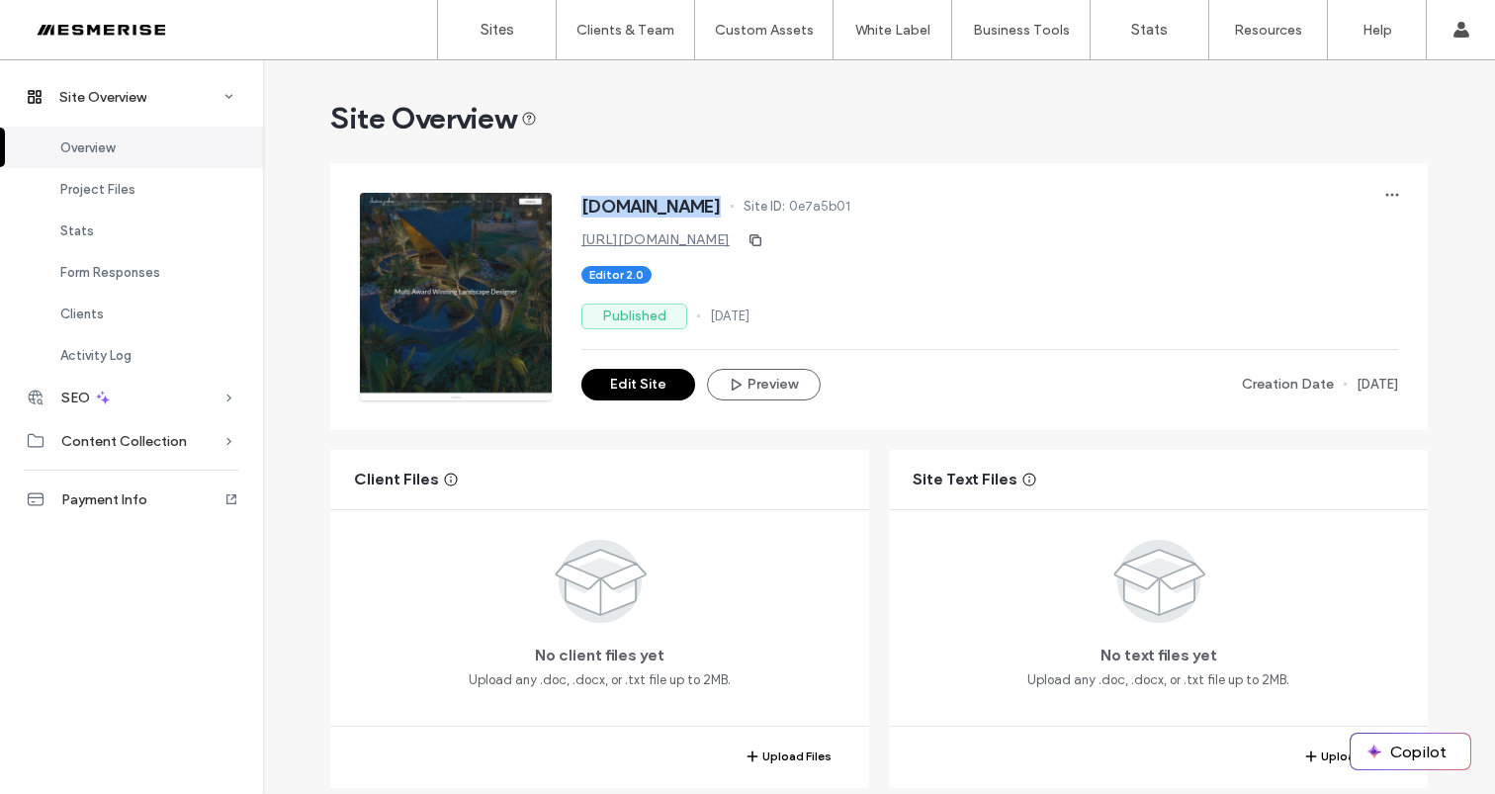
click at [721, 210] on span "[DOMAIN_NAME]" at bounding box center [650, 207] width 139 height 20
click at [702, 203] on span "[DOMAIN_NAME]" at bounding box center [650, 207] width 139 height 20
click at [533, 117] on use at bounding box center [529, 118] width 13 height 13
click at [384, 122] on span "Site Overview" at bounding box center [433, 119] width 207 height 40
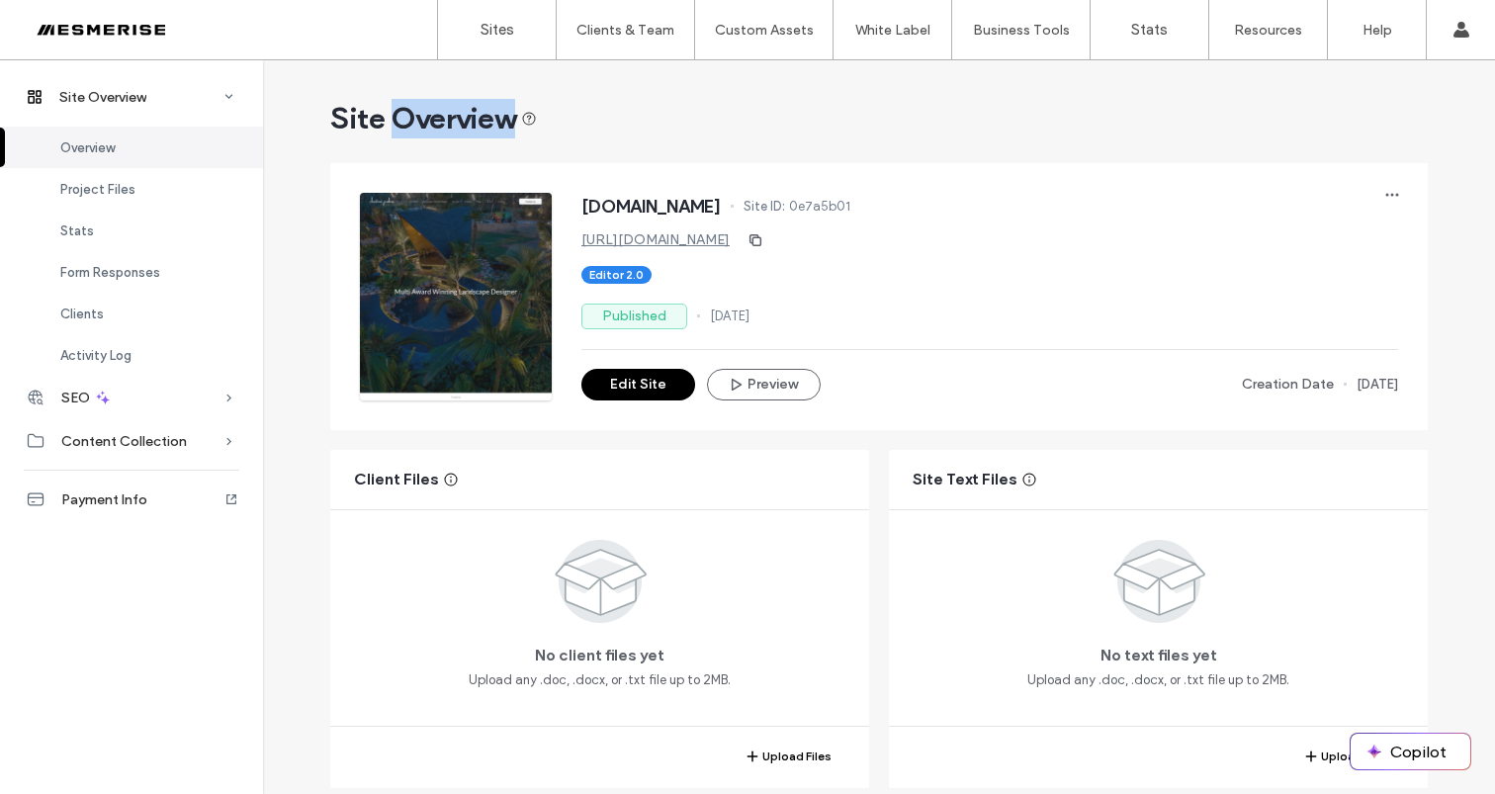
click at [384, 122] on span "Site Overview" at bounding box center [433, 119] width 207 height 40
drag, startPoint x: 384, startPoint y: 122, endPoint x: 347, endPoint y: 122, distance: 36.6
click at [384, 122] on span "Site Overview" at bounding box center [433, 119] width 207 height 40
click at [347, 122] on span "Site Overview" at bounding box center [433, 119] width 207 height 40
click at [125, 26] on div at bounding box center [127, 30] width 224 height 32
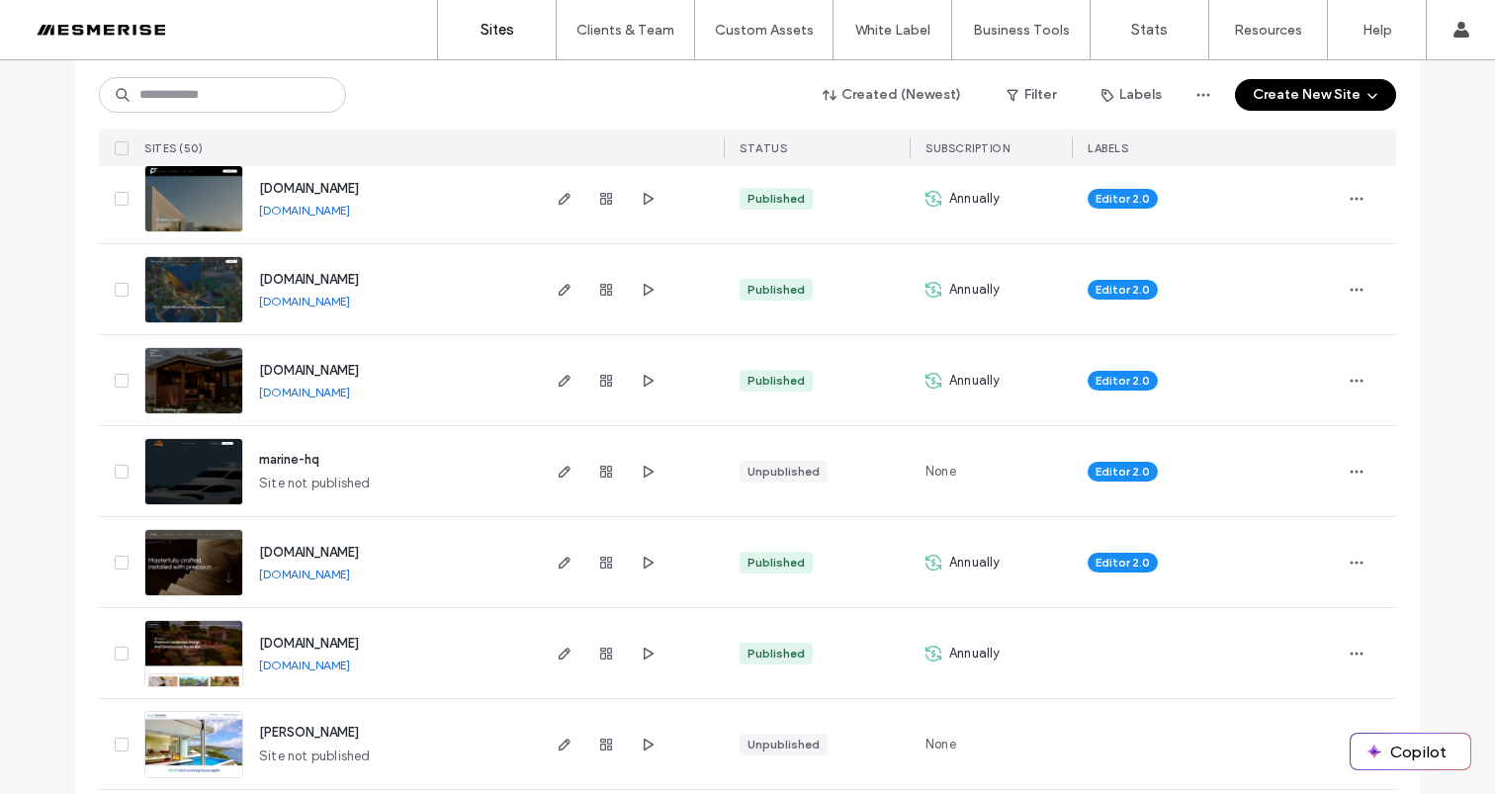
scroll to position [1244, 0]
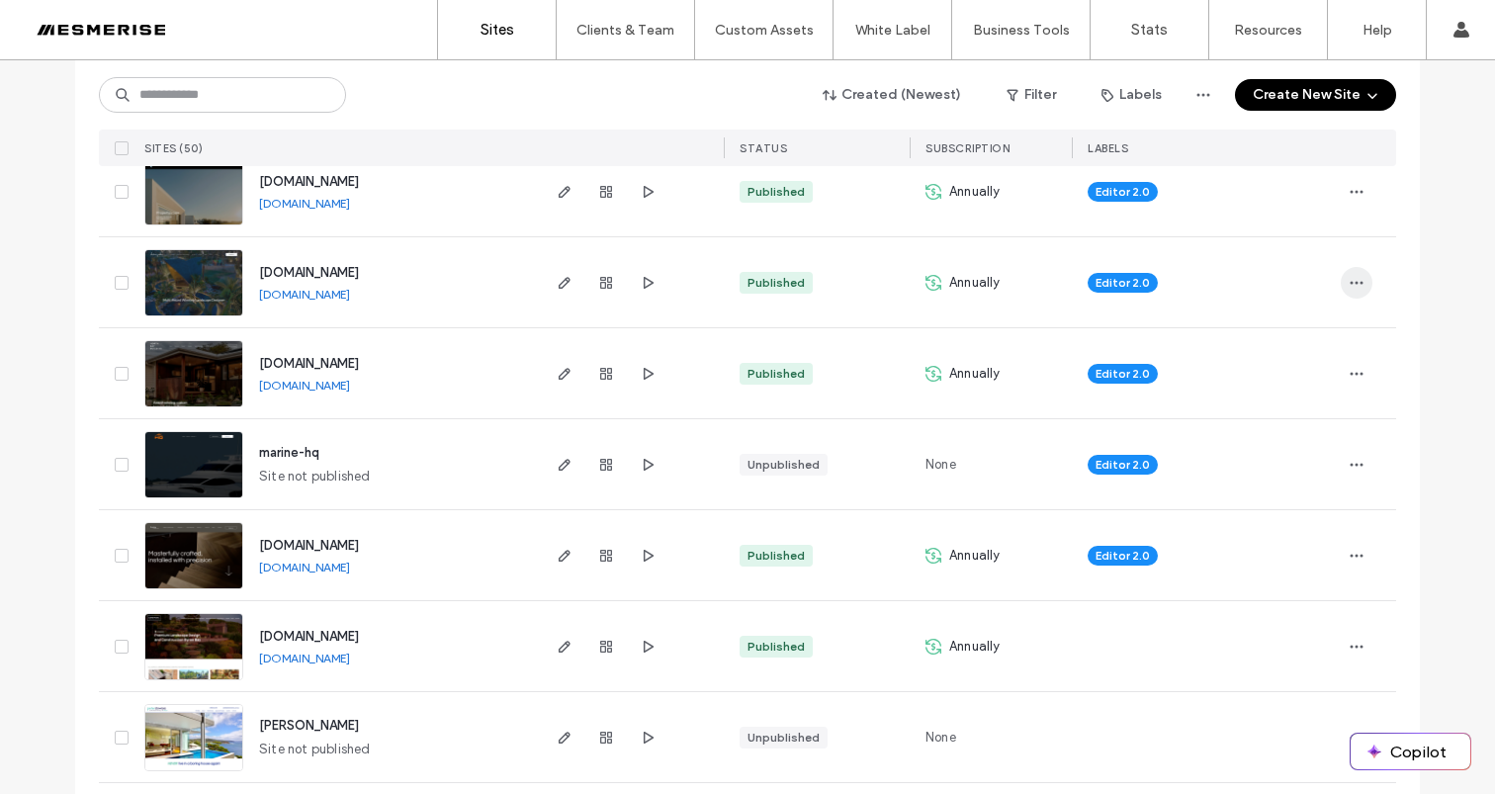
click at [1349, 284] on icon "button" at bounding box center [1357, 283] width 16 height 16
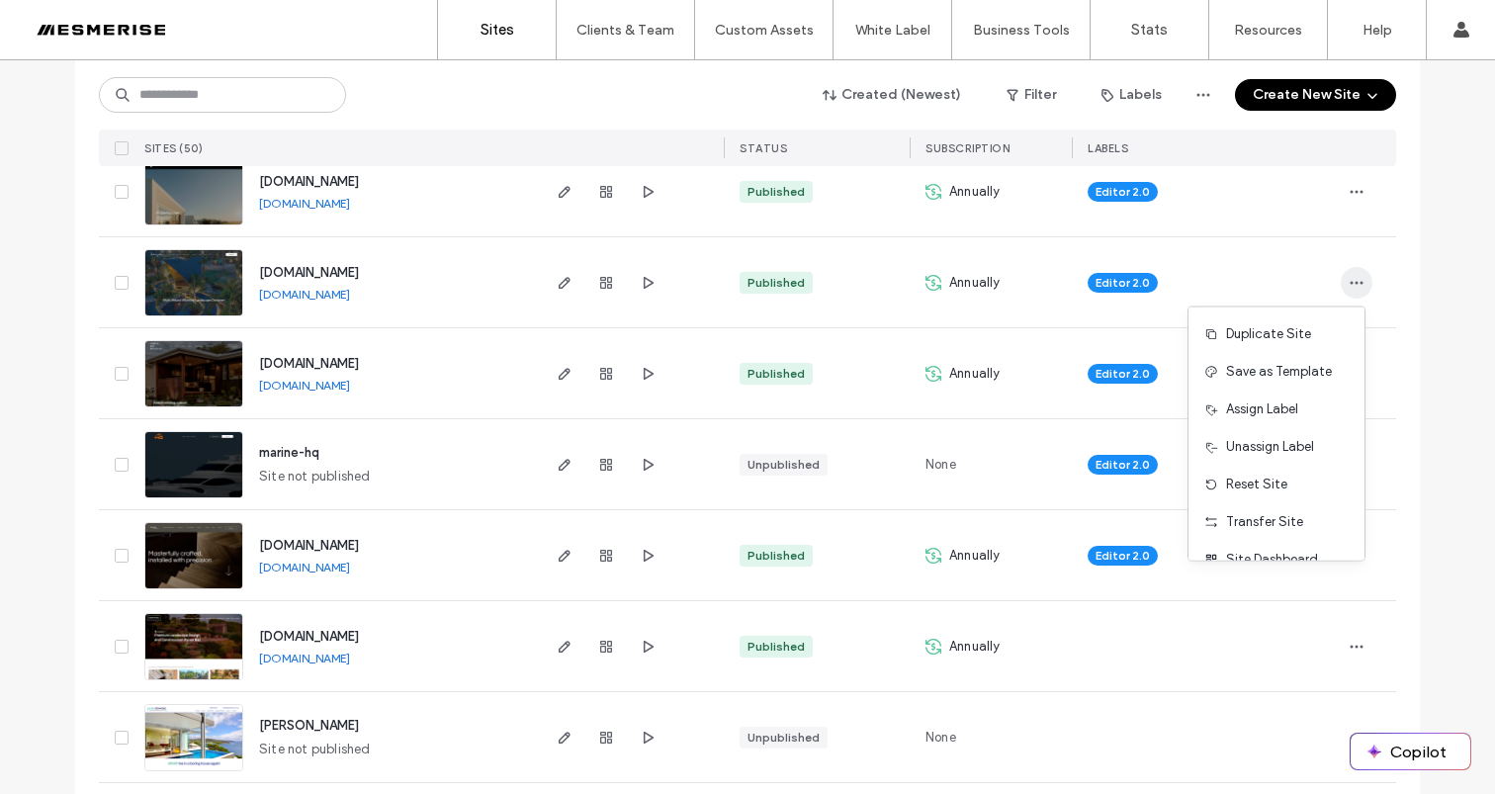
click at [1357, 276] on span "button" at bounding box center [1357, 283] width 32 height 32
click at [1349, 285] on icon "button" at bounding box center [1357, 283] width 16 height 16
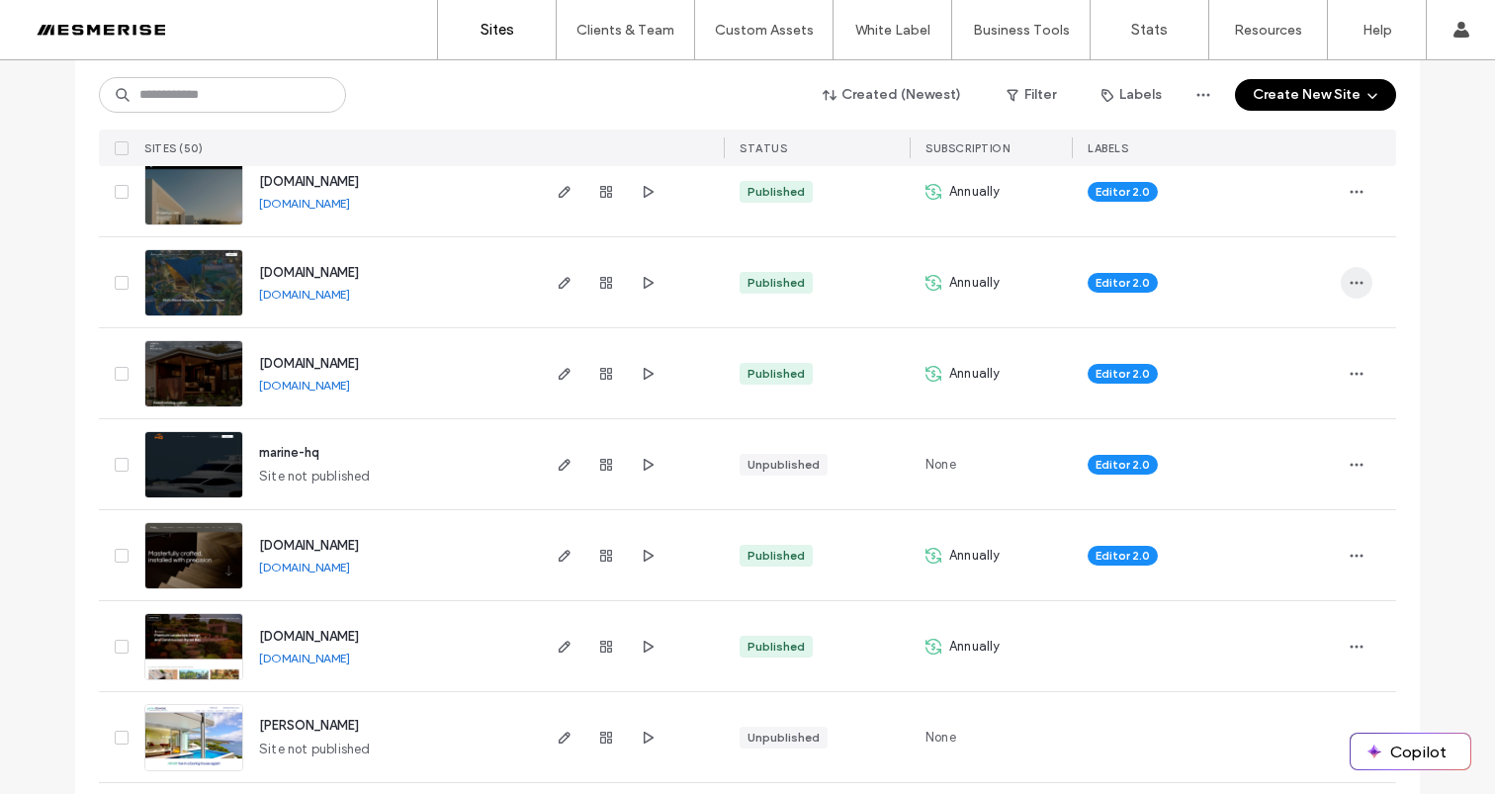
click at [1349, 284] on icon "button" at bounding box center [1357, 283] width 16 height 16
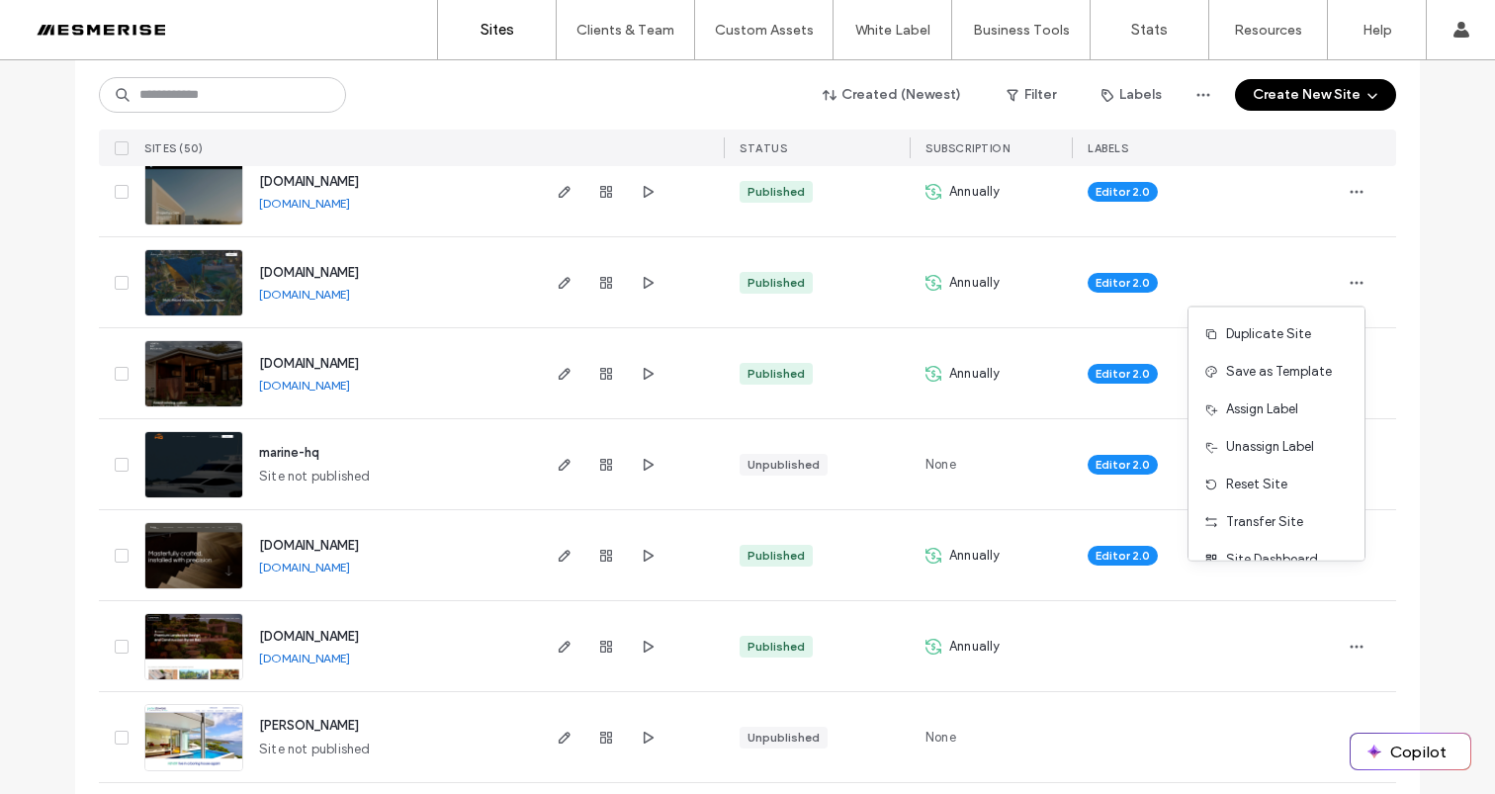
click at [1248, 271] on div "Editor 2.0" at bounding box center [1206, 283] width 236 height 44
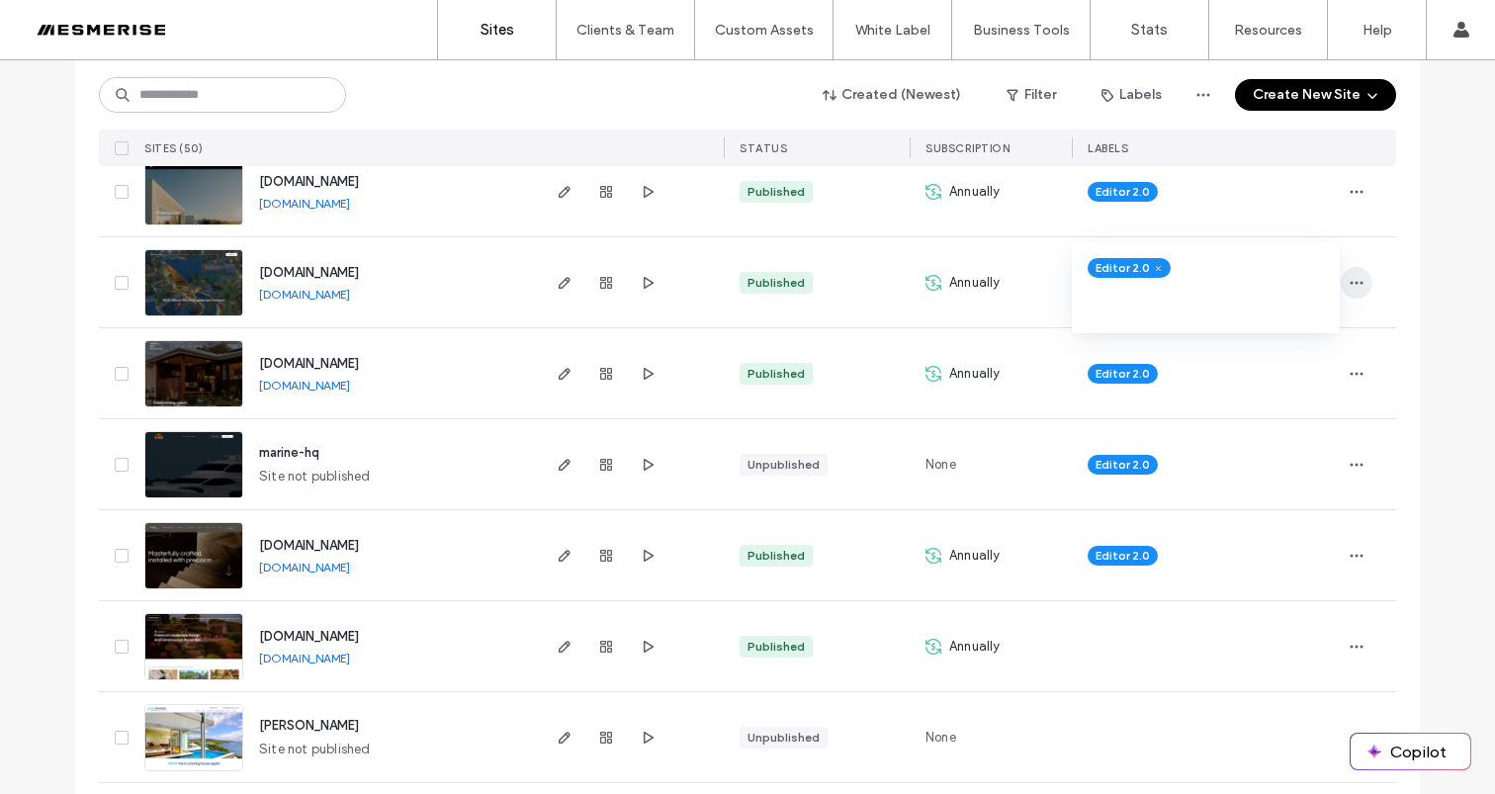
click at [1362, 281] on span "button" at bounding box center [1357, 283] width 32 height 32
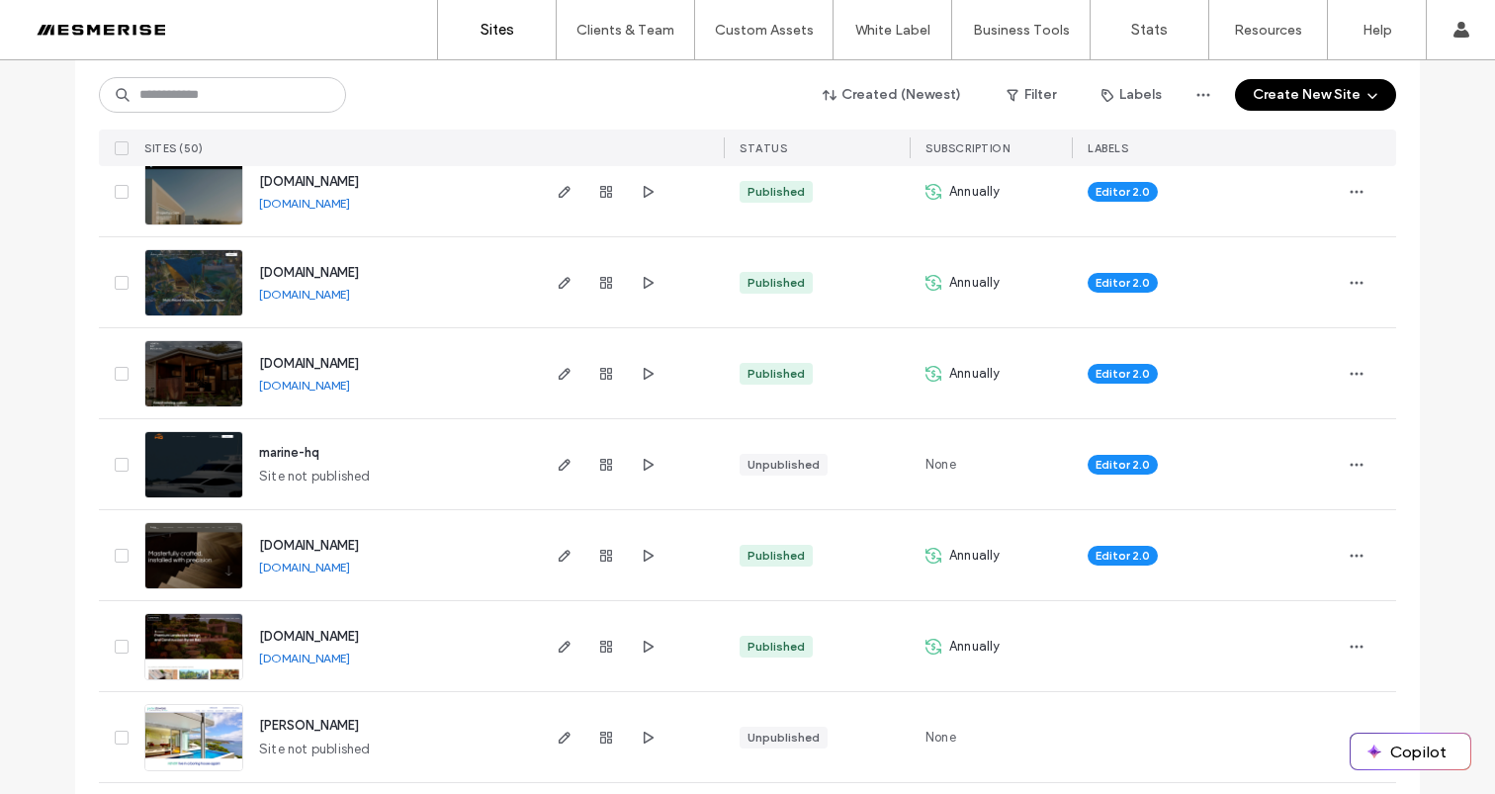
scroll to position [0, 0]
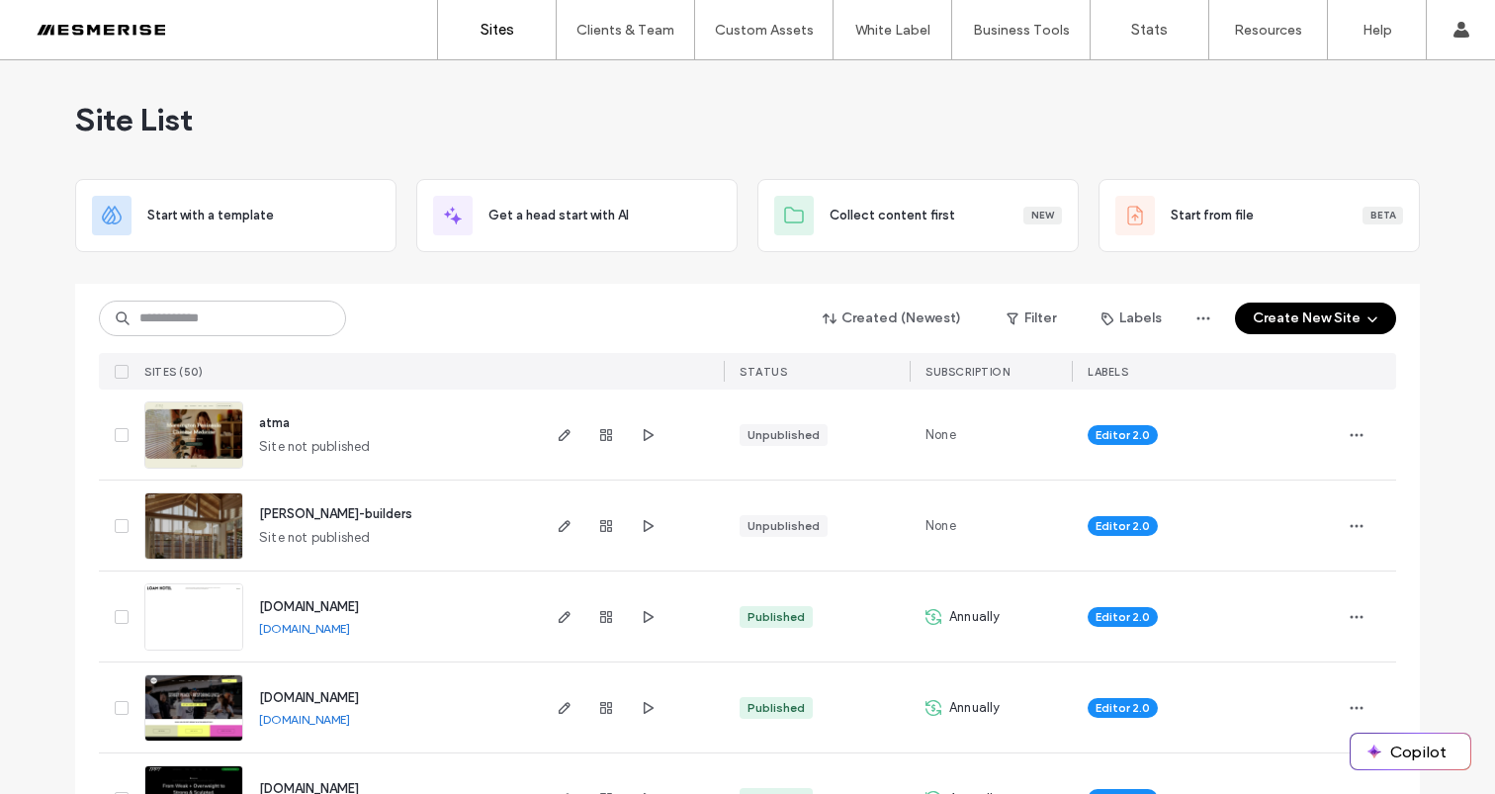
click at [160, 131] on span "Site List" at bounding box center [134, 120] width 118 height 40
click at [101, 127] on span "Site List" at bounding box center [134, 120] width 118 height 40
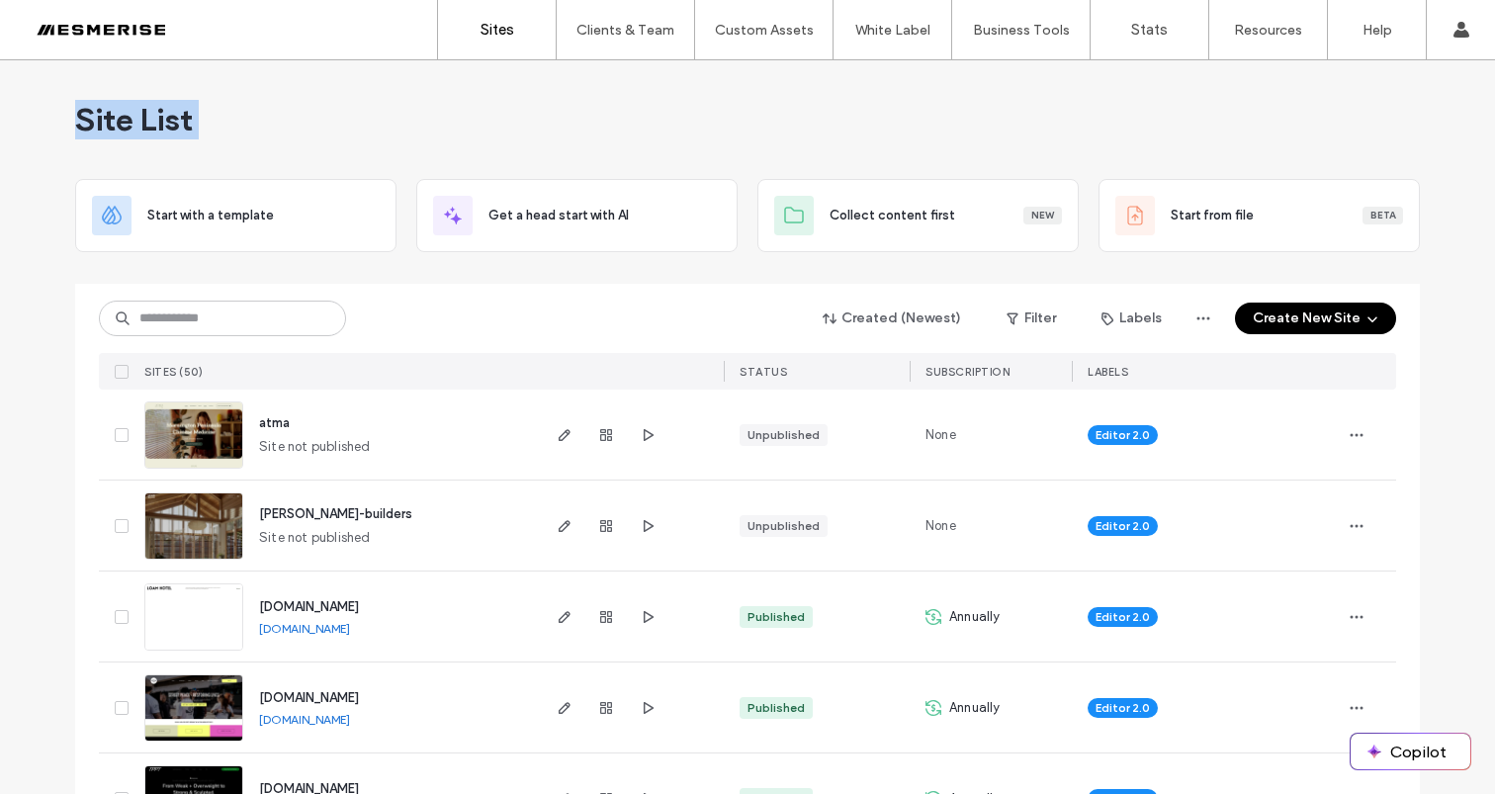
click at [194, 118] on div "Site List" at bounding box center [747, 119] width 1345 height 119
click at [182, 123] on span "Site List" at bounding box center [134, 120] width 118 height 40
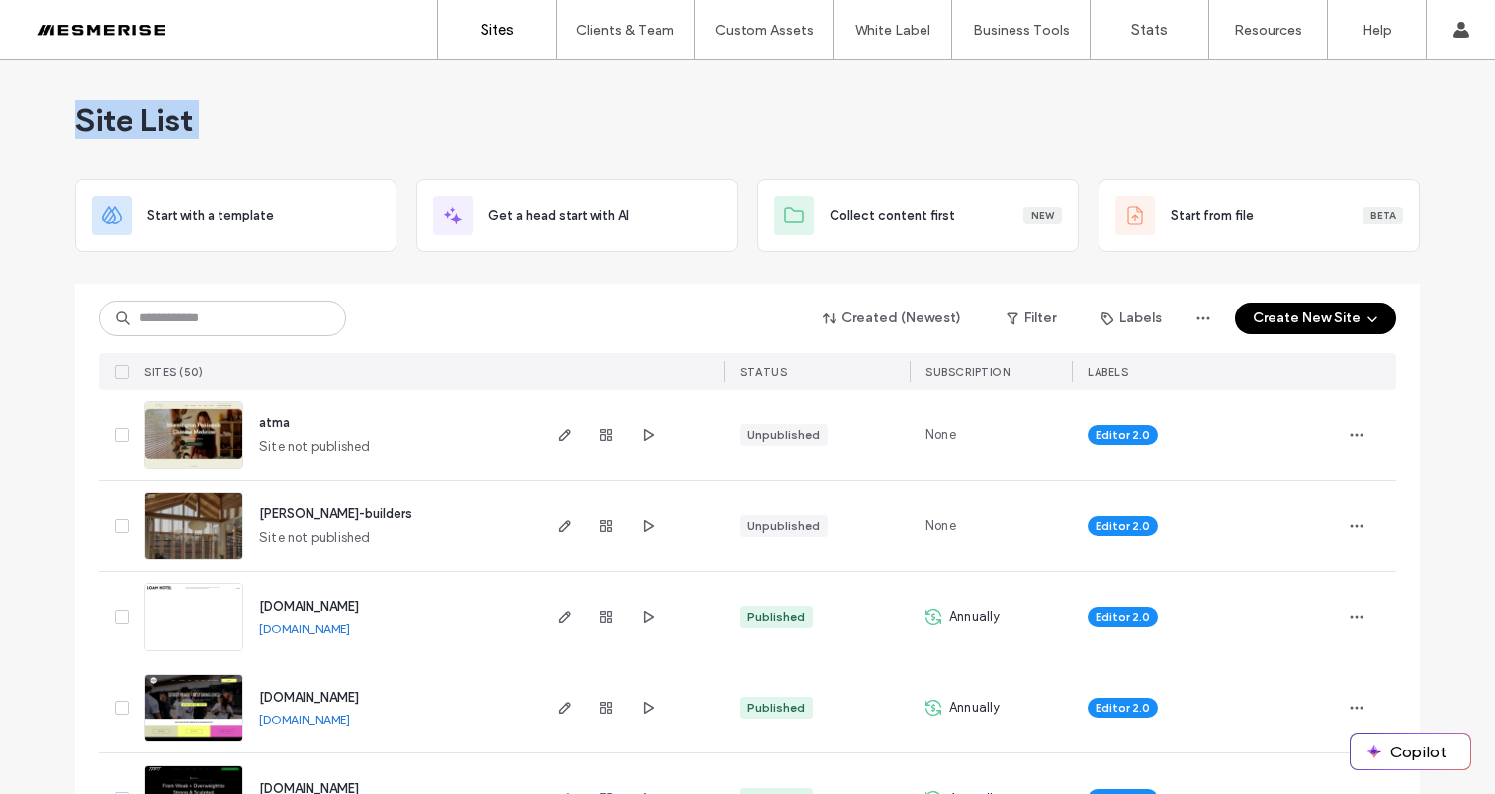
click at [91, 124] on span "Site List" at bounding box center [134, 120] width 118 height 40
drag, startPoint x: 91, startPoint y: 124, endPoint x: 142, endPoint y: 118, distance: 51.8
click at [97, 122] on span "Site List" at bounding box center [134, 120] width 118 height 40
click at [144, 118] on span "Site List" at bounding box center [134, 120] width 118 height 40
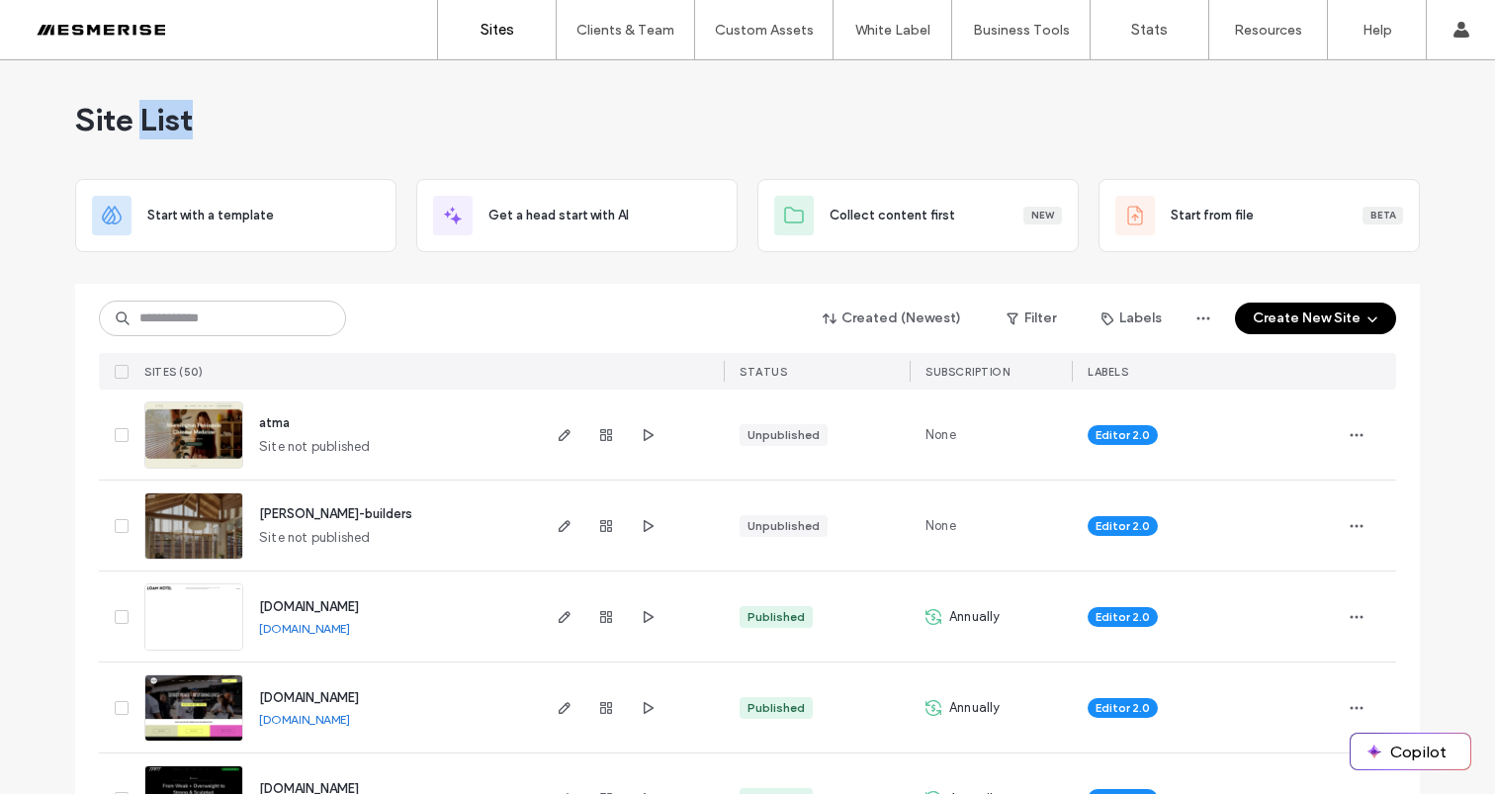
click at [144, 118] on span "Site List" at bounding box center [134, 120] width 118 height 40
click at [153, 111] on span "Site List" at bounding box center [134, 120] width 118 height 40
click at [91, 113] on span "Site List" at bounding box center [134, 120] width 118 height 40
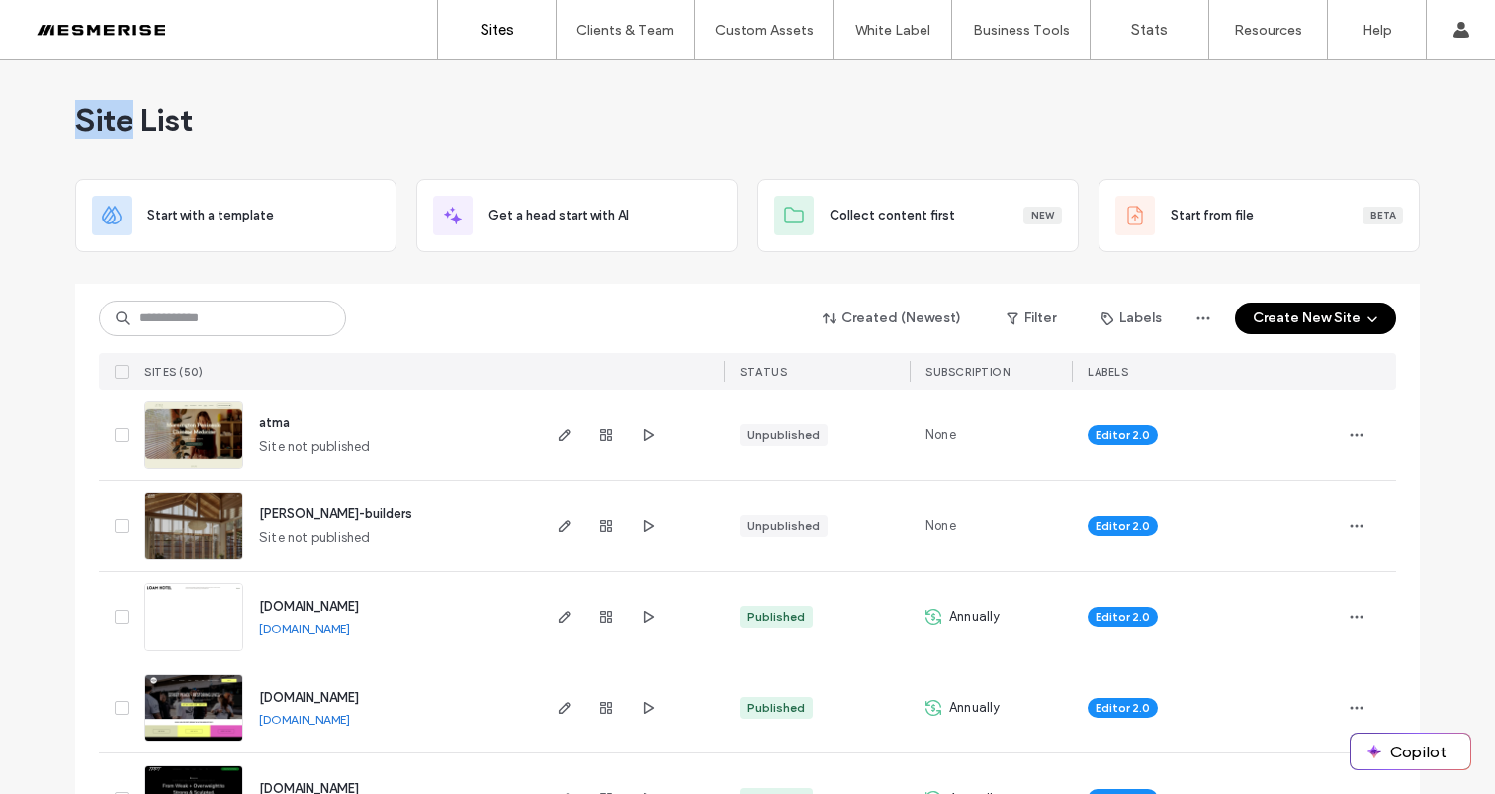
click at [91, 113] on span "Site List" at bounding box center [134, 120] width 118 height 40
click at [145, 108] on span "Site List" at bounding box center [134, 120] width 118 height 40
click at [161, 111] on span "Site List" at bounding box center [134, 120] width 118 height 40
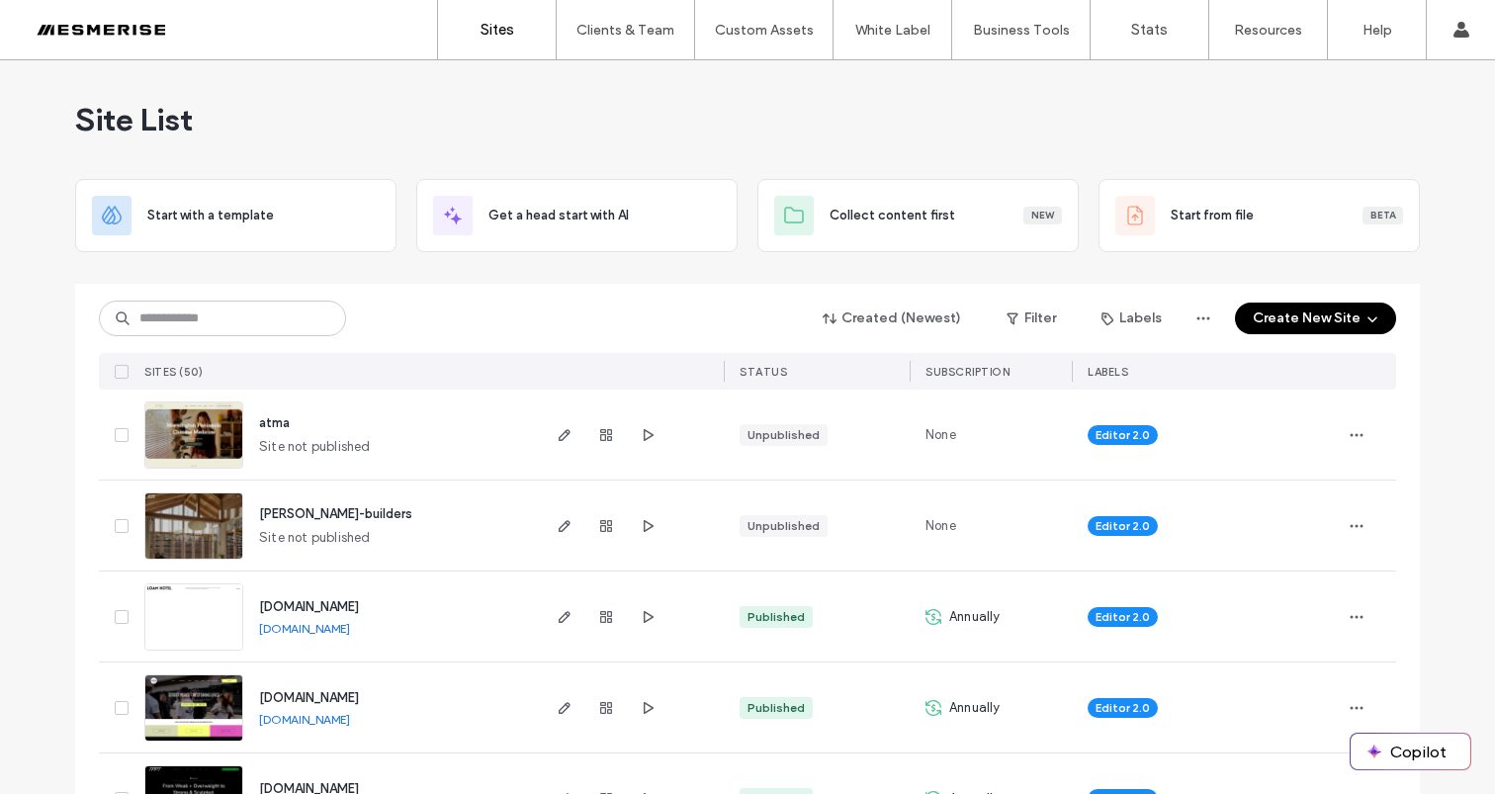
click at [90, 112] on span "Site List" at bounding box center [134, 120] width 118 height 40
click at [162, 118] on span "Site List" at bounding box center [134, 120] width 118 height 40
click at [87, 119] on span "Site List" at bounding box center [134, 120] width 118 height 40
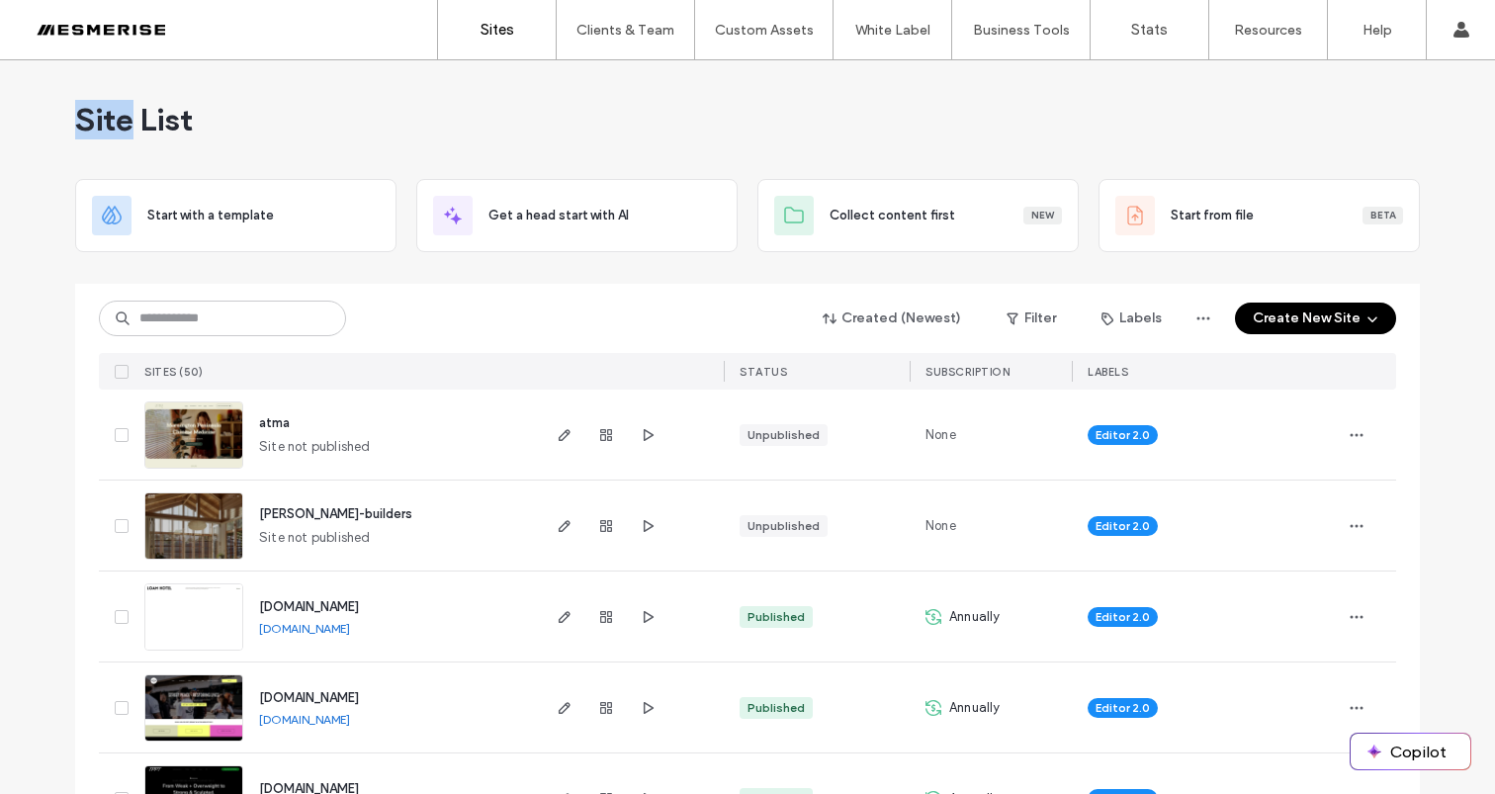
click at [87, 119] on span "Site List" at bounding box center [134, 120] width 118 height 40
click at [142, 117] on span "Site List" at bounding box center [134, 120] width 118 height 40
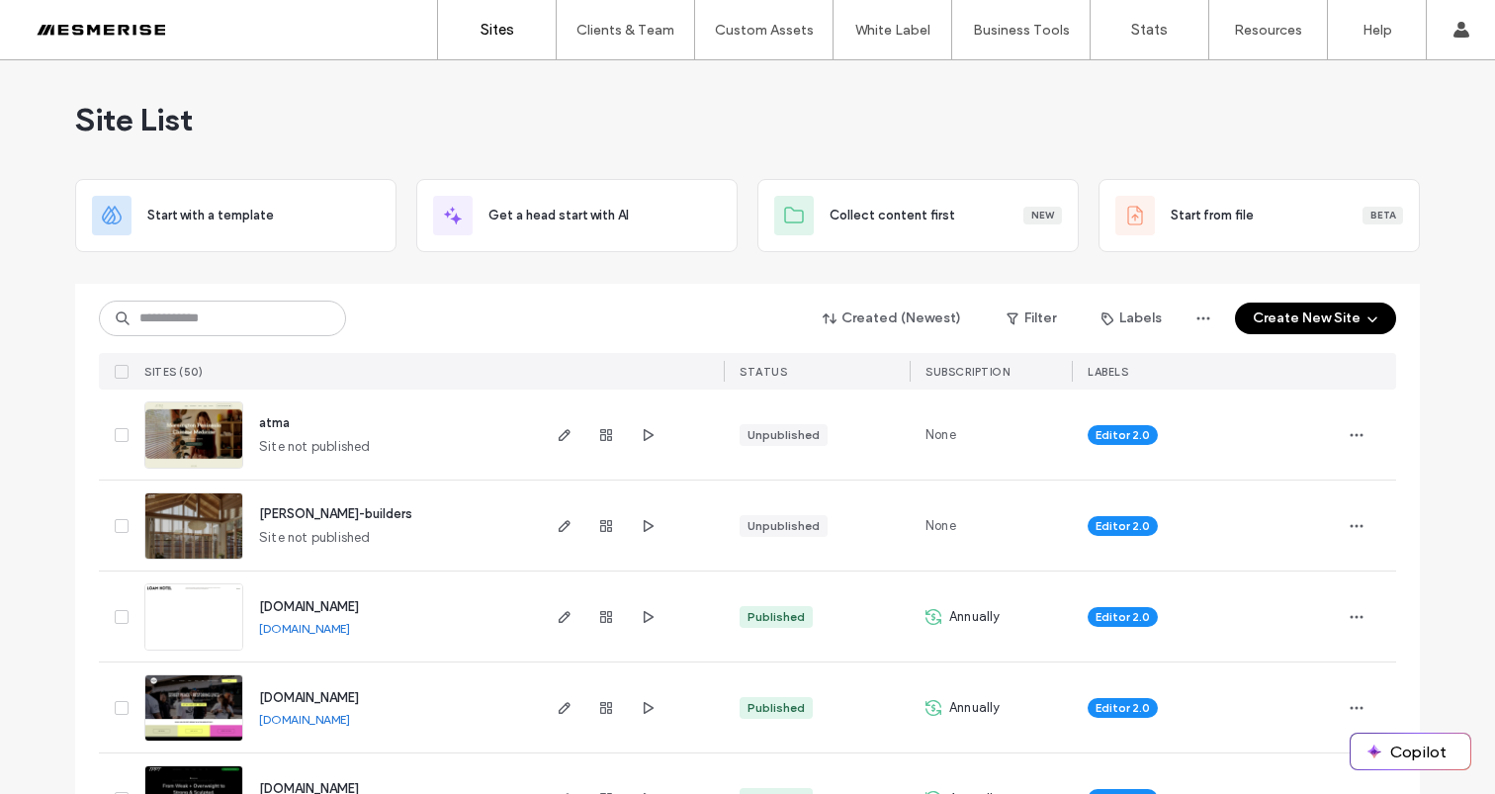
click at [132, 120] on span "Site List" at bounding box center [134, 120] width 118 height 40
click at [131, 125] on span "Site List" at bounding box center [134, 120] width 118 height 40
click at [148, 129] on span "Site List" at bounding box center [134, 120] width 118 height 40
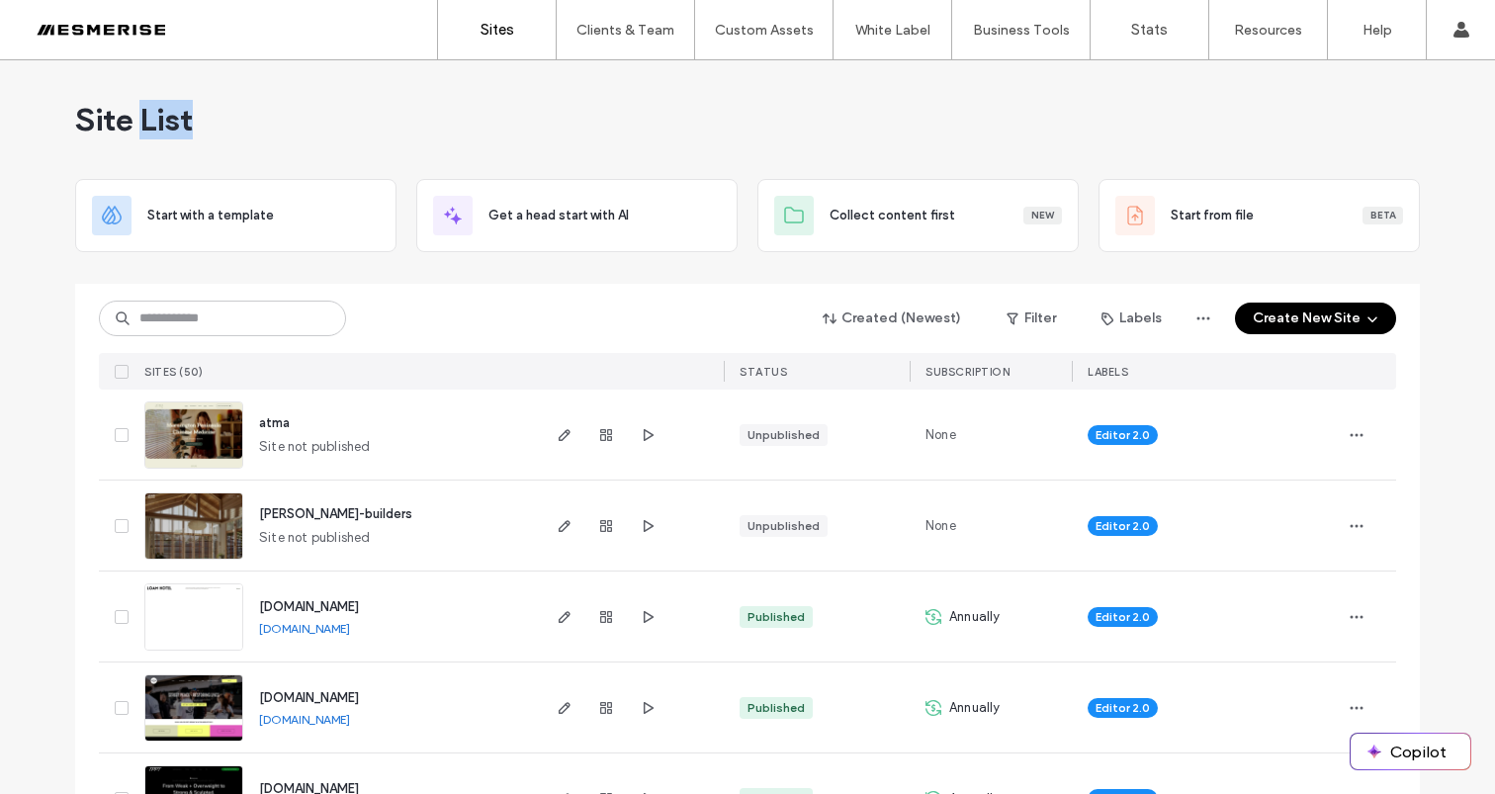
click at [148, 129] on span "Site List" at bounding box center [134, 120] width 118 height 40
click at [107, 125] on span "Site List" at bounding box center [134, 120] width 118 height 40
click at [163, 130] on span "Site List" at bounding box center [134, 120] width 118 height 40
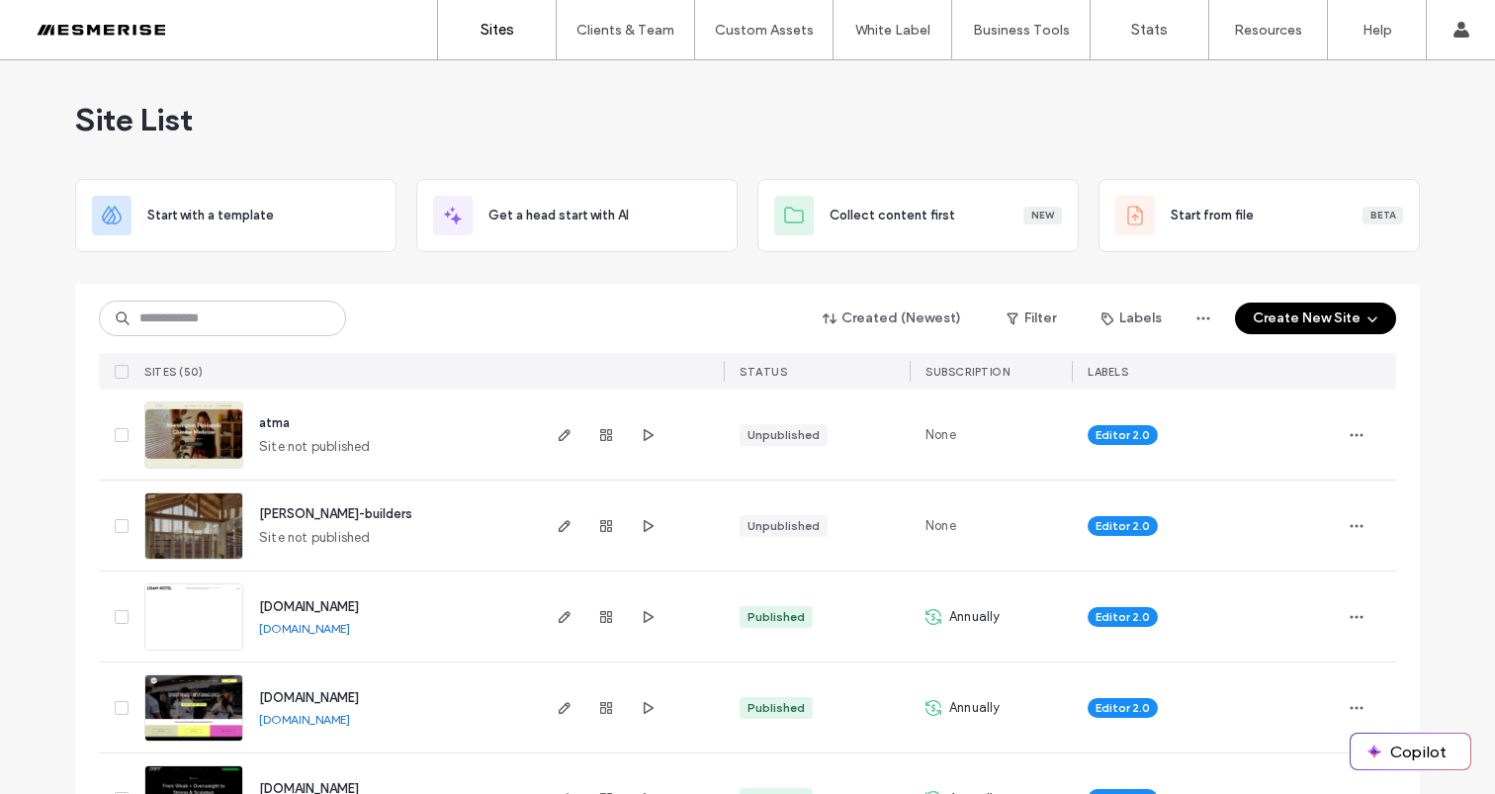
click at [188, 126] on div "Site List" at bounding box center [747, 119] width 1345 height 119
drag, startPoint x: 199, startPoint y: 123, endPoint x: 99, endPoint y: 123, distance: 99.9
click at [100, 123] on div "Site List" at bounding box center [747, 119] width 1345 height 119
click at [99, 123] on span "Site List" at bounding box center [134, 120] width 118 height 40
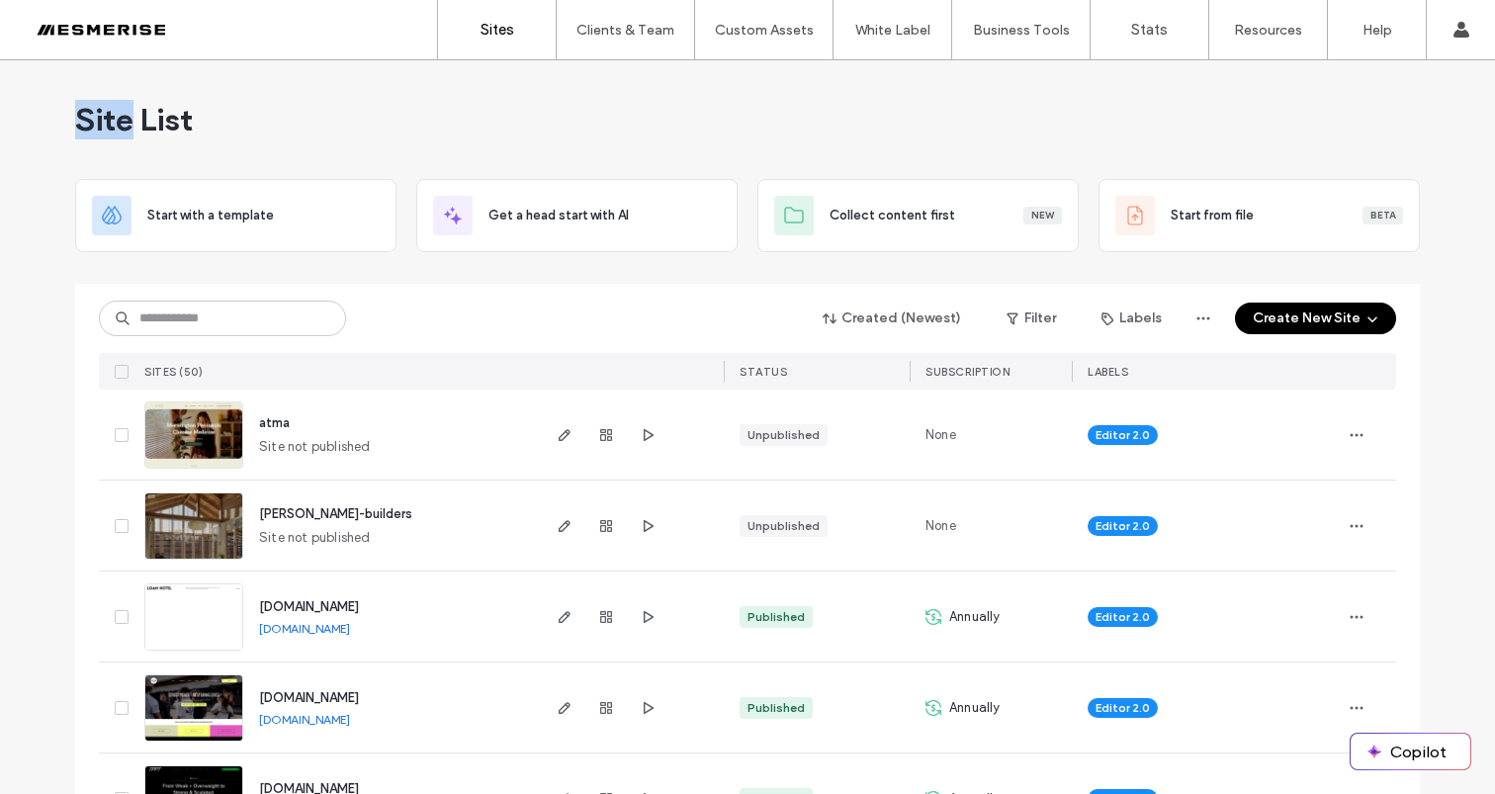
click at [139, 115] on span "Site List" at bounding box center [134, 120] width 118 height 40
click at [153, 115] on span "Site List" at bounding box center [134, 120] width 118 height 40
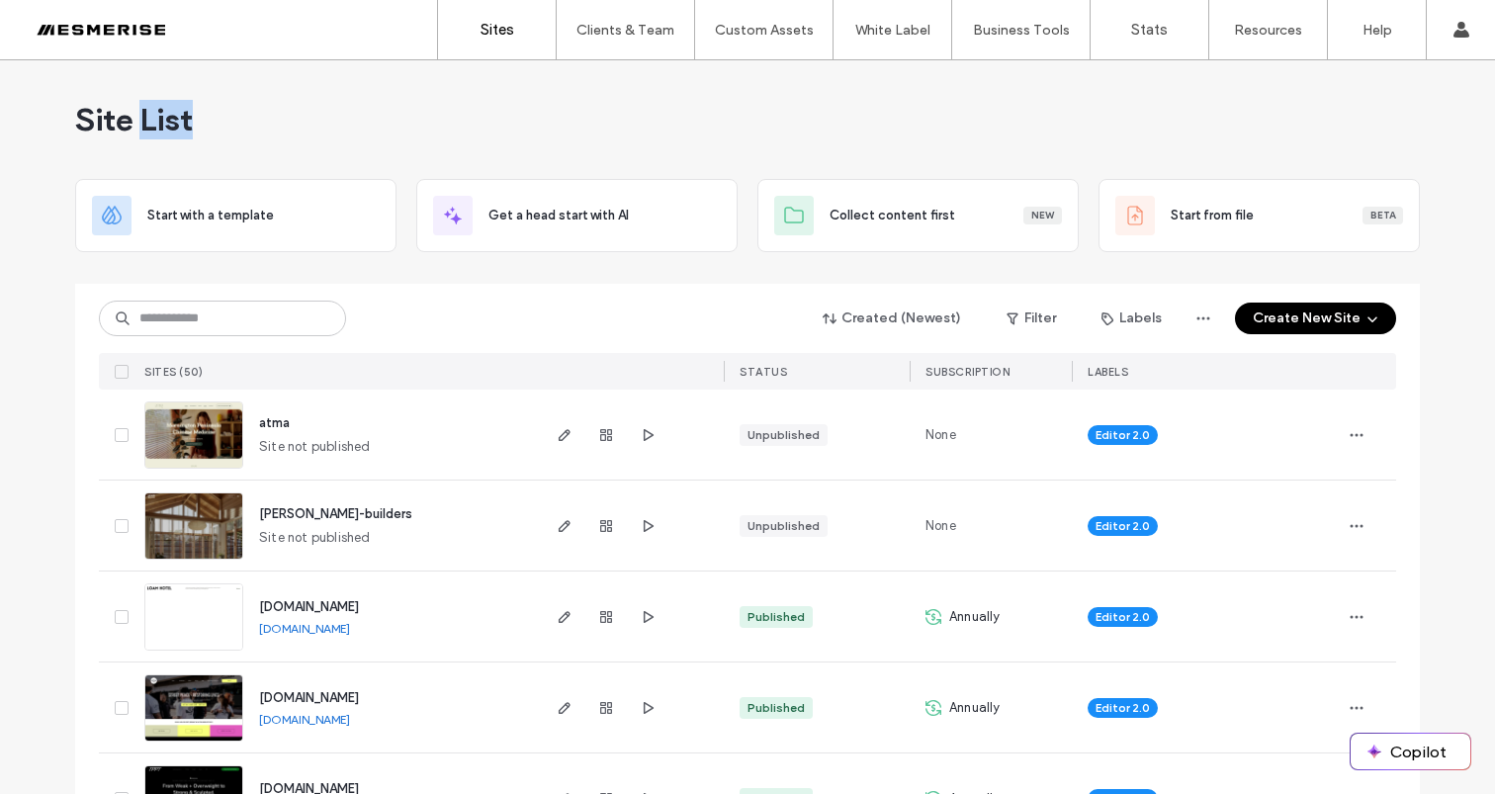
click at [153, 115] on span "Site List" at bounding box center [134, 120] width 118 height 40
click at [105, 122] on span "Site List" at bounding box center [134, 120] width 118 height 40
